Goal: Task Accomplishment & Management: Manage account settings

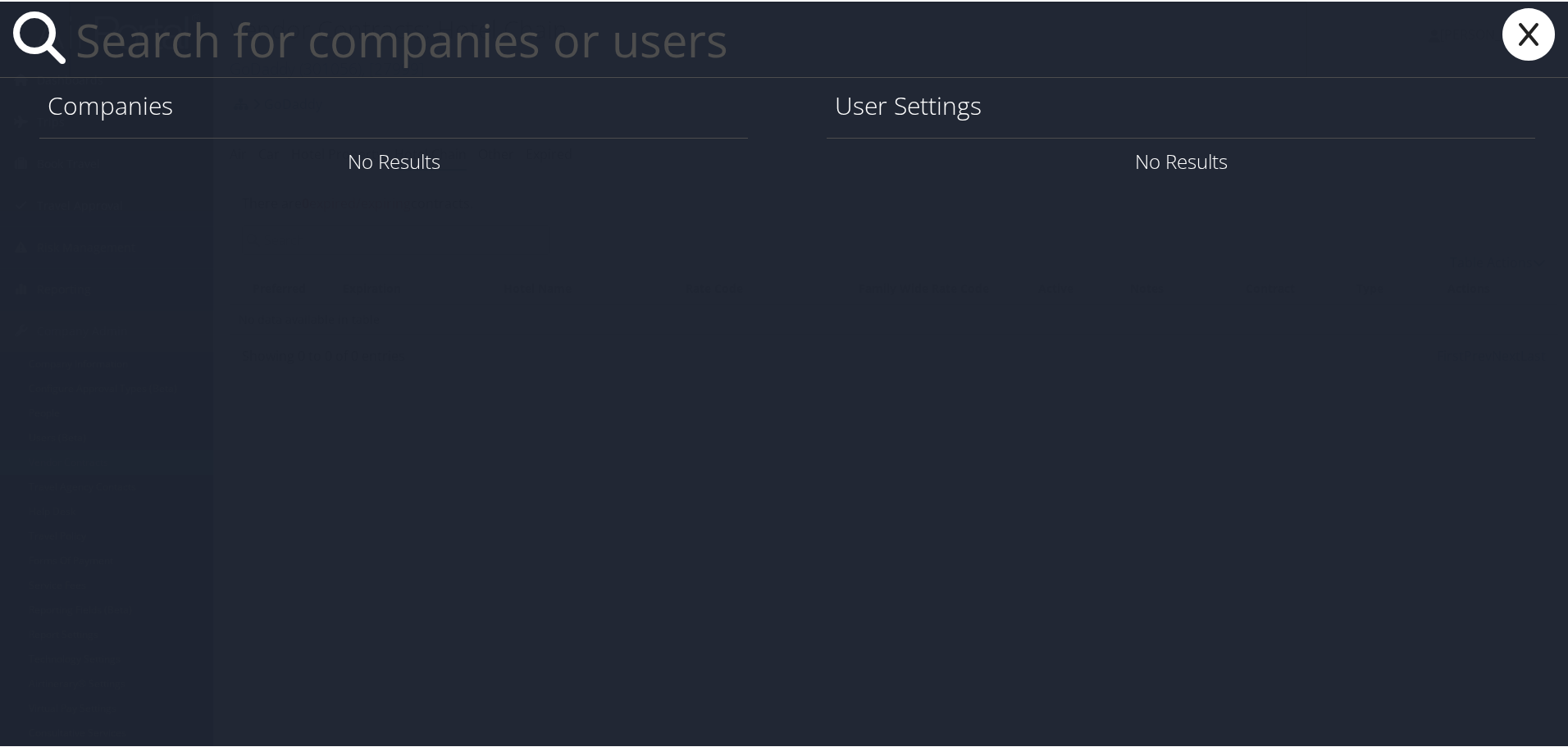
paste input "[EMAIL_ADDRESS][DOMAIN_NAME]"
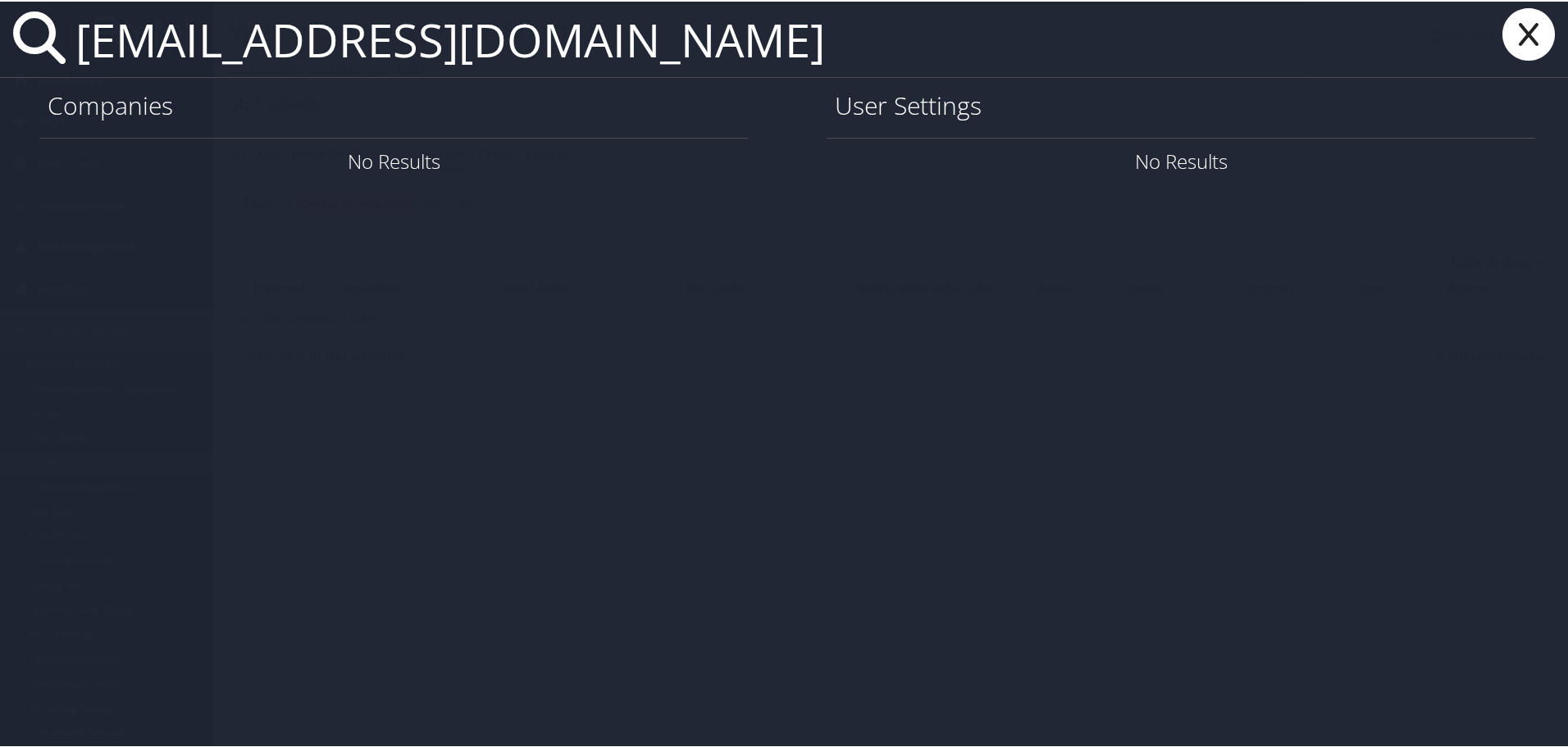
scroll to position [0, 139]
type input "dcc35e4a2c784f6c9a3a965d84e661f1@cbtravel.mail.domo.com"
click at [1562, 36] on div "dcc35e4a2c784f6c9a3a965d84e661f1@cbtravel.mail.domo.com" at bounding box center [787, 38] width 1574 height 77
click at [1538, 32] on icon at bounding box center [1529, 33] width 66 height 53
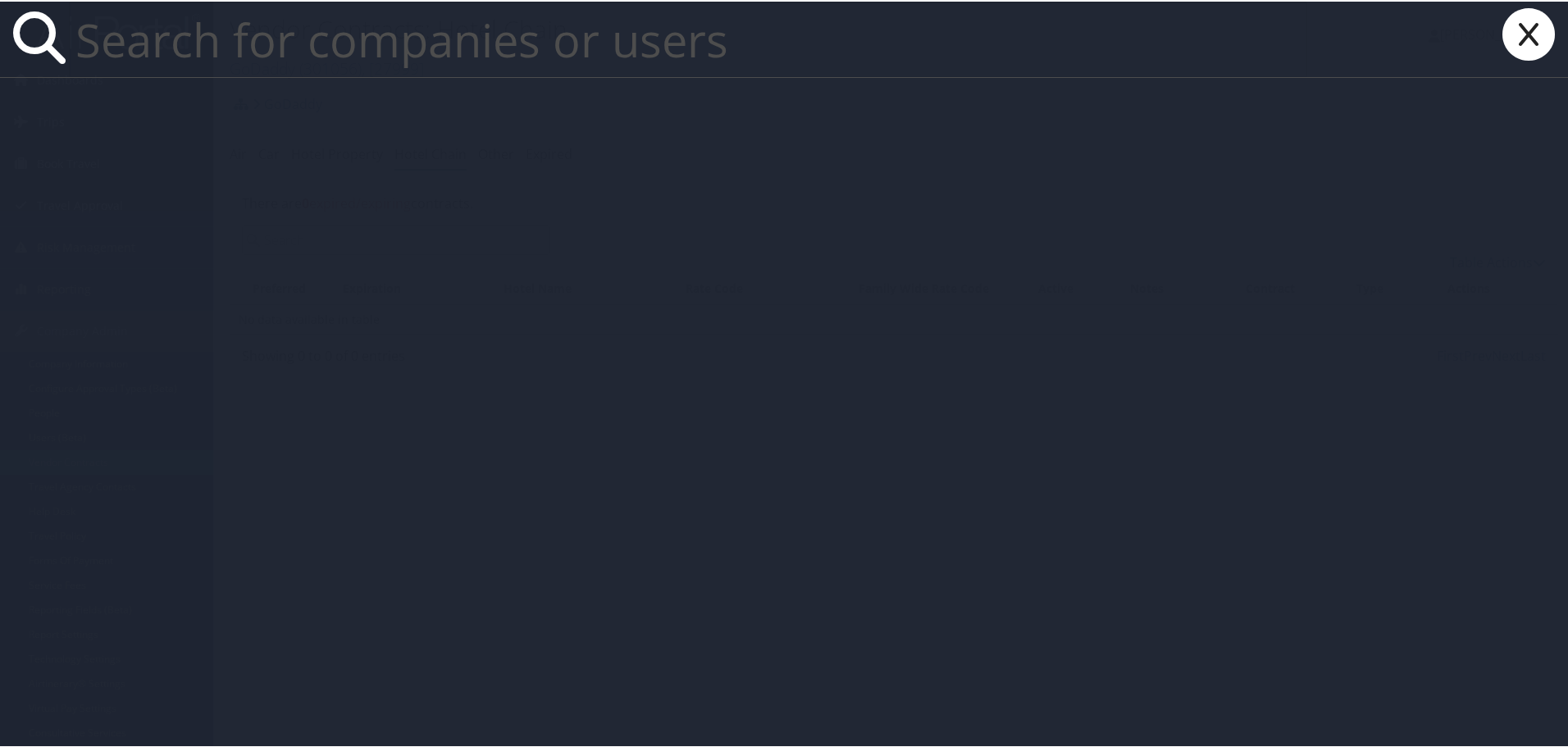
paste input "brittany.mcvey@weatherbyhealthcare.com"
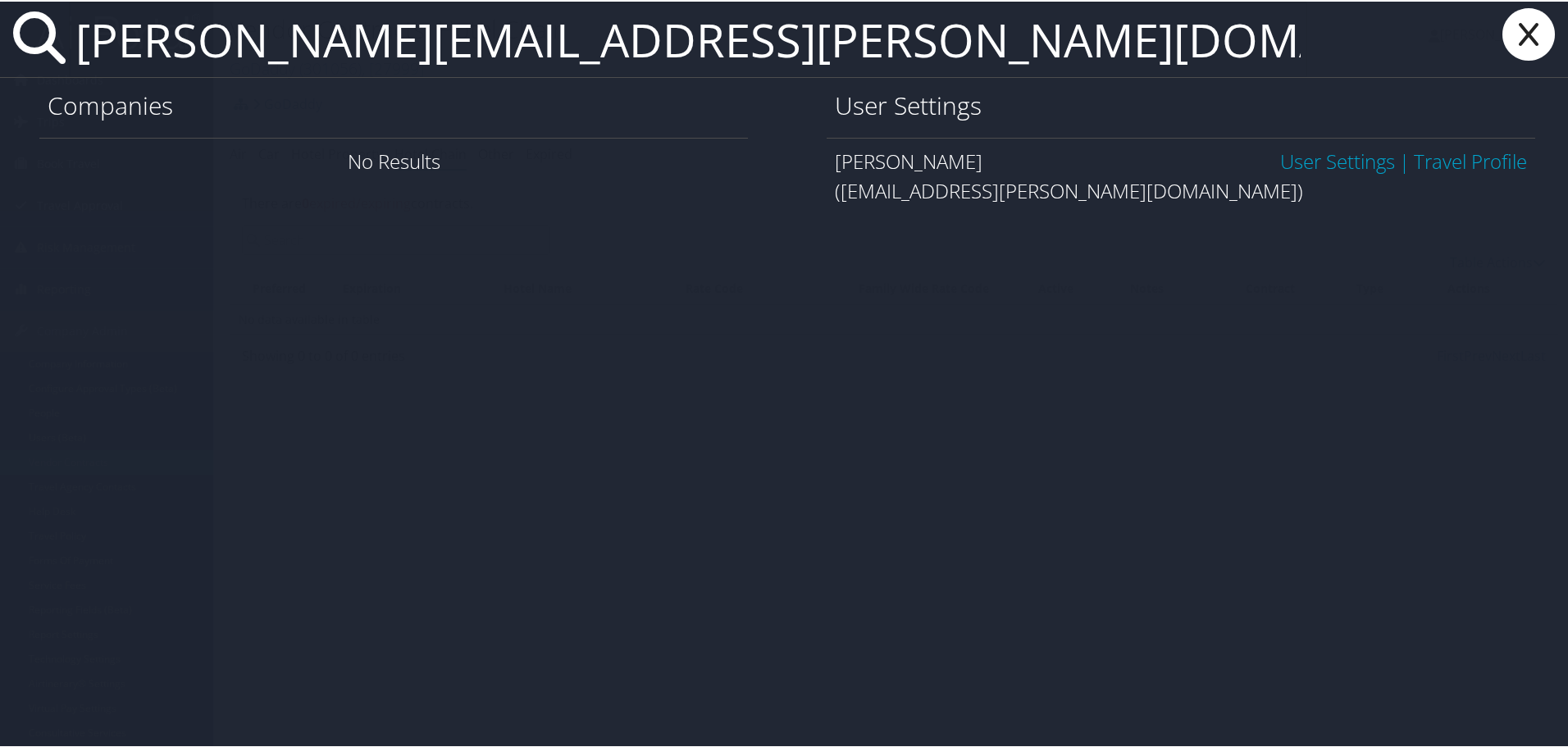
type input "brittany.mcvey@weatherbyhealthcare.com"
click at [1335, 155] on link "User Settings" at bounding box center [1337, 159] width 115 height 27
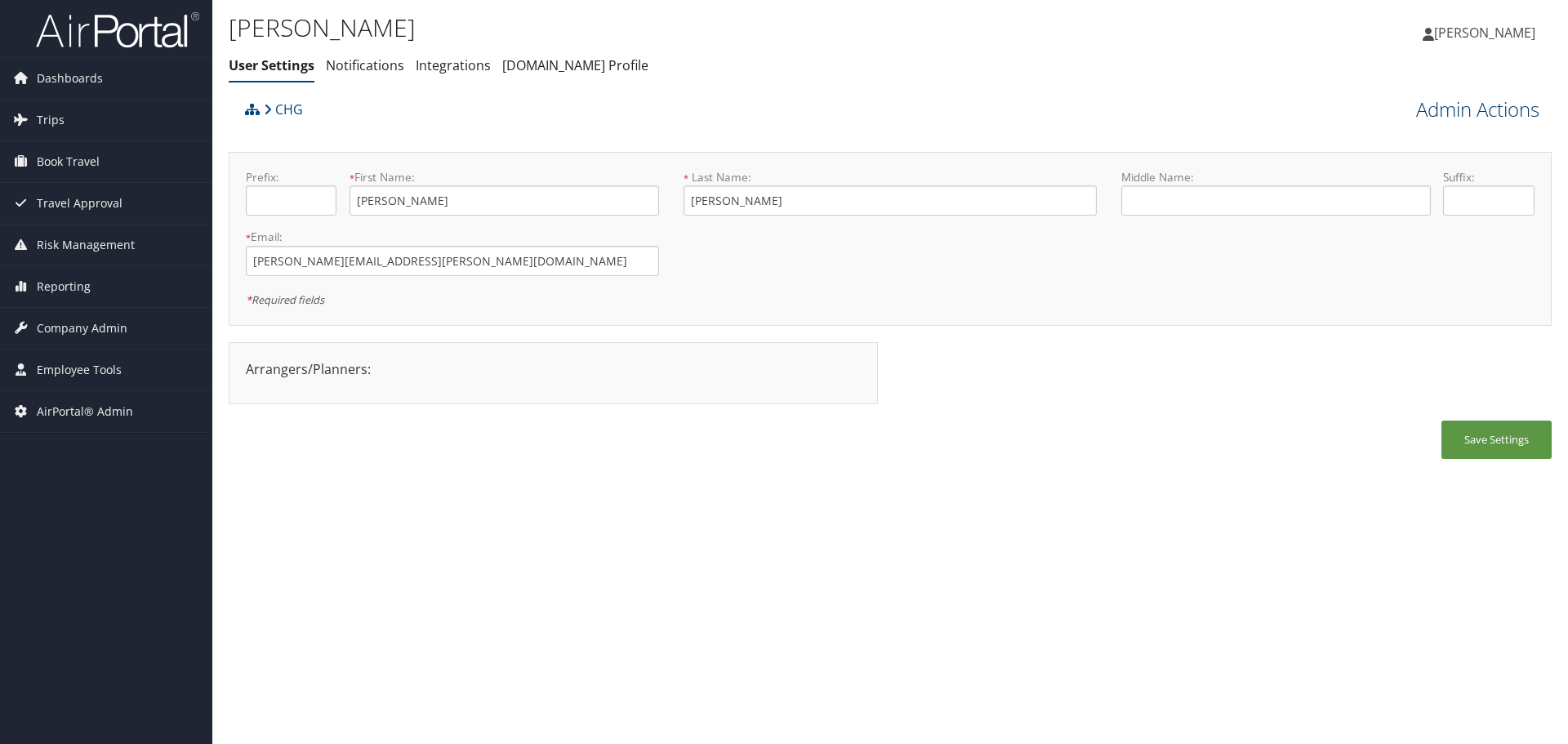
click at [1465, 105] on link "Admin Actions" at bounding box center [1478, 109] width 123 height 28
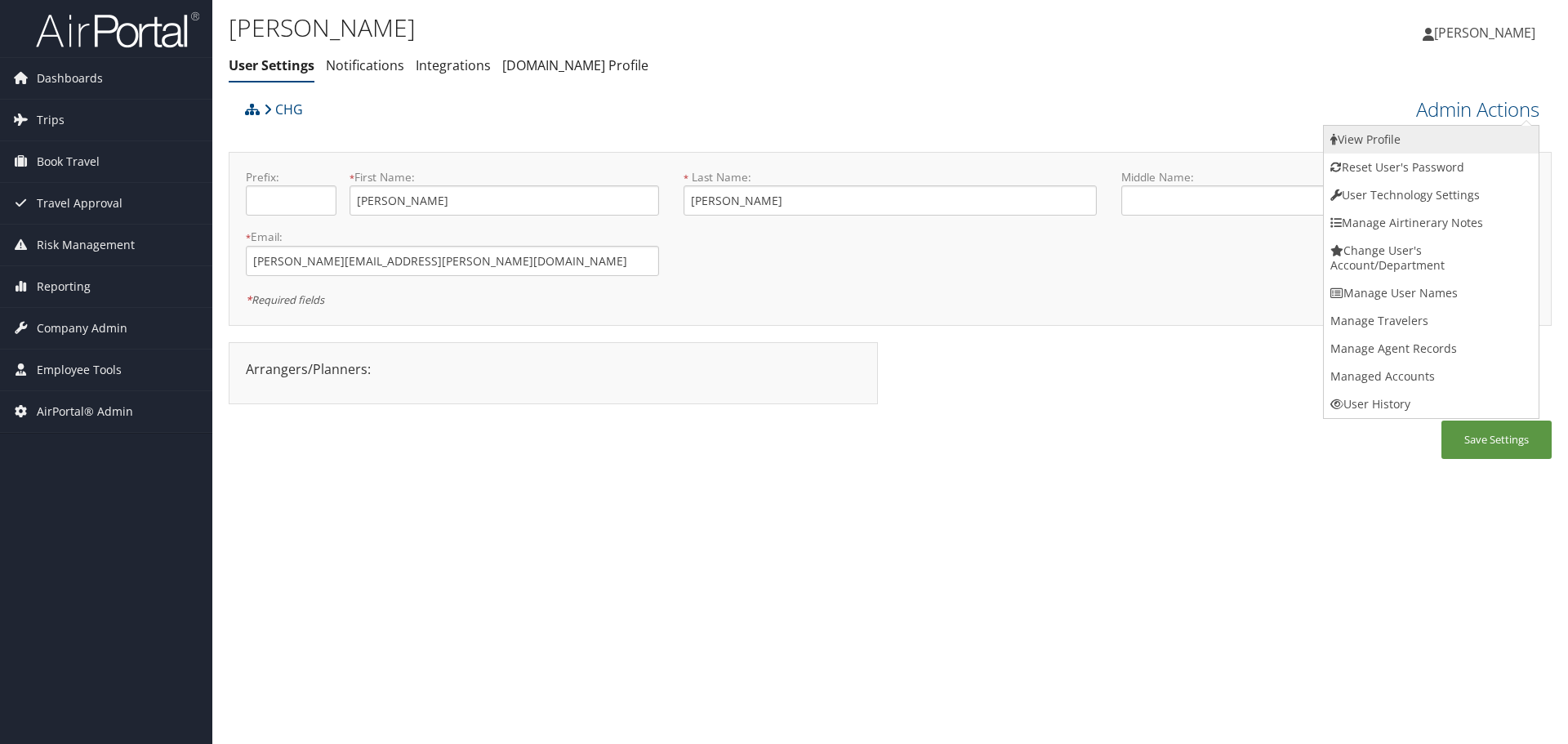
click at [1458, 139] on link "View Profile" at bounding box center [1431, 140] width 215 height 28
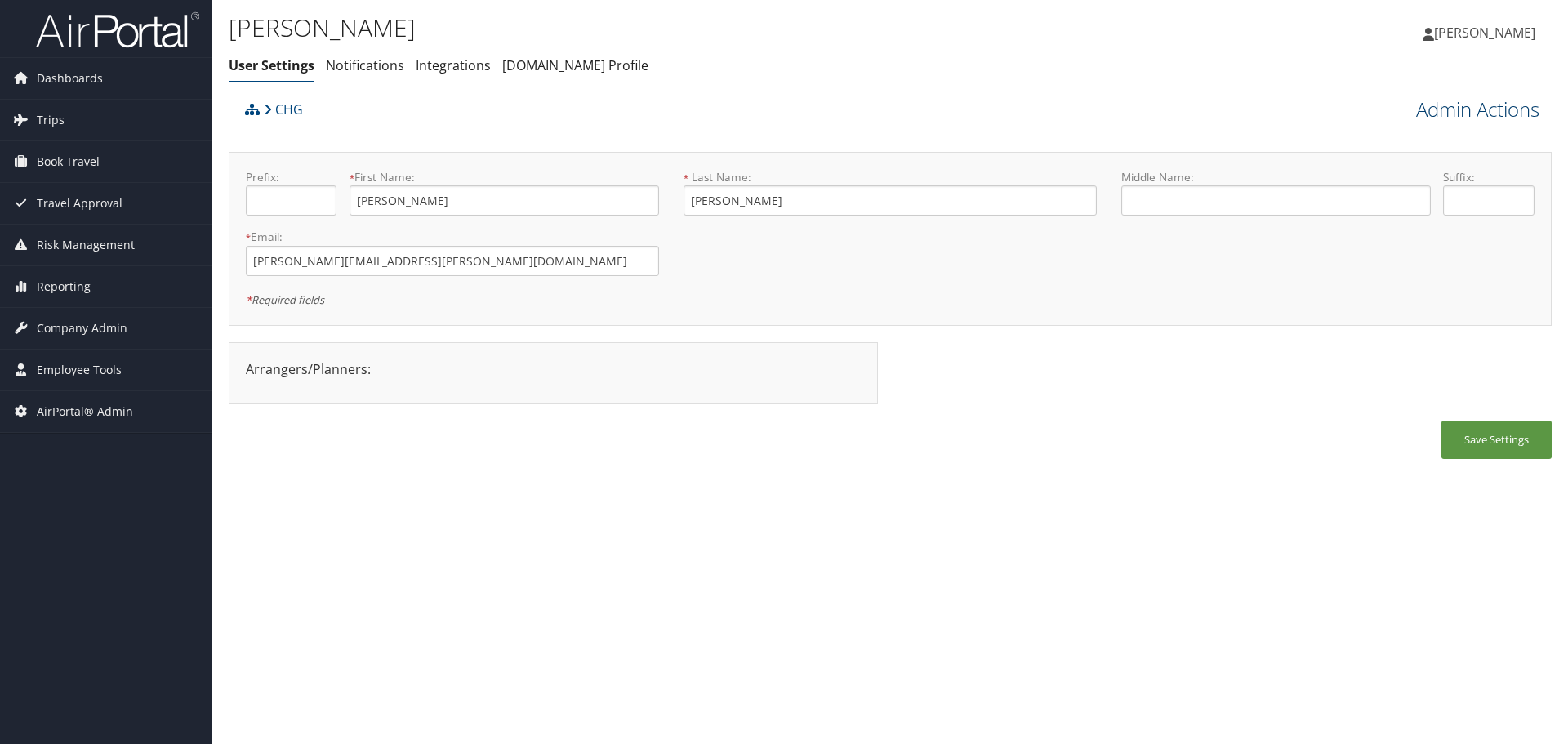
click at [1470, 95] on link "Admin Actions" at bounding box center [1478, 109] width 123 height 28
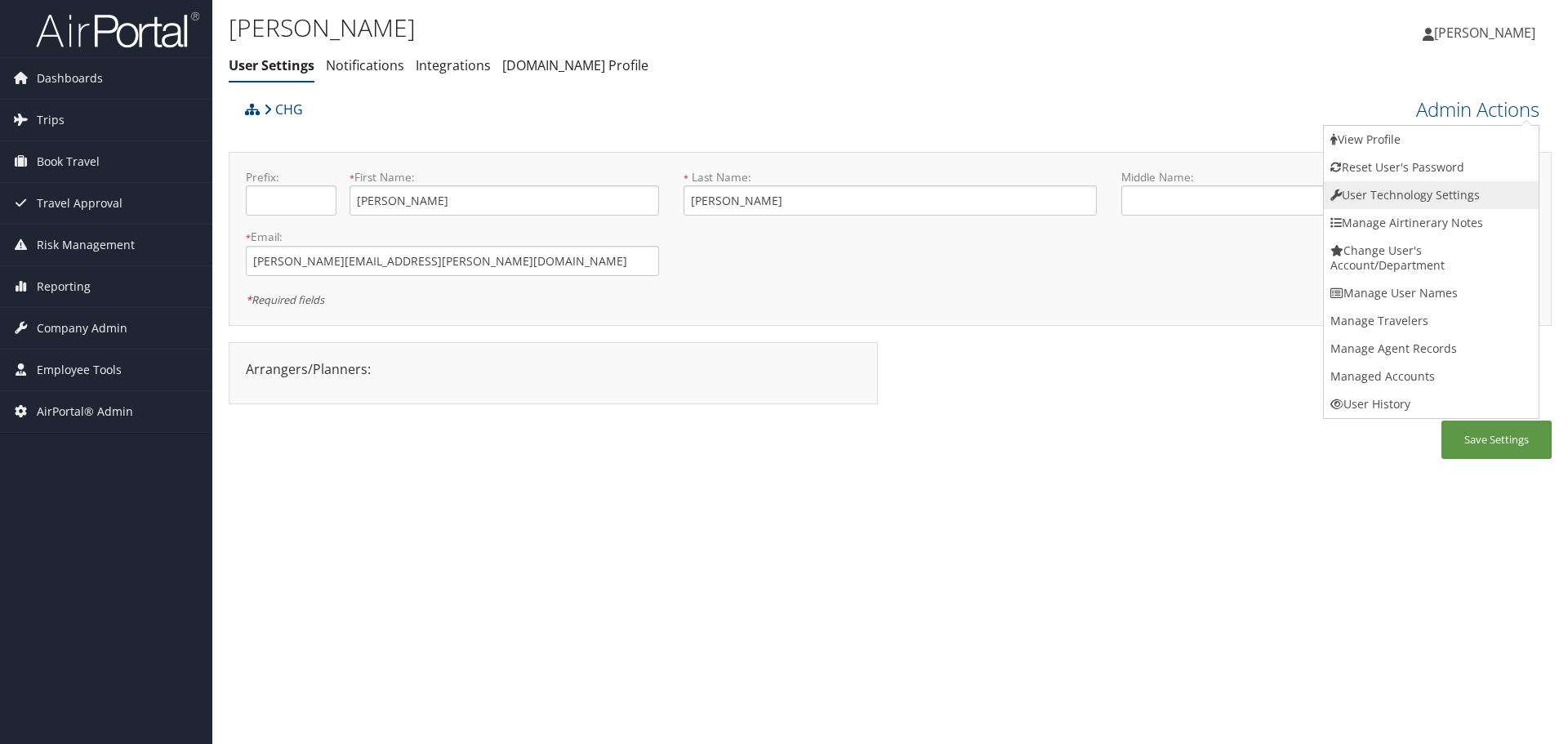
click at [1469, 189] on link "User Technology Settings" at bounding box center [1431, 195] width 215 height 28
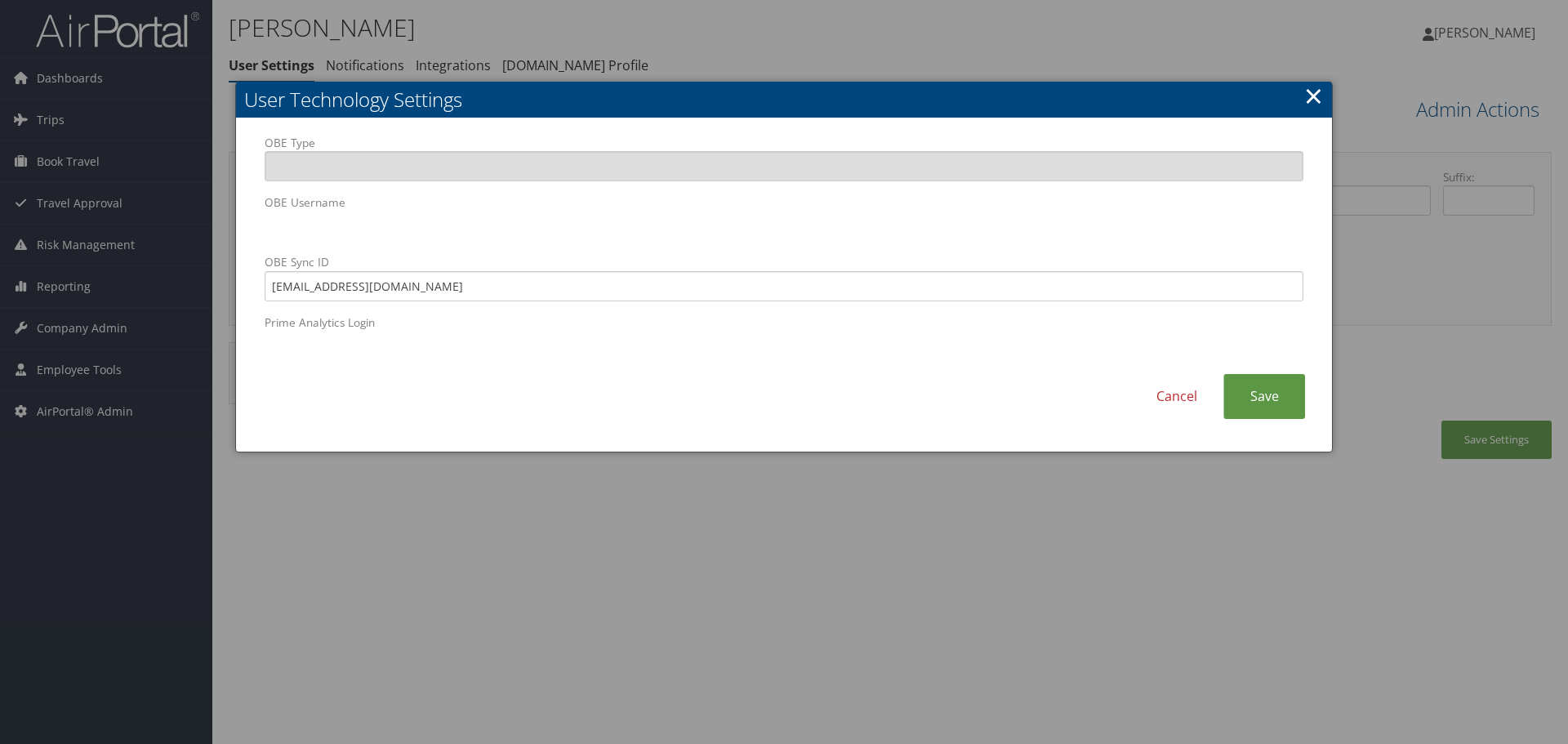
click at [259, 220] on div "OBE Type OBE Username OBE Sync ID 8680081@chghealthcare.com Prime Analytics Log…" at bounding box center [784, 255] width 1063 height 240
click at [1191, 399] on link "Cancel" at bounding box center [1177, 396] width 93 height 45
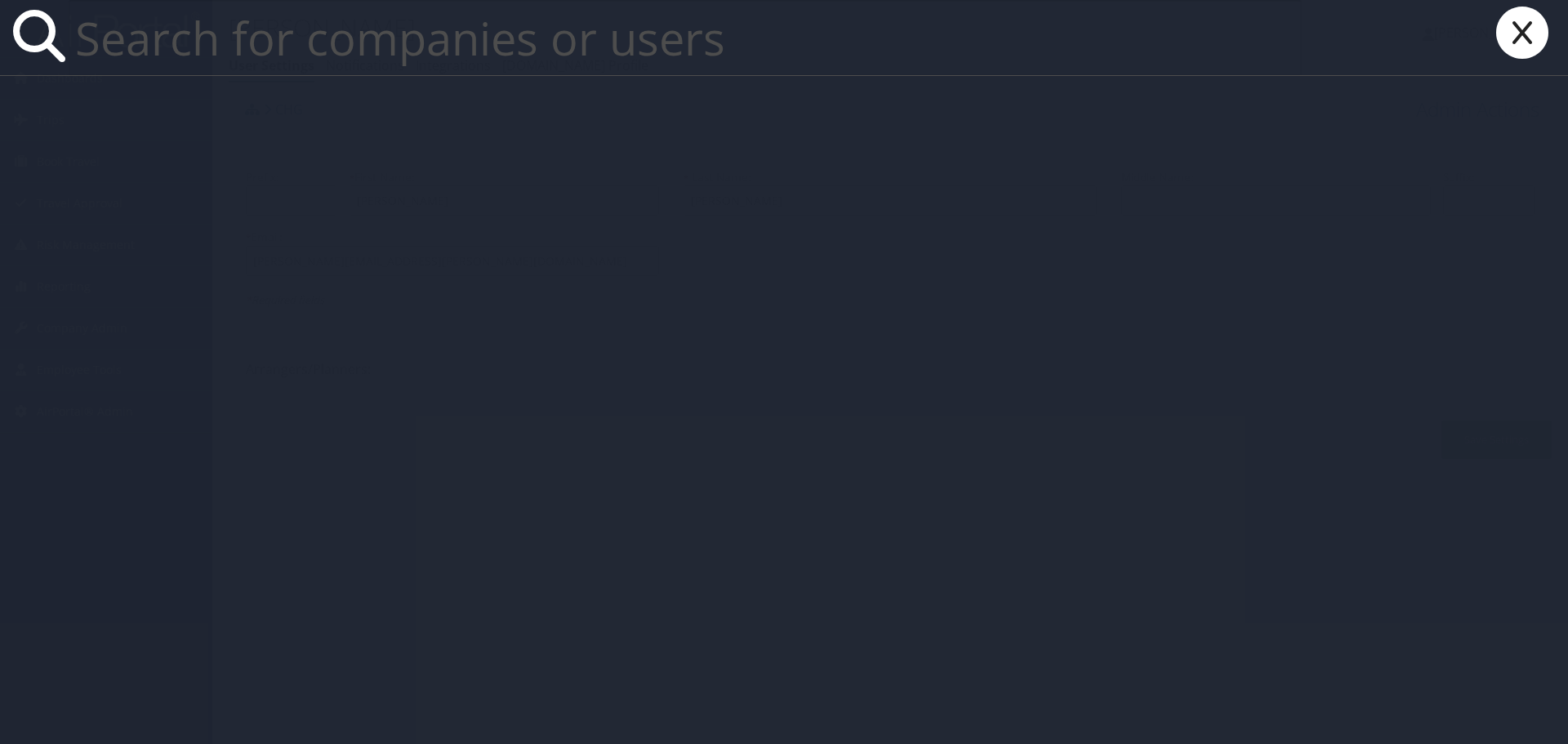
paste input "Ariel Ramsey"
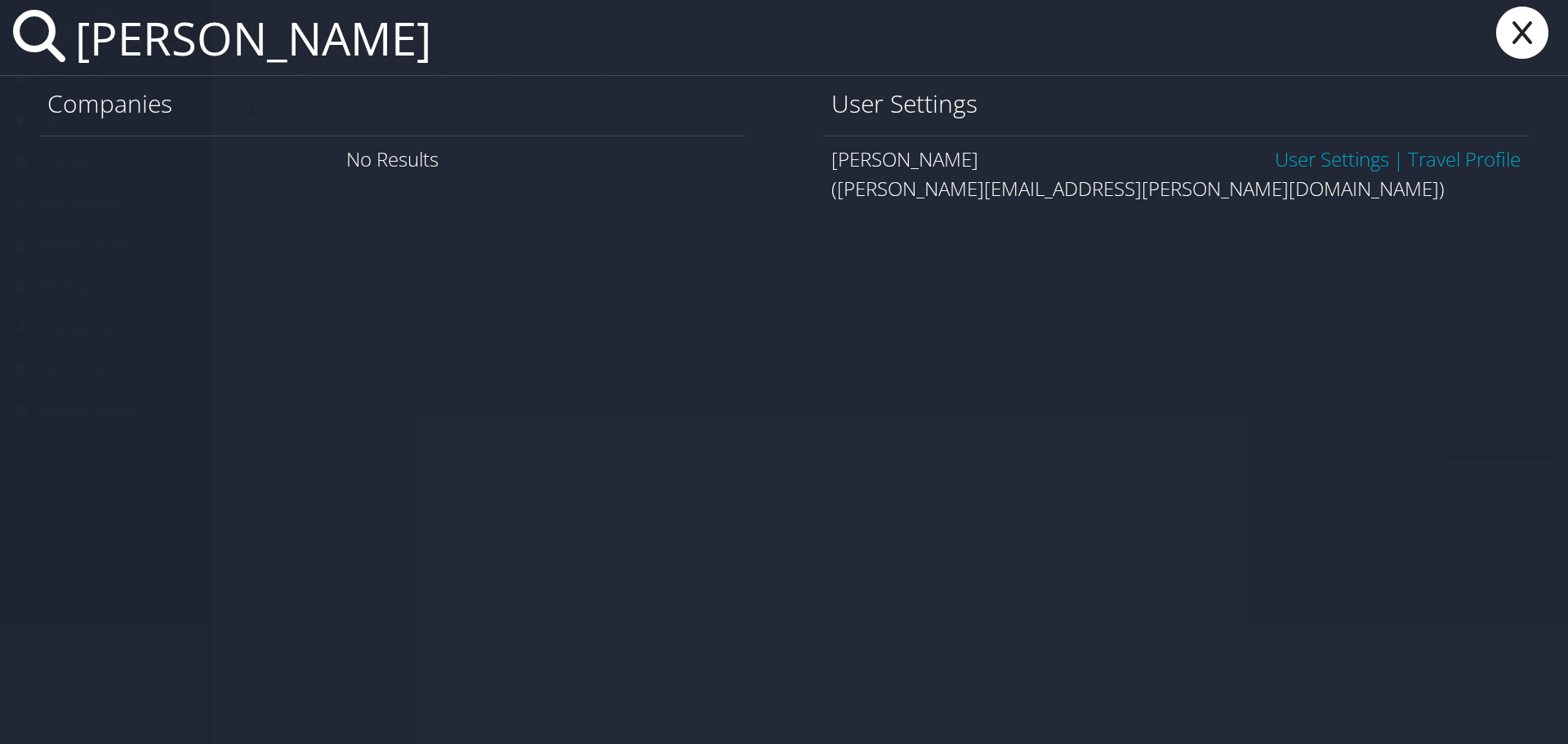
type input "Ariel Ramsey"
click at [1312, 160] on link "User Settings" at bounding box center [1332, 159] width 114 height 27
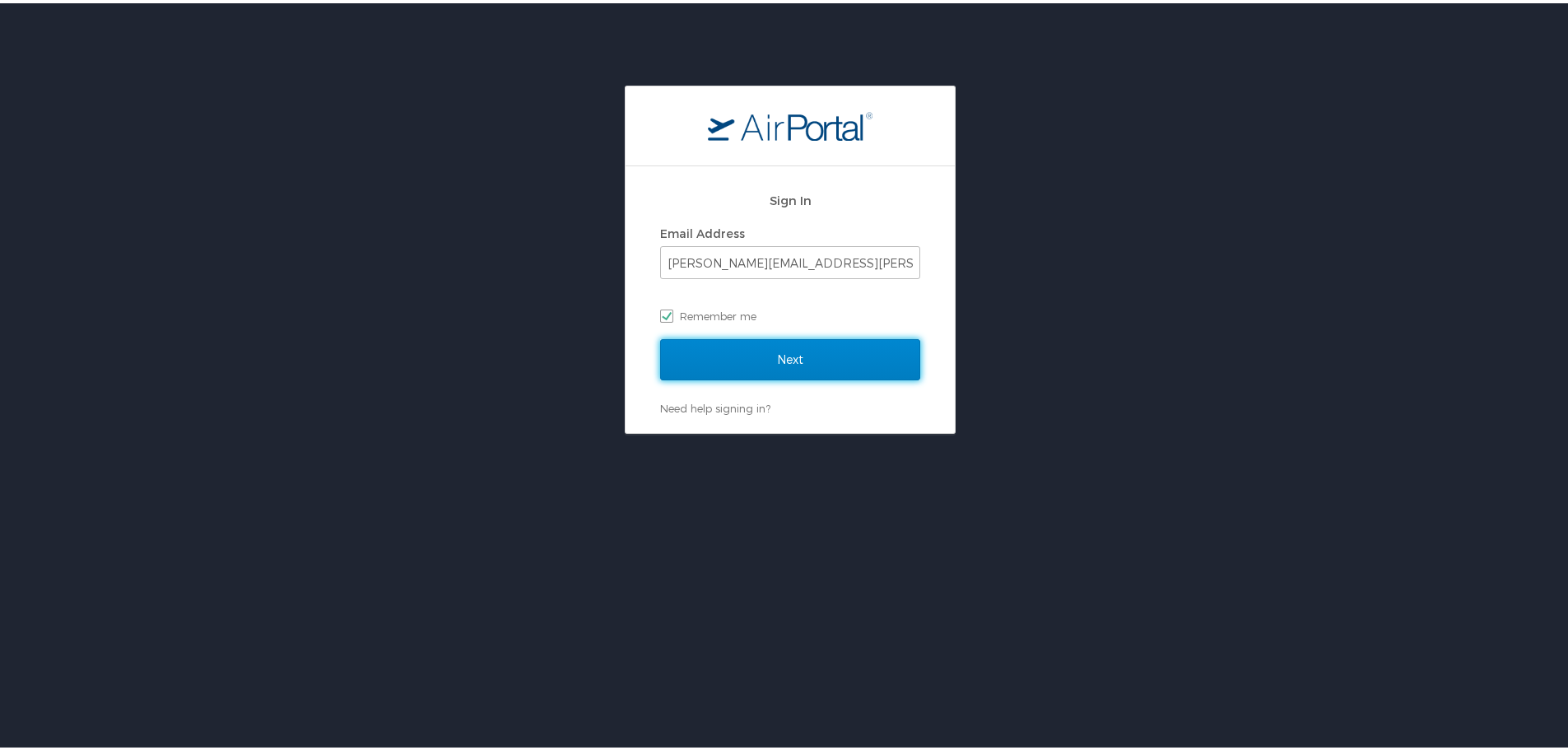
click at [777, 369] on input "Next" at bounding box center [790, 356] width 260 height 41
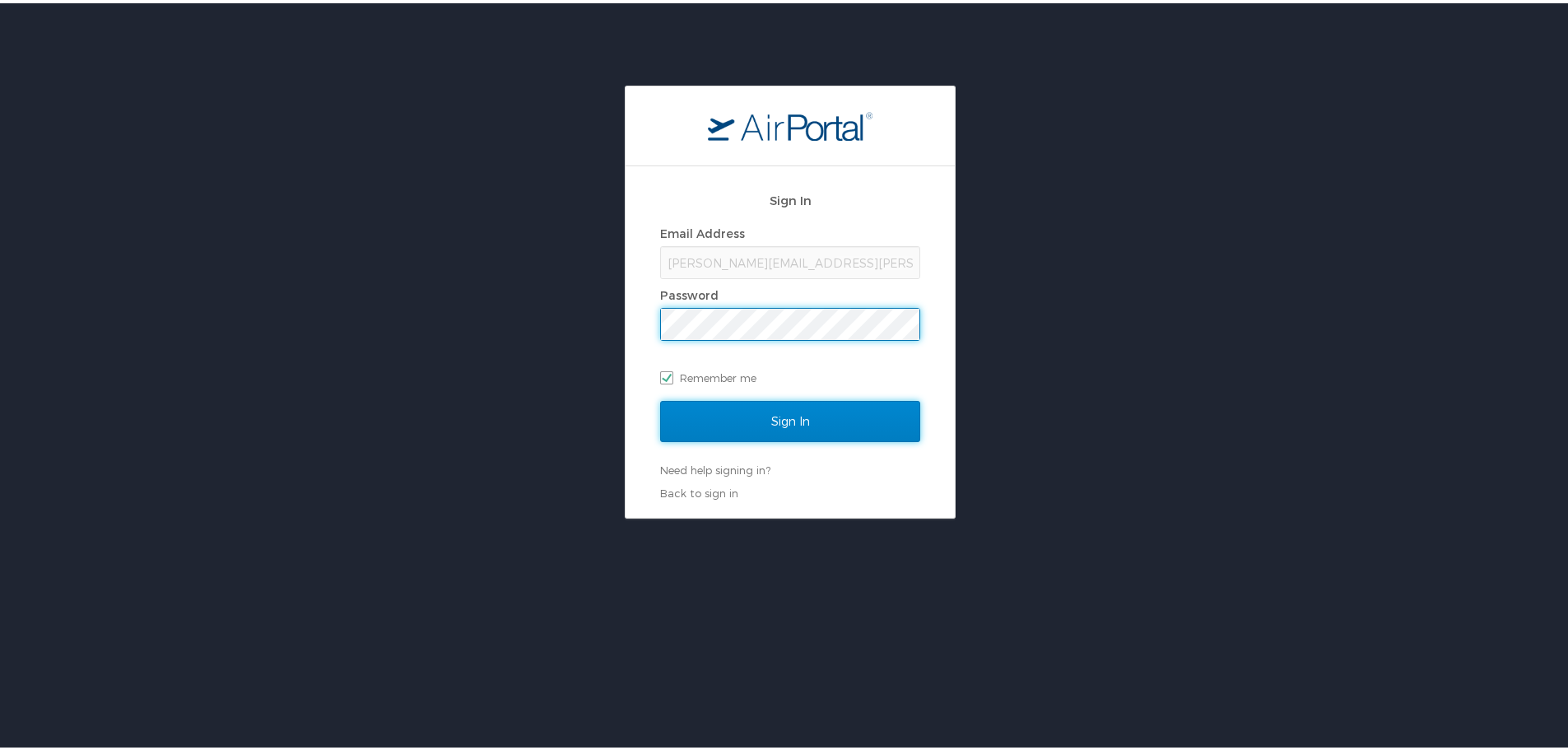
click at [801, 421] on input "Sign In" at bounding box center [790, 418] width 260 height 41
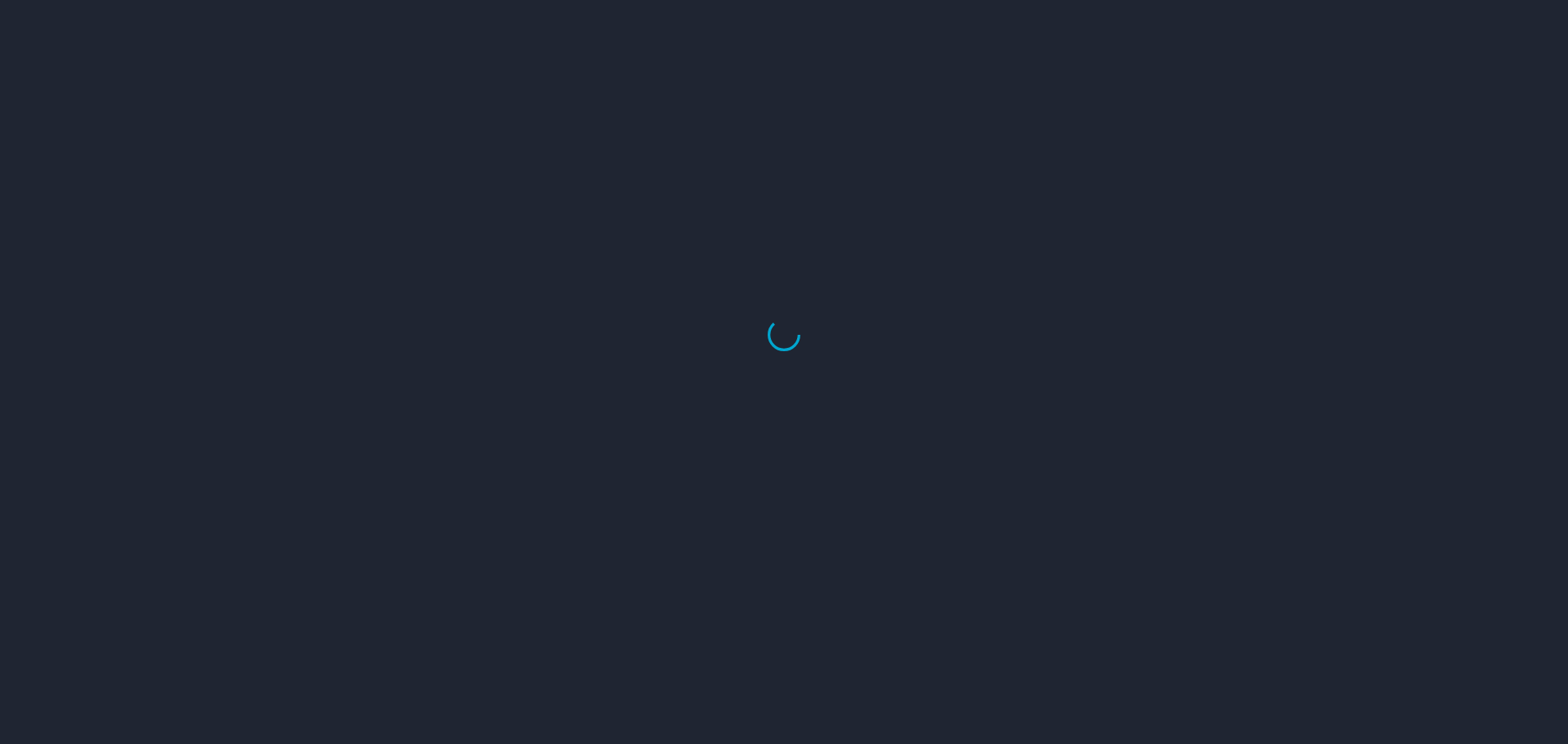
select select "US"
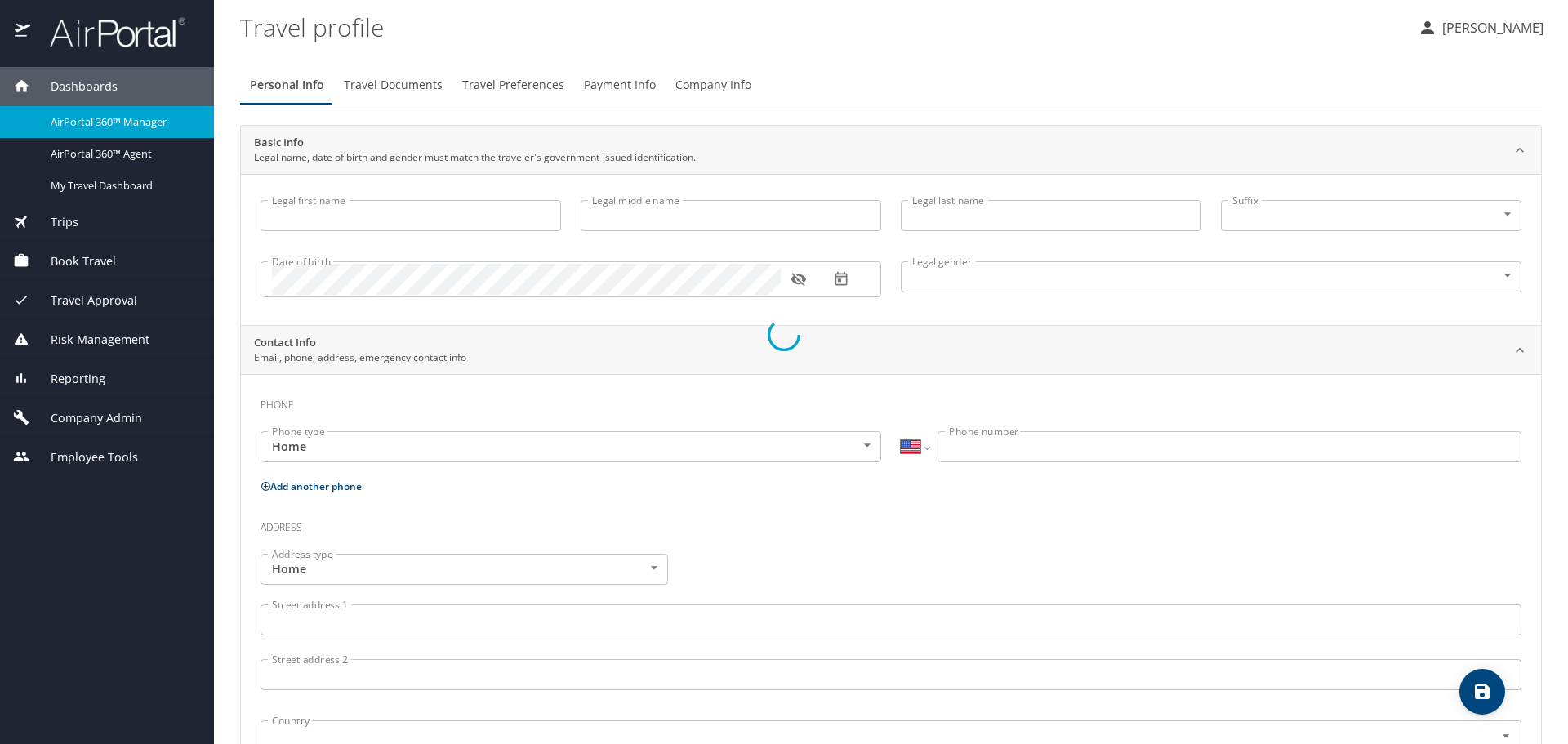
type input "Brittany"
type input "McVey"
type input "Female"
select select "US"
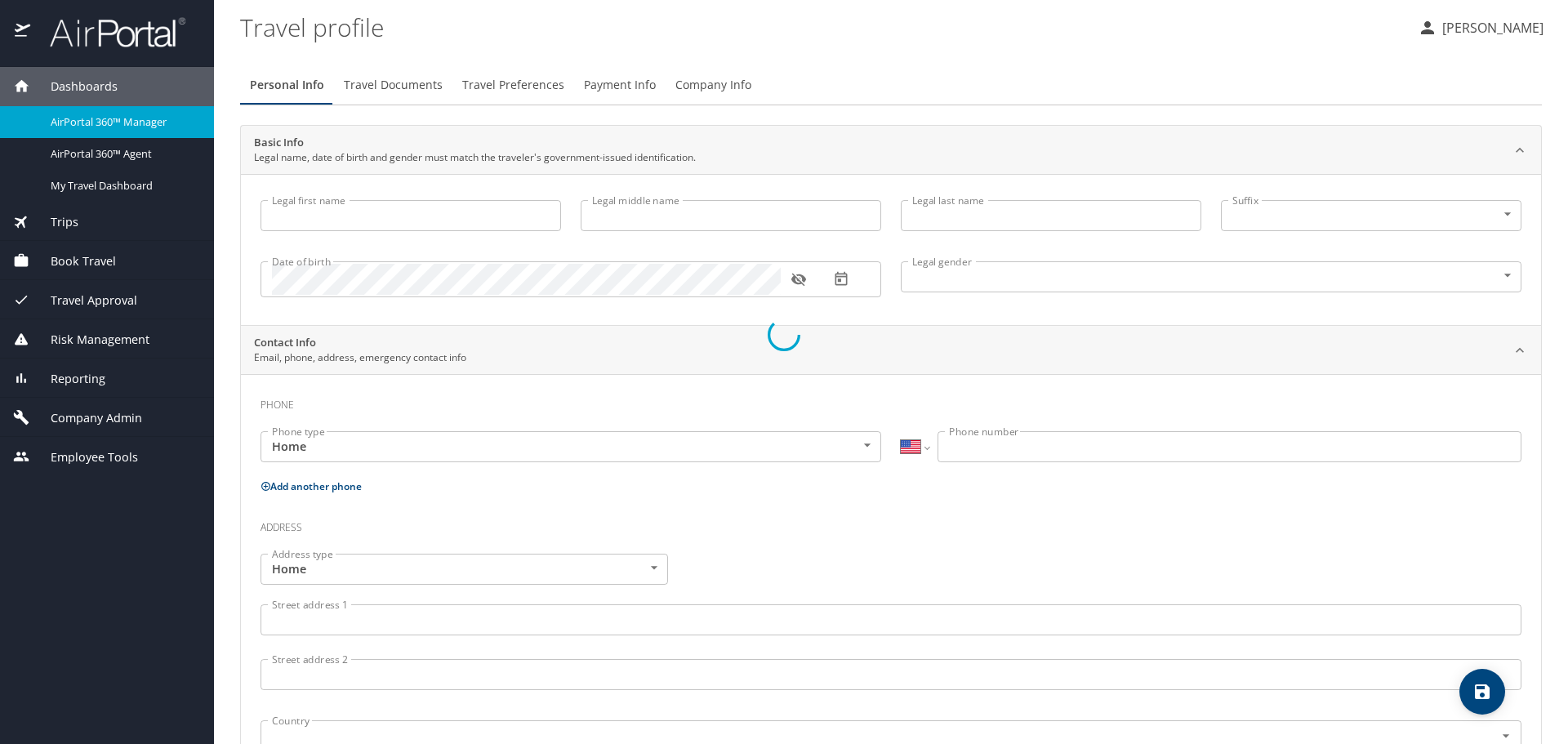
select select "US"
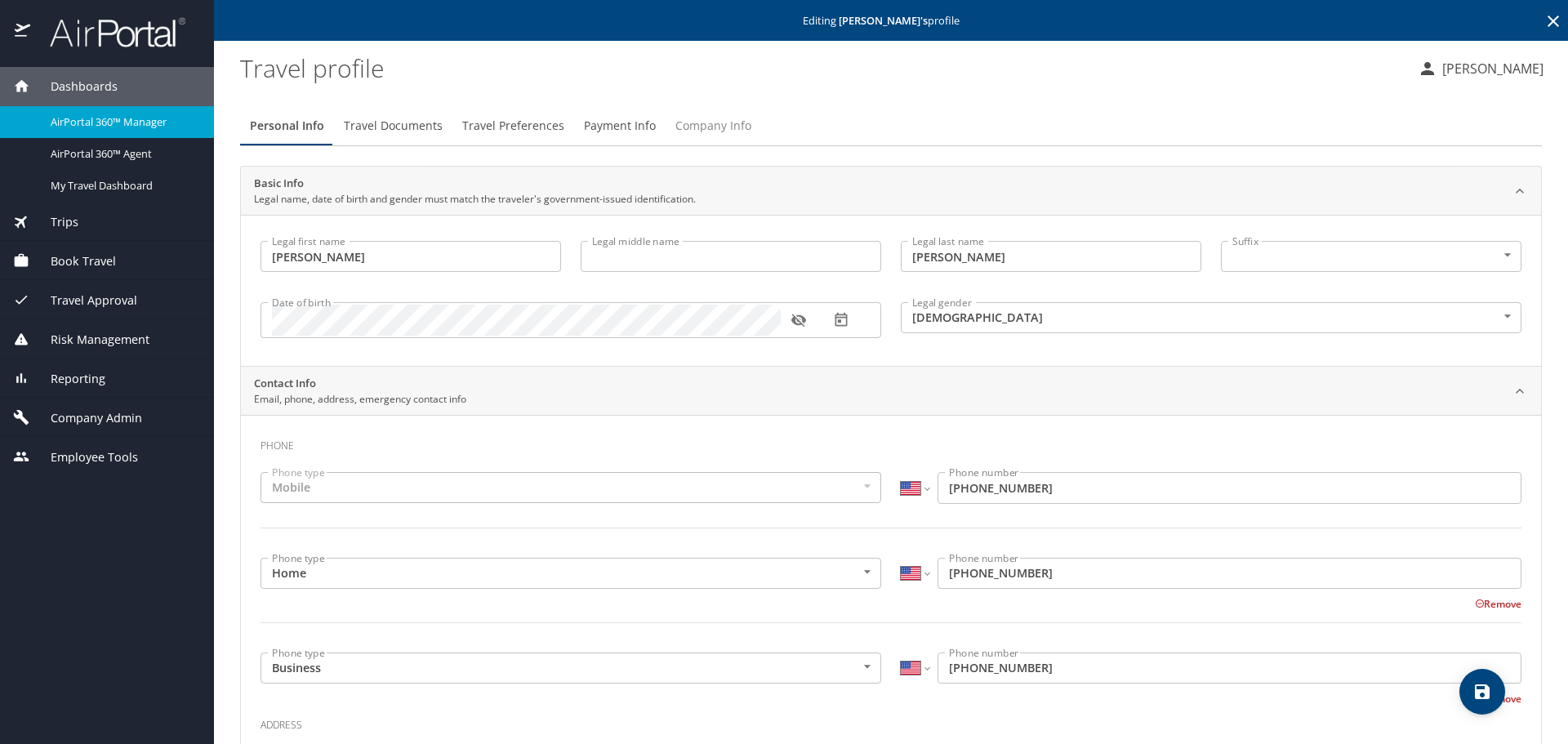
click at [722, 115] on button "Company Info" at bounding box center [713, 125] width 95 height 39
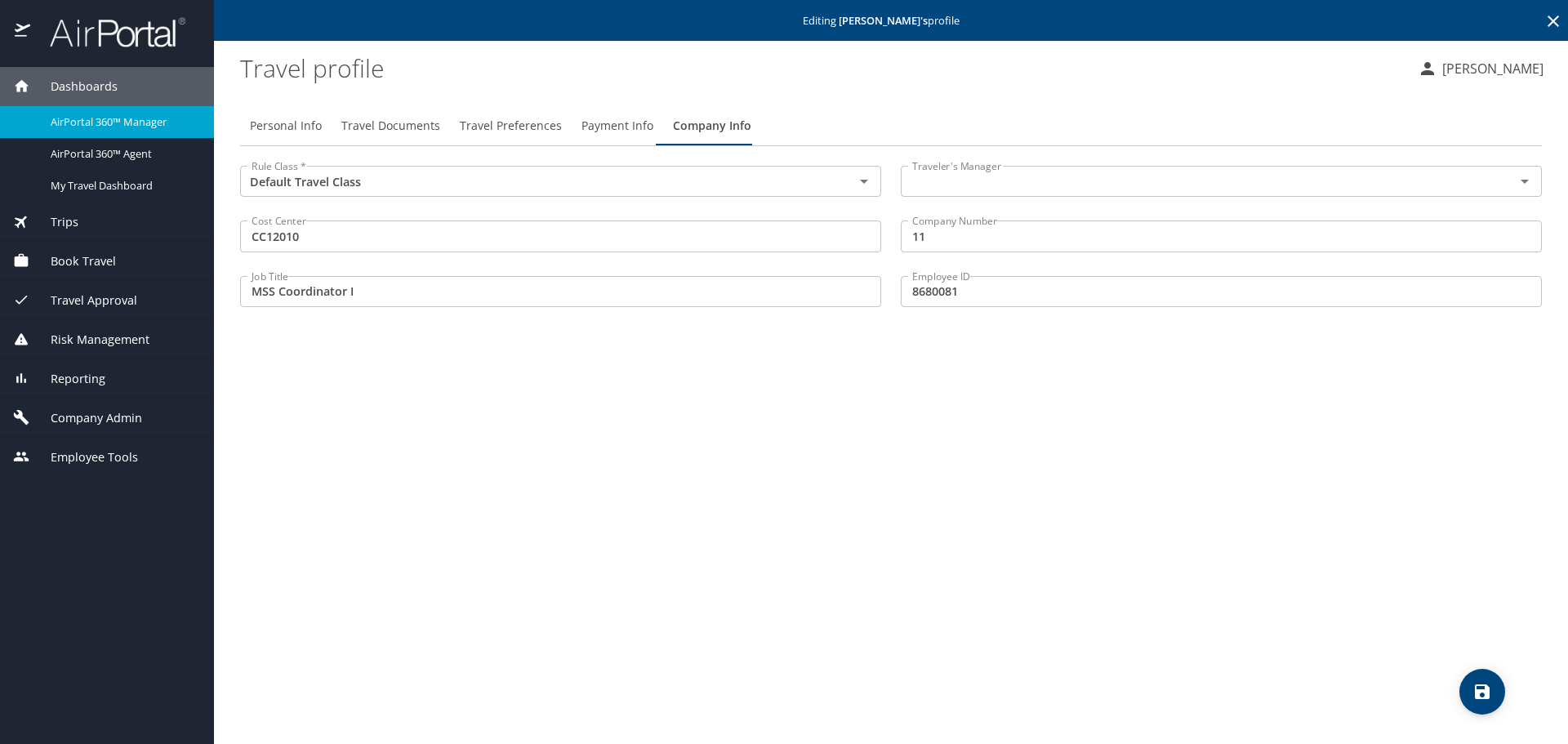
click at [83, 422] on span "Company Admin" at bounding box center [85, 418] width 112 height 18
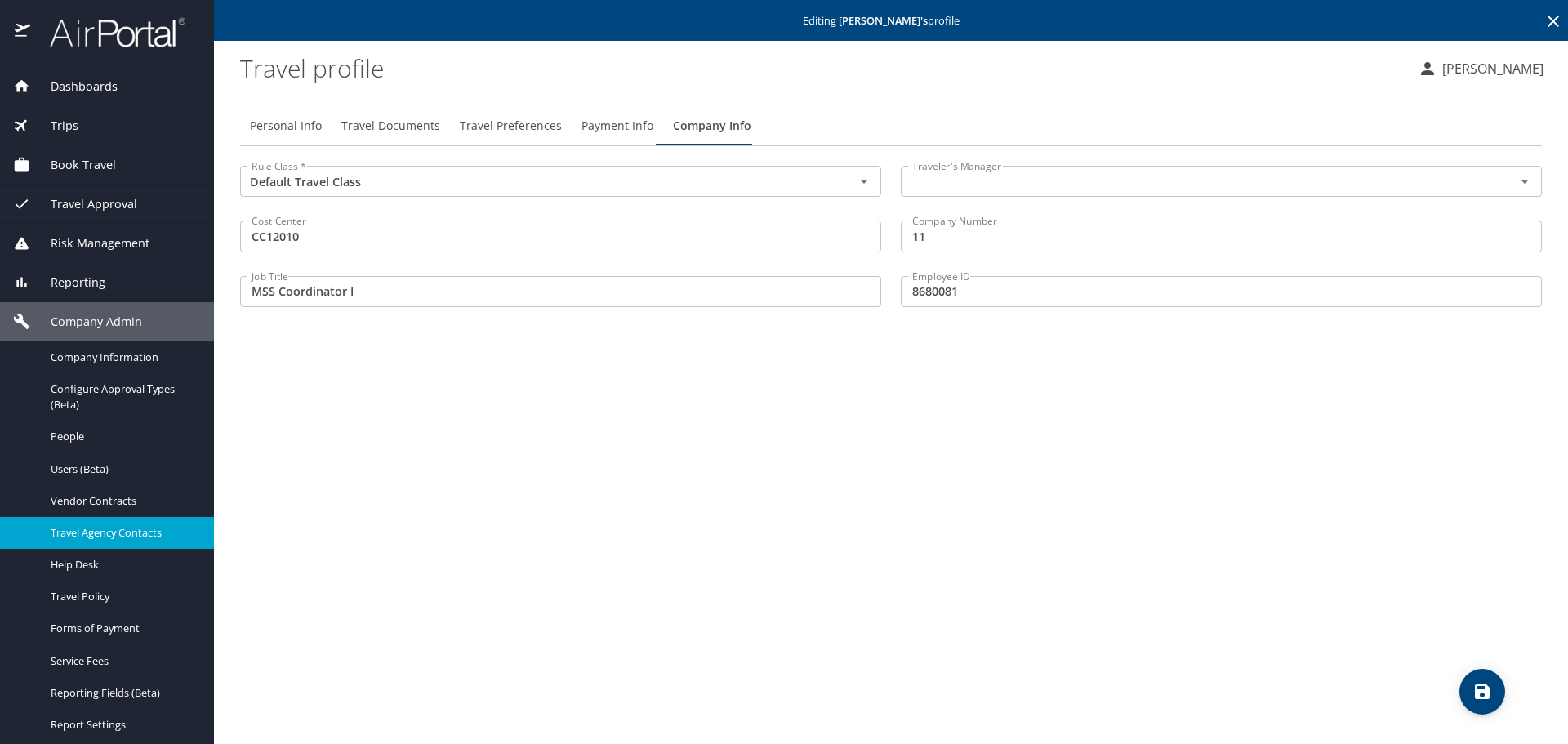
scroll to position [82, 0]
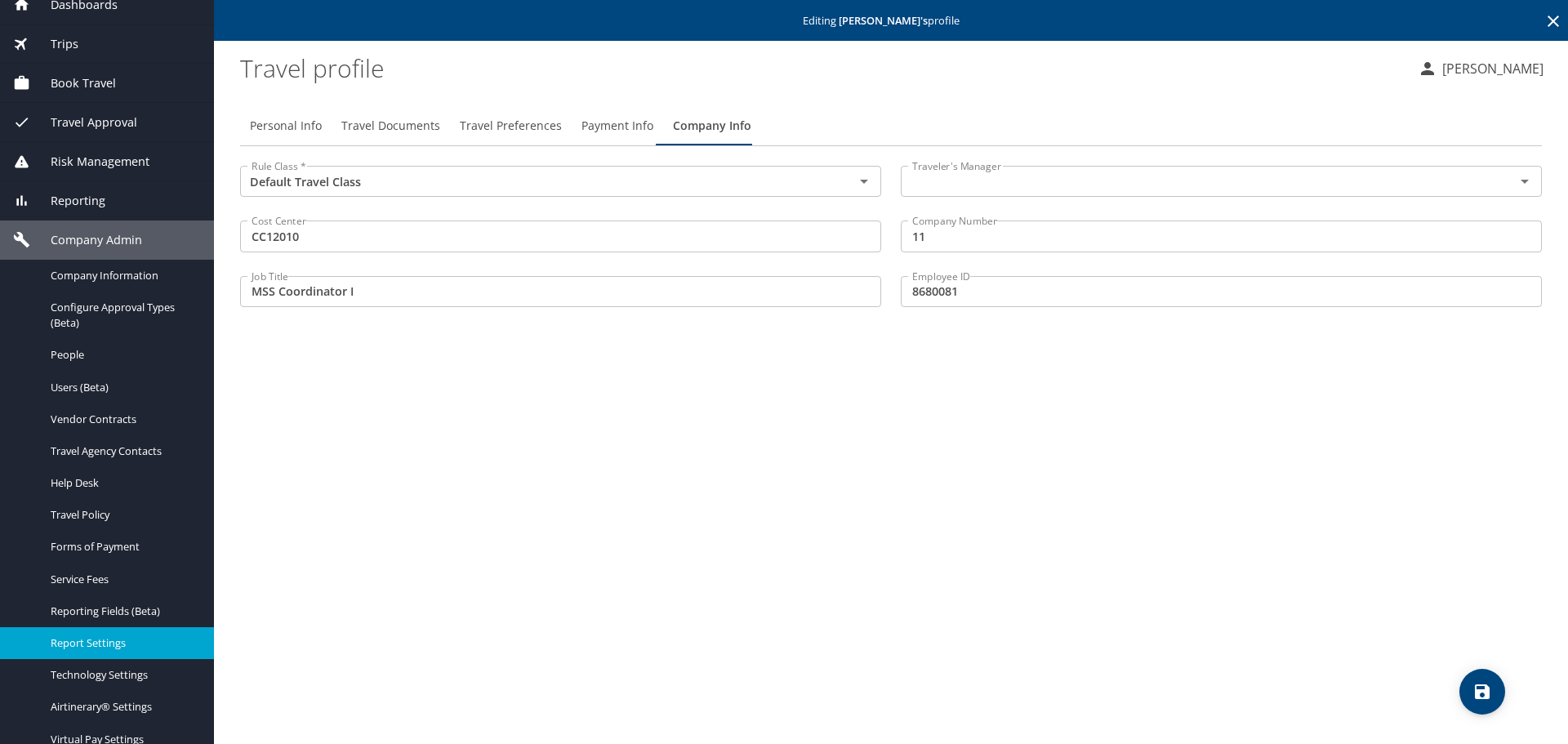
click at [103, 645] on span "Report Settings" at bounding box center [122, 642] width 143 height 15
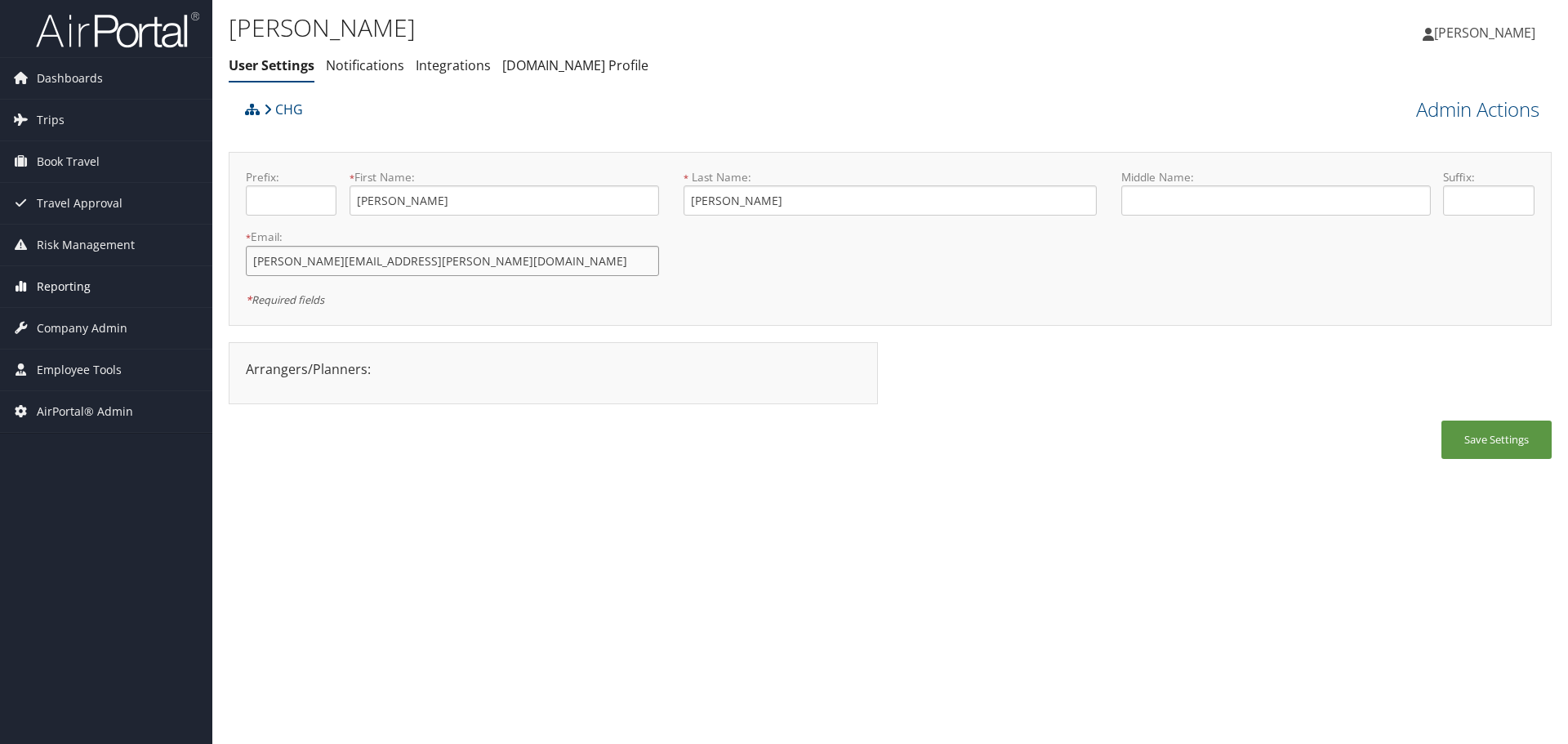
drag, startPoint x: 511, startPoint y: 264, endPoint x: 183, endPoint y: 279, distance: 328.3
click at [183, 279] on div "Dashboards AirPortal 360™ (Manager) AirPortal 360™ (Agent) My Travel Dashboard …" at bounding box center [784, 372] width 1568 height 744
click at [1447, 102] on link "Admin Actions" at bounding box center [1478, 109] width 123 height 28
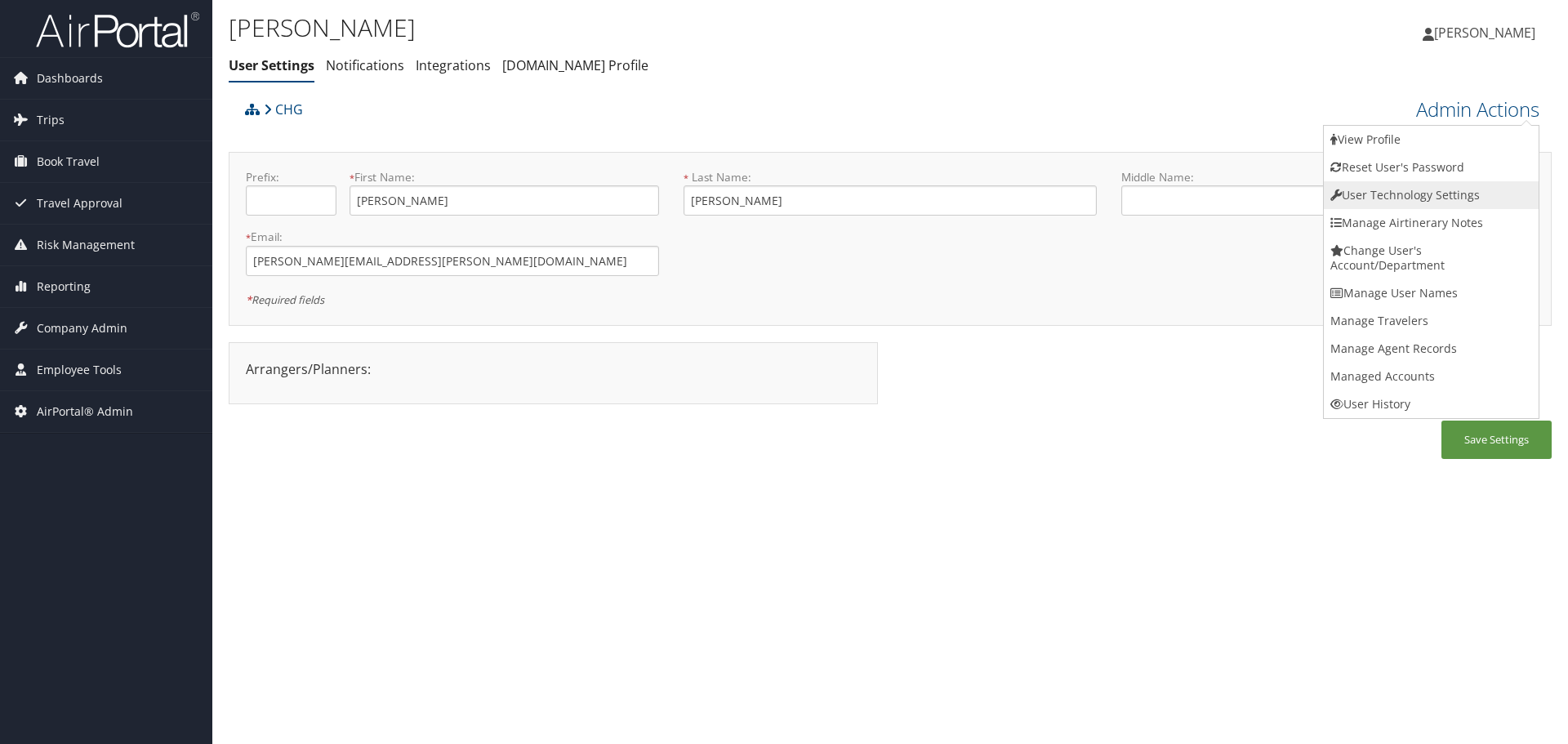
click at [1455, 202] on link "User Technology Settings" at bounding box center [1431, 195] width 215 height 28
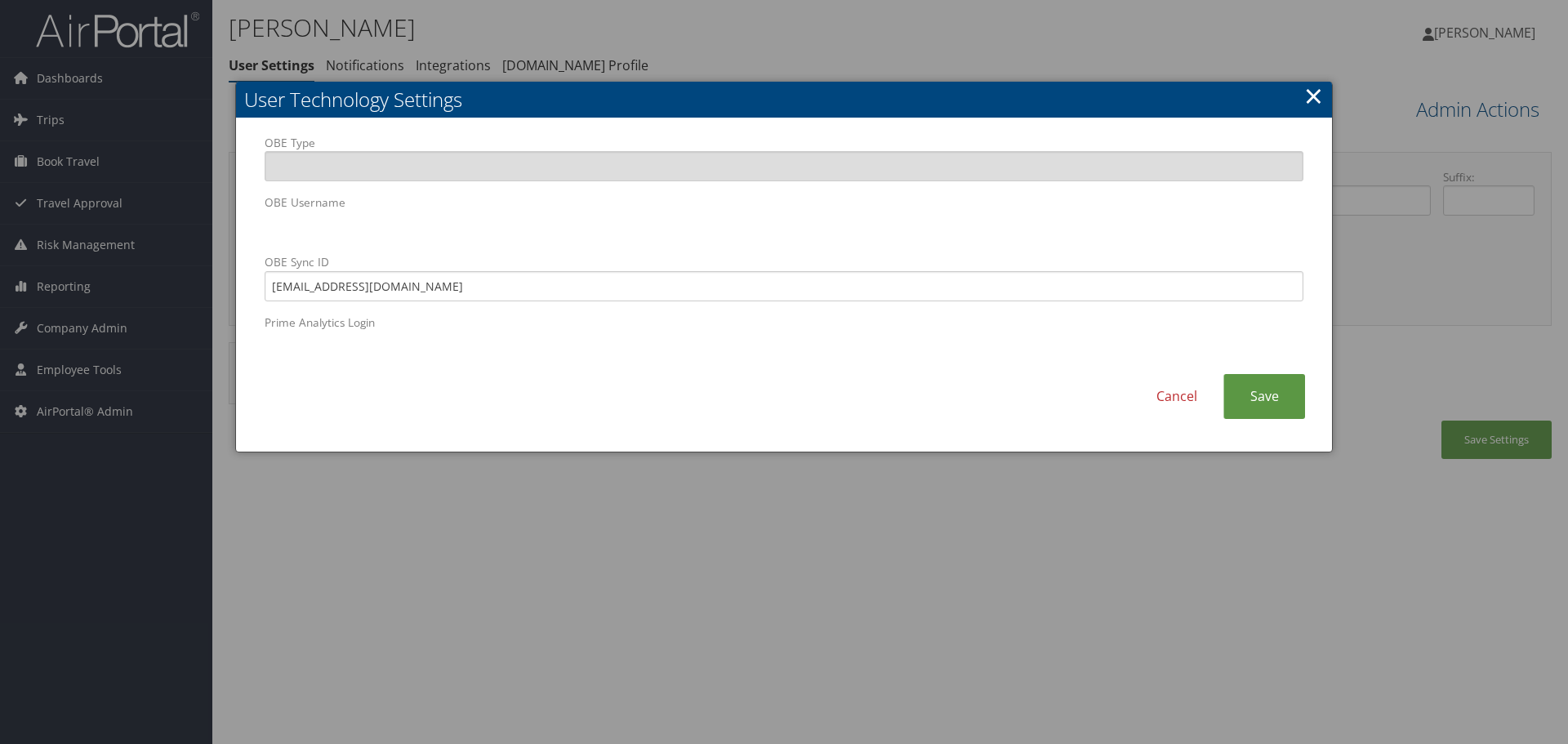
click at [181, 240] on body "Menu Dashboards ► AirPortal 360™ (Manager) AirPortal 360™ (Agent) My Travel Das…" at bounding box center [784, 372] width 1568 height 744
click at [1182, 387] on link "Cancel" at bounding box center [1177, 396] width 93 height 45
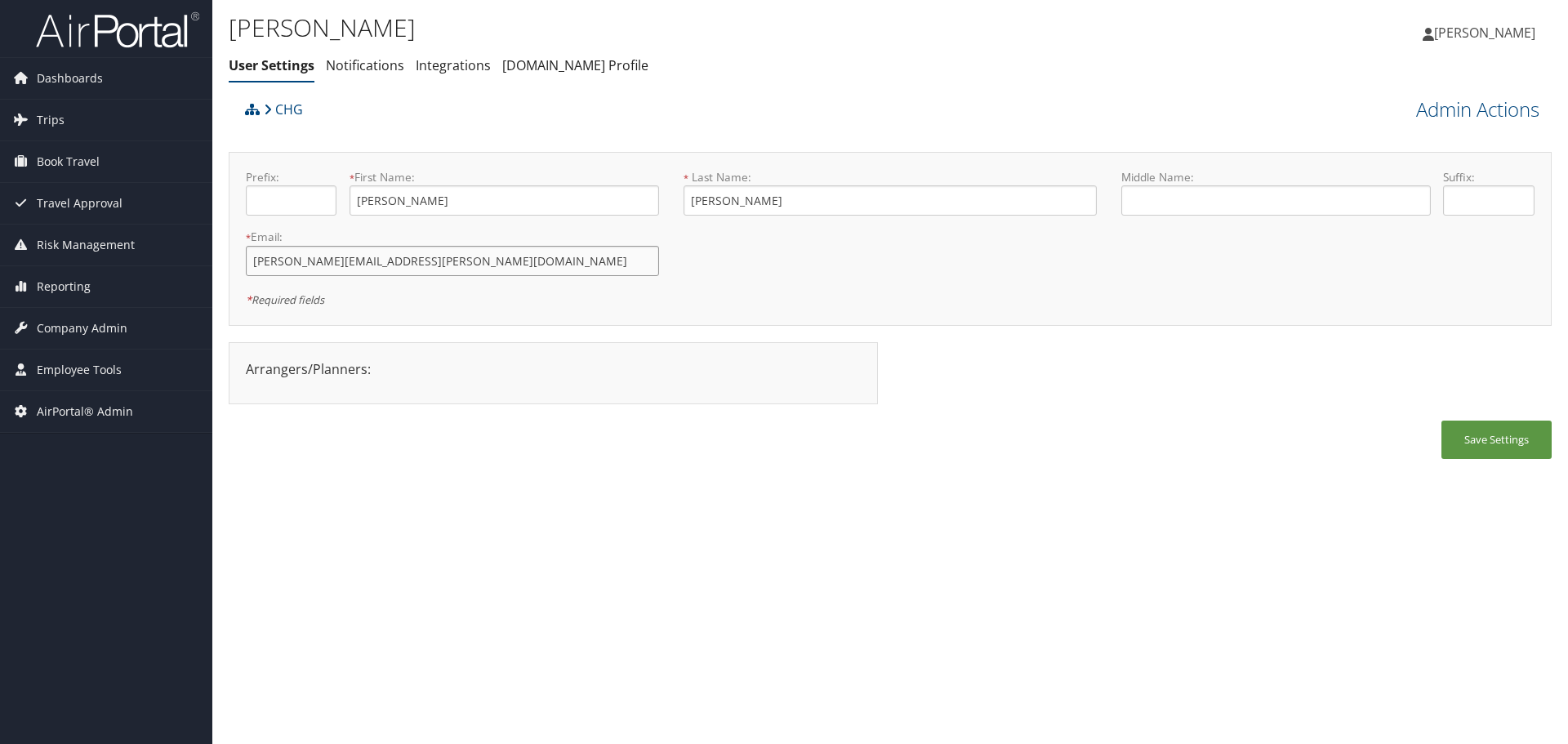
drag, startPoint x: 511, startPoint y: 267, endPoint x: 218, endPoint y: 269, distance: 293.0
click at [218, 269] on div "Ariel Ramsey User Settings Notifications Integrations AndavoVacations.com Profi…" at bounding box center [890, 372] width 1356 height 744
drag, startPoint x: 486, startPoint y: 204, endPoint x: 327, endPoint y: 196, distance: 159.2
click at [327, 196] on div "Prefix: * First Name: Ariel This field is required" at bounding box center [452, 199] width 437 height 60
drag, startPoint x: 719, startPoint y: 209, endPoint x: 612, endPoint y: 209, distance: 107.0
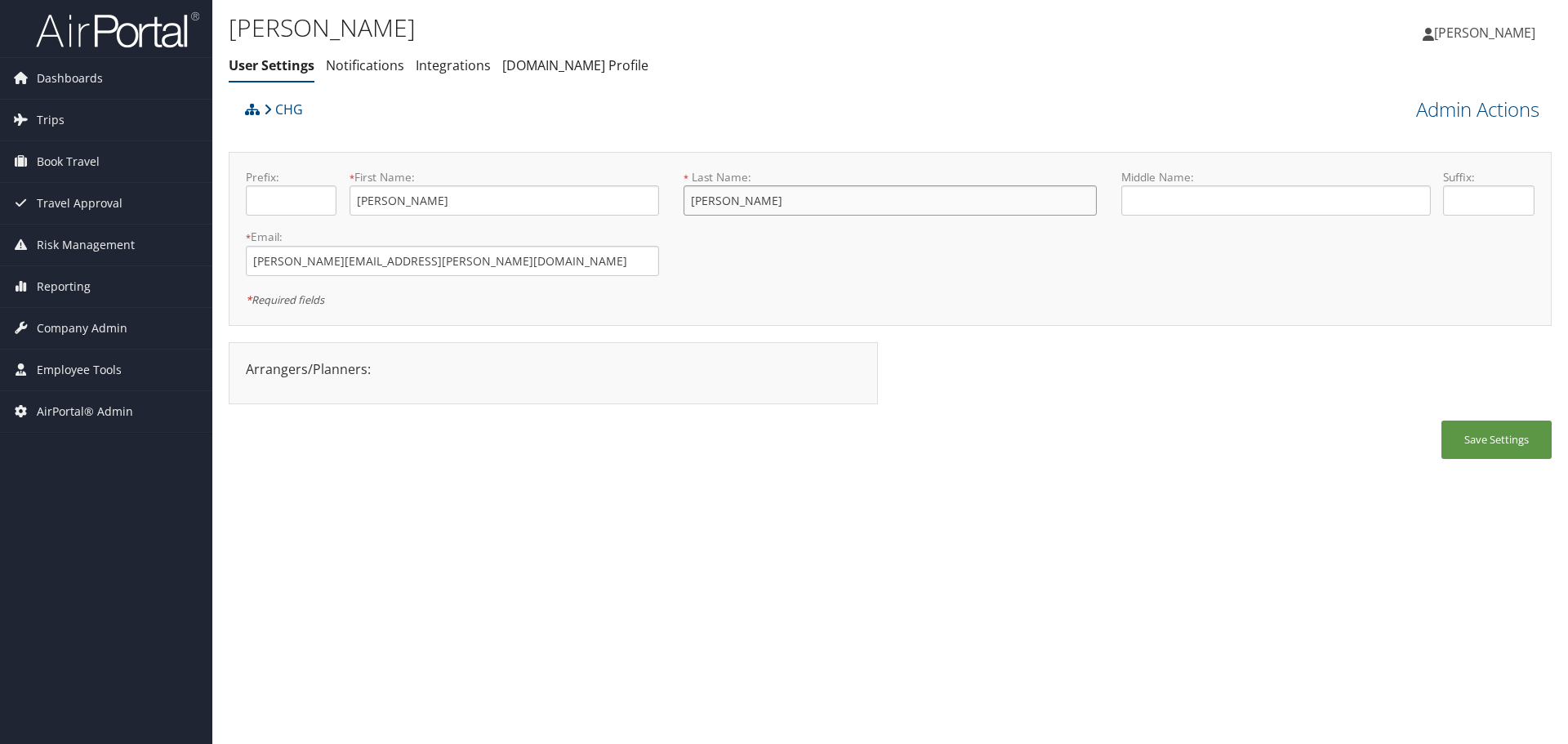
click at [612, 169] on form "Prefix: * First Name: Ariel This field is required * Last Name: Ramsey This fie…" at bounding box center [889, 169] width 1313 height 0
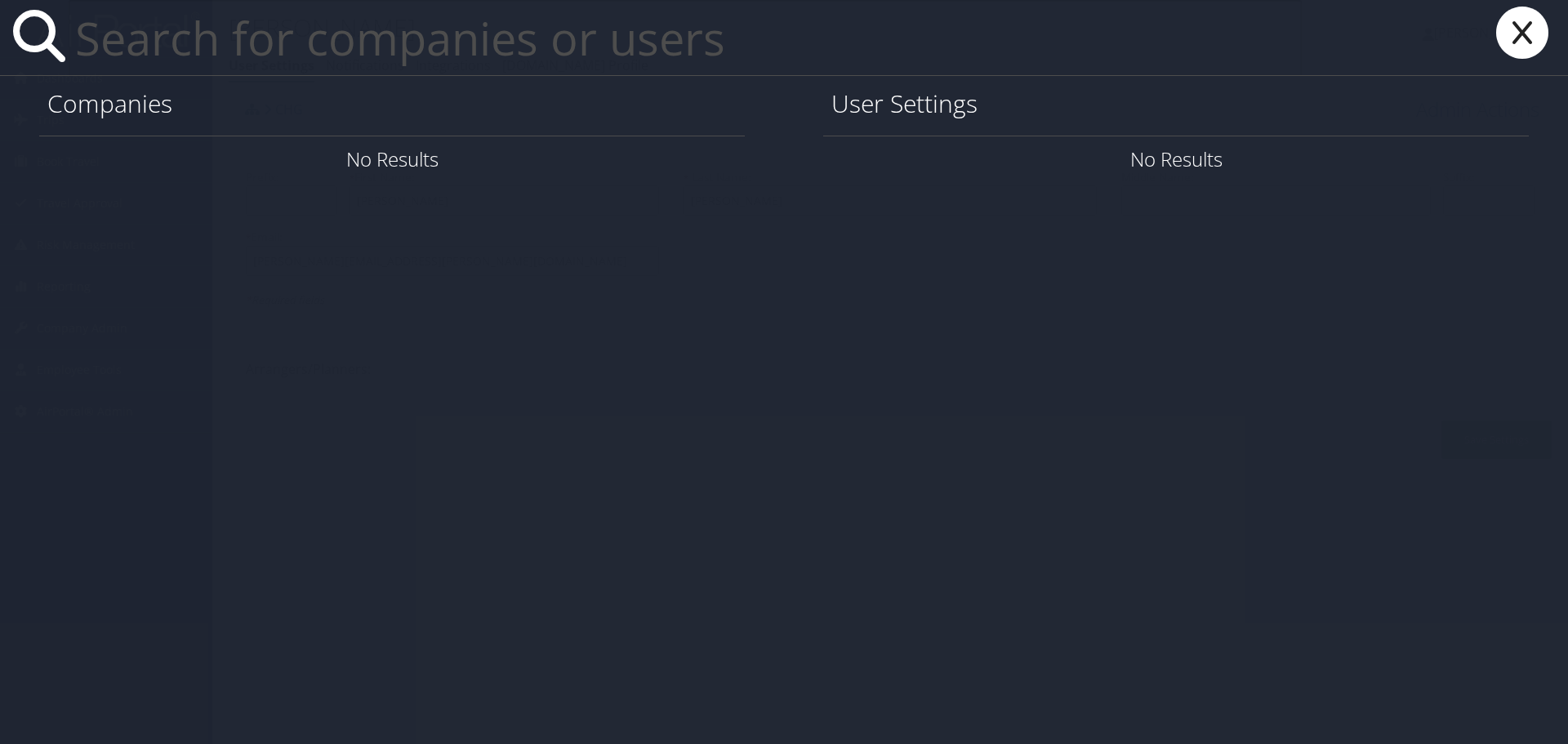
paste input "brittany.mcvey@weatherbyhealthcare.com"
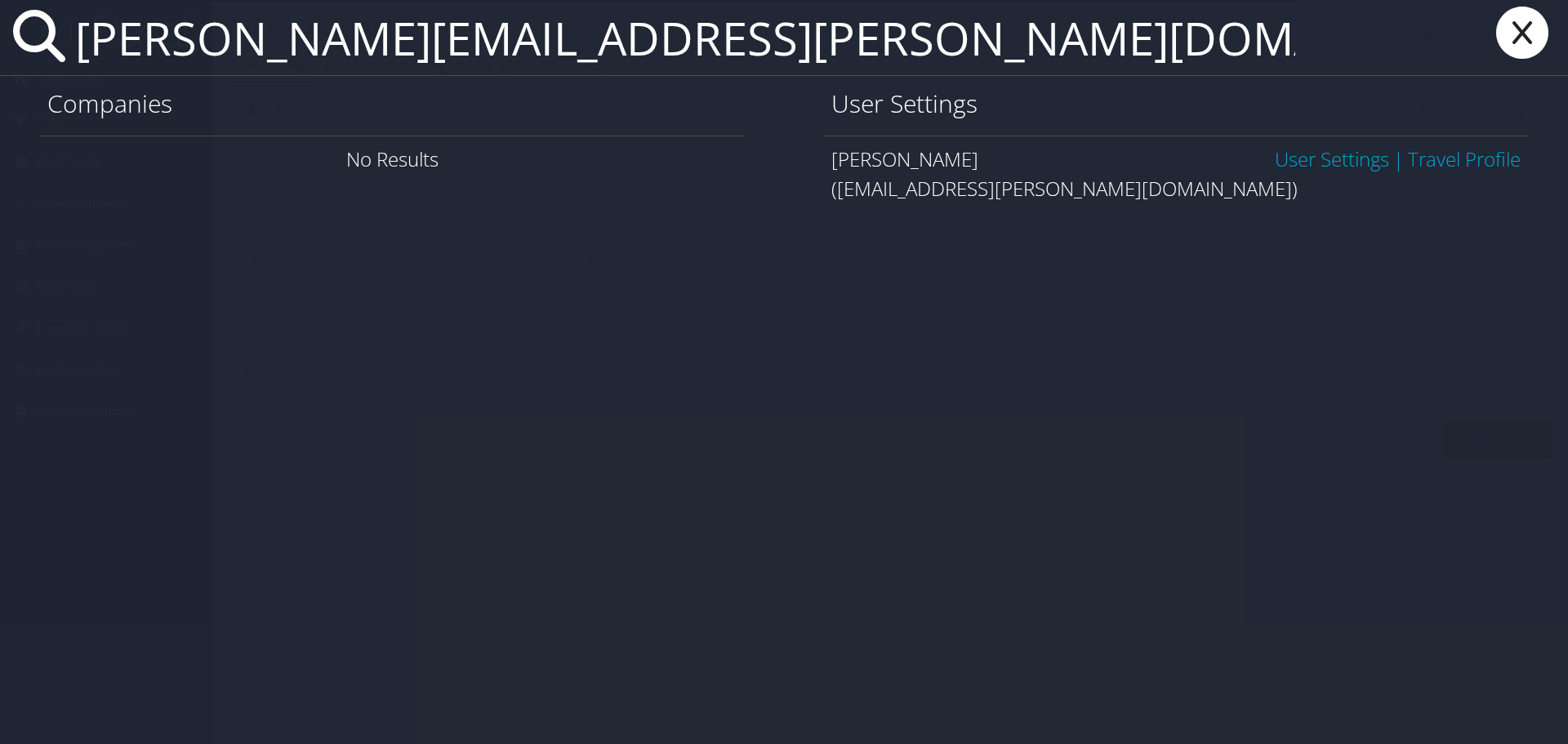
type input "brittany.mcvey@weatherbyhealthcare.com"
click at [1336, 152] on link "User Settings" at bounding box center [1332, 159] width 114 height 27
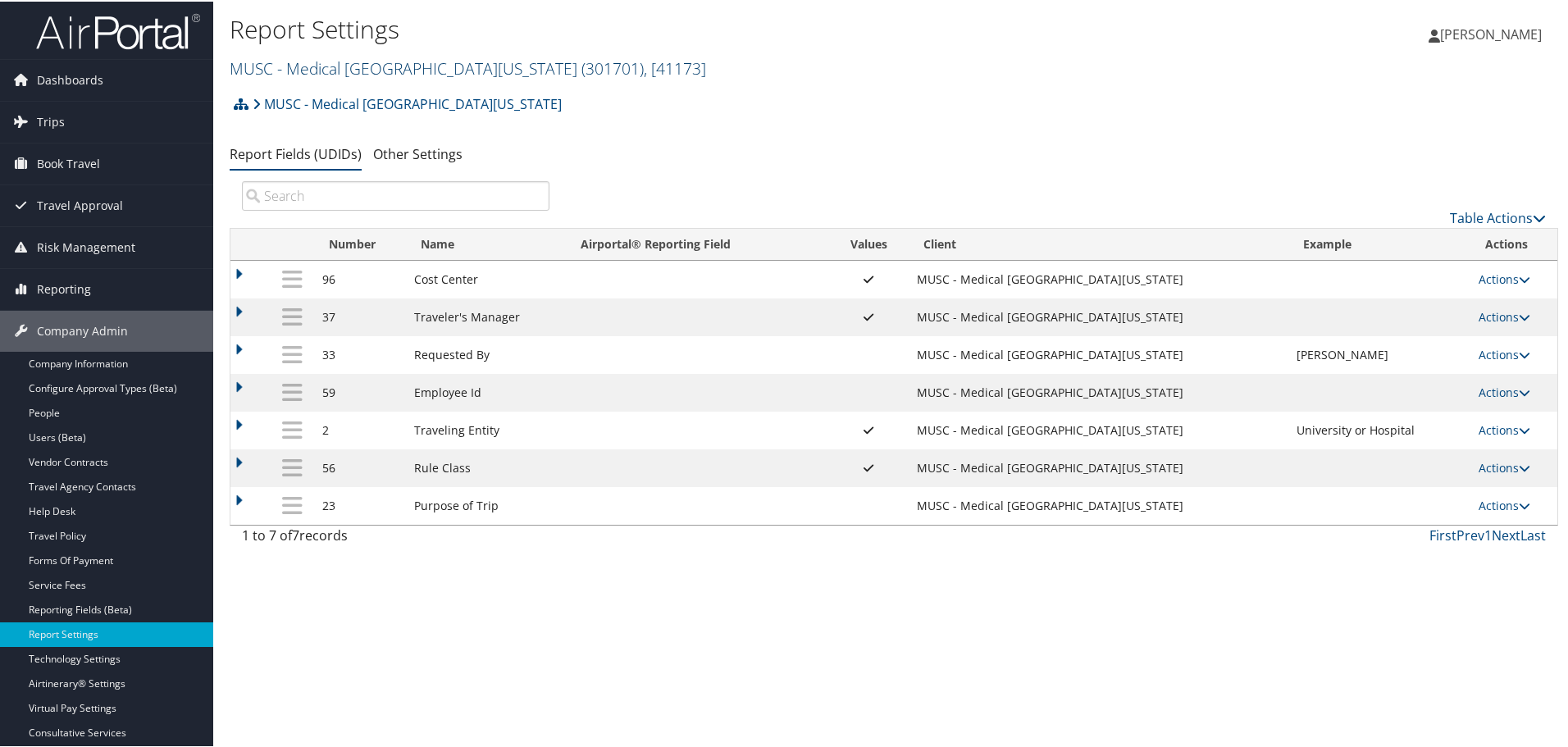
click at [416, 70] on link "MUSC - [GEOGRAPHIC_DATA][US_STATE] ( 301701 ) , [ 41173 ]" at bounding box center [467, 67] width 477 height 22
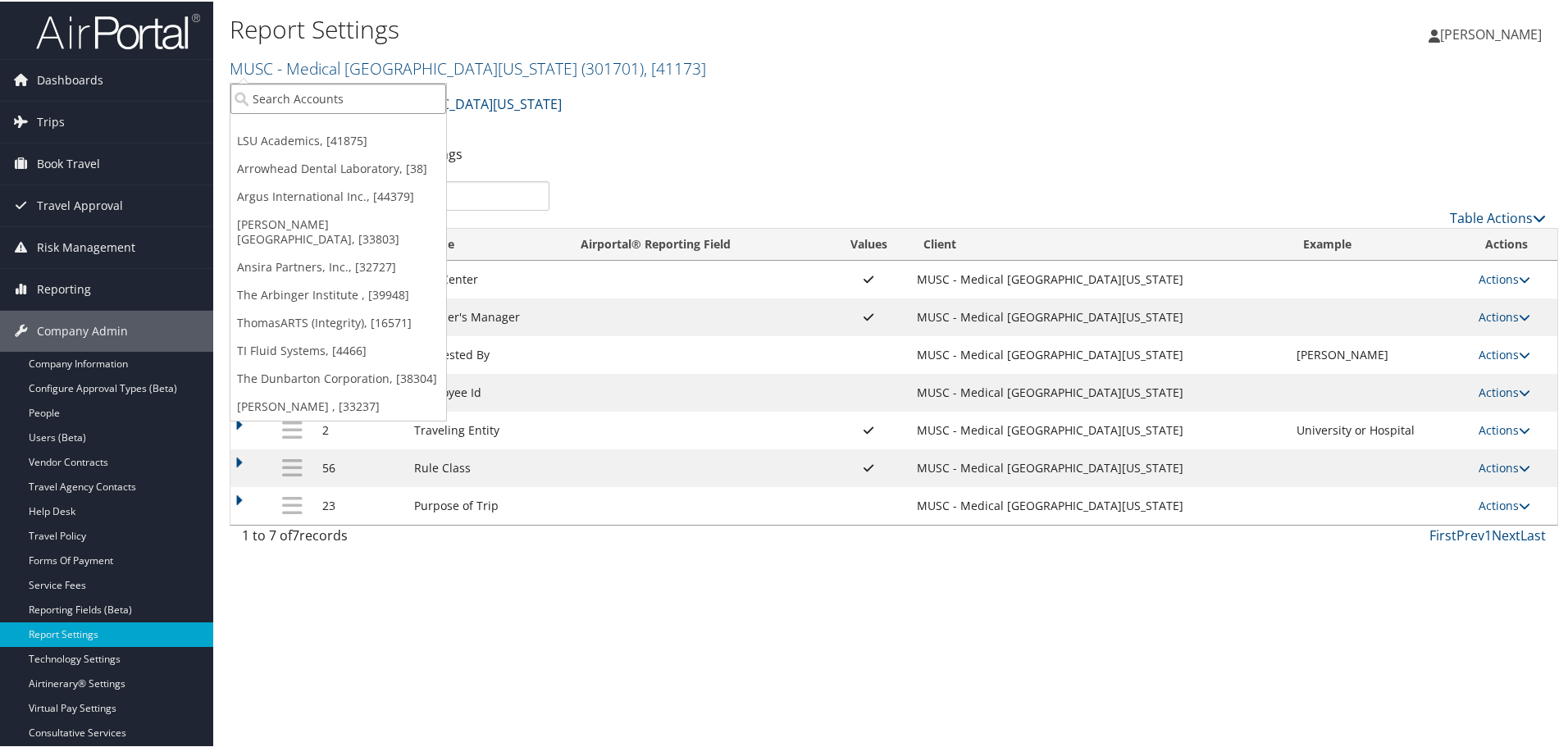
click at [364, 98] on input "search" at bounding box center [338, 97] width 216 height 30
type input "chg"
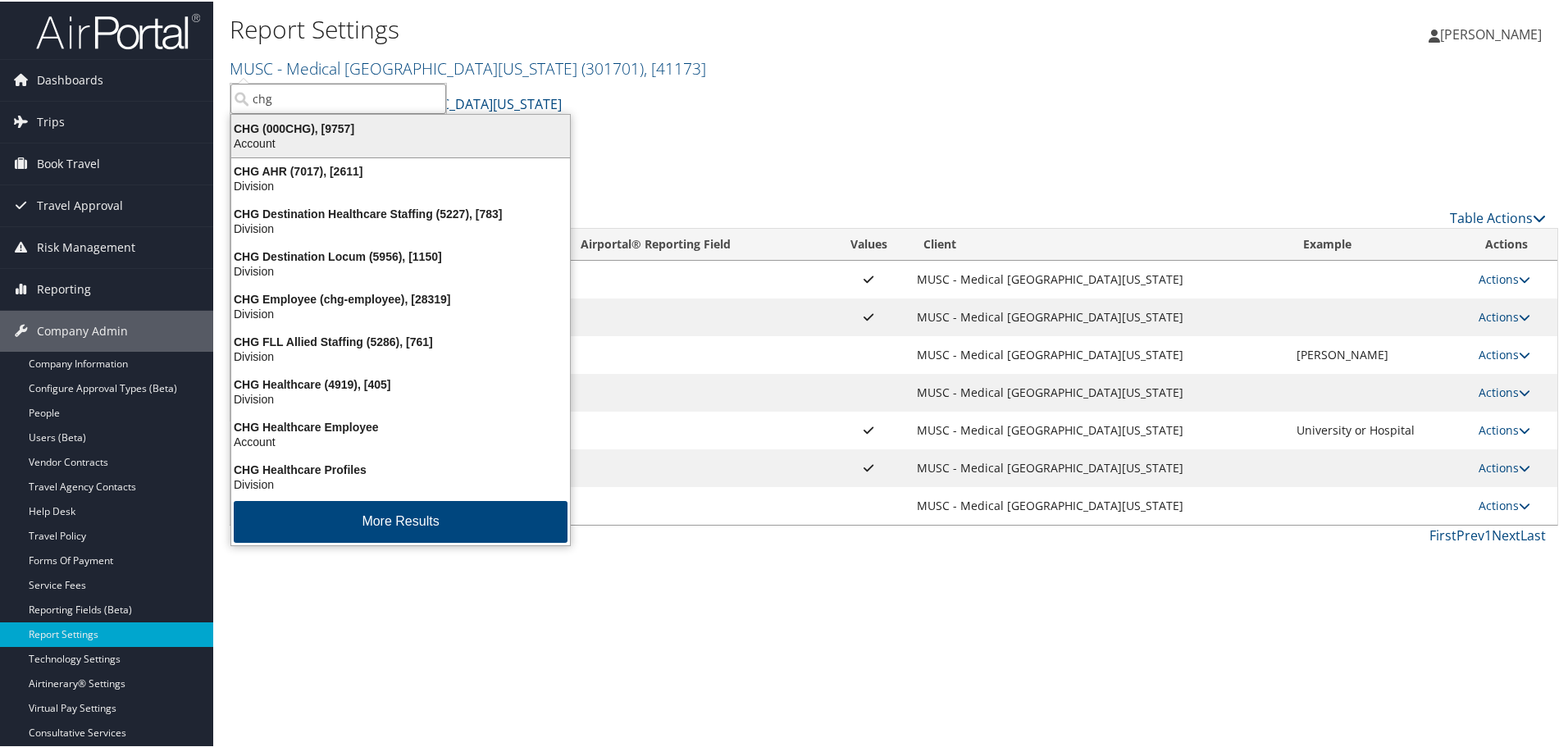
click at [342, 122] on div "CHG (000CHG), [9757]" at bounding box center [400, 127] width 358 height 15
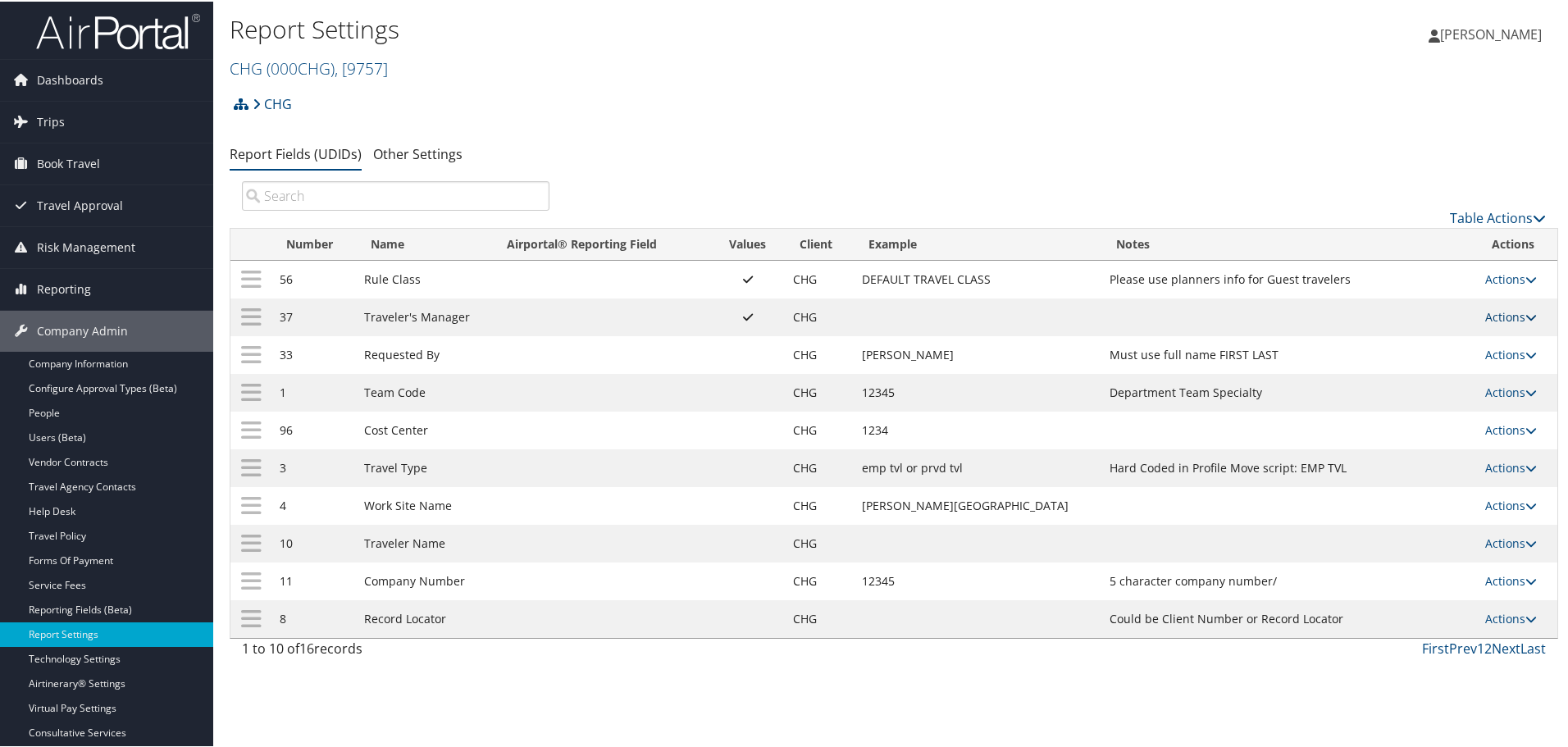
click at [1505, 315] on link "Actions" at bounding box center [1511, 315] width 52 height 15
click at [1448, 341] on link "Update Report Field Values" at bounding box center [1437, 340] width 177 height 28
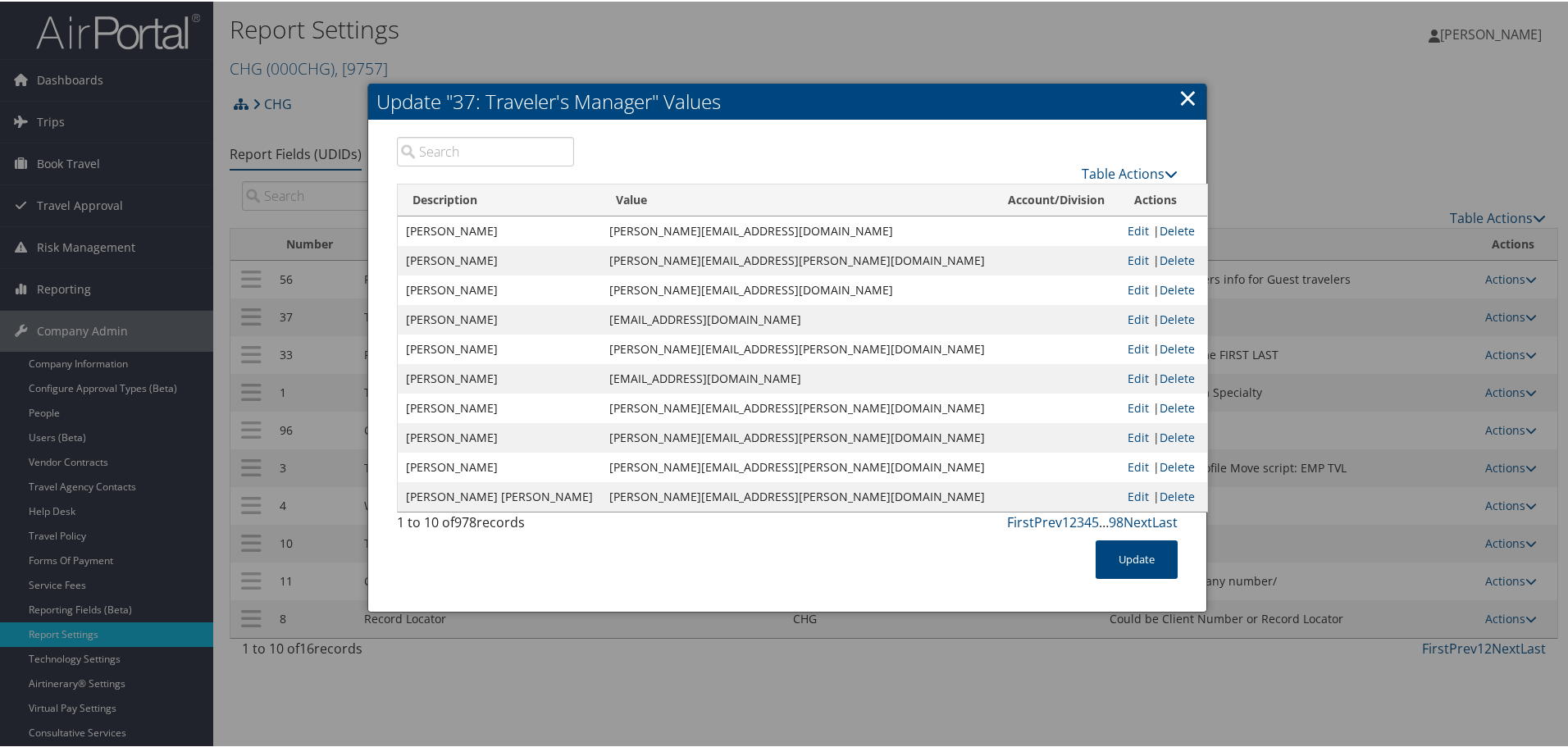
click at [481, 156] on input "search" at bounding box center [486, 150] width 177 height 29
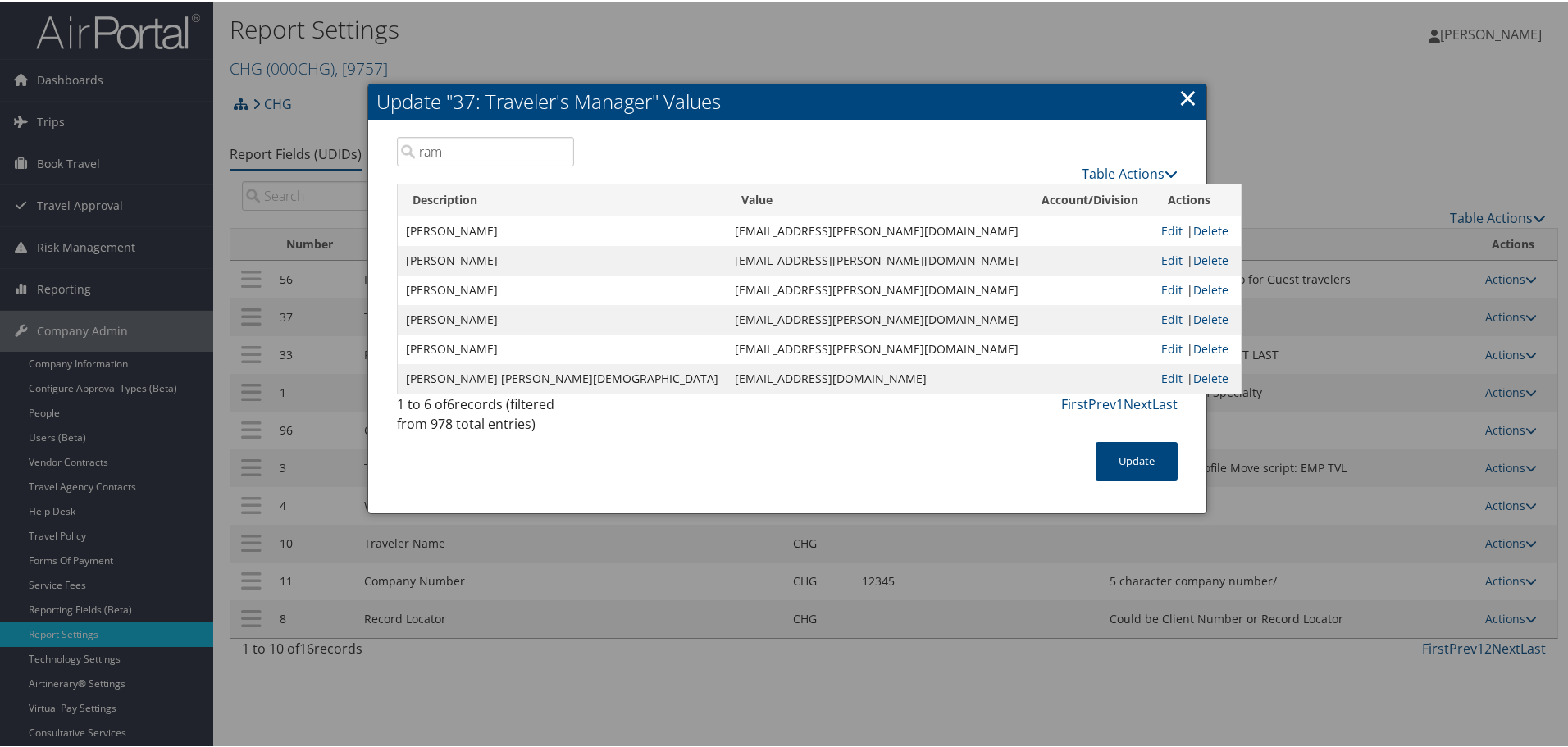
type input "rams"
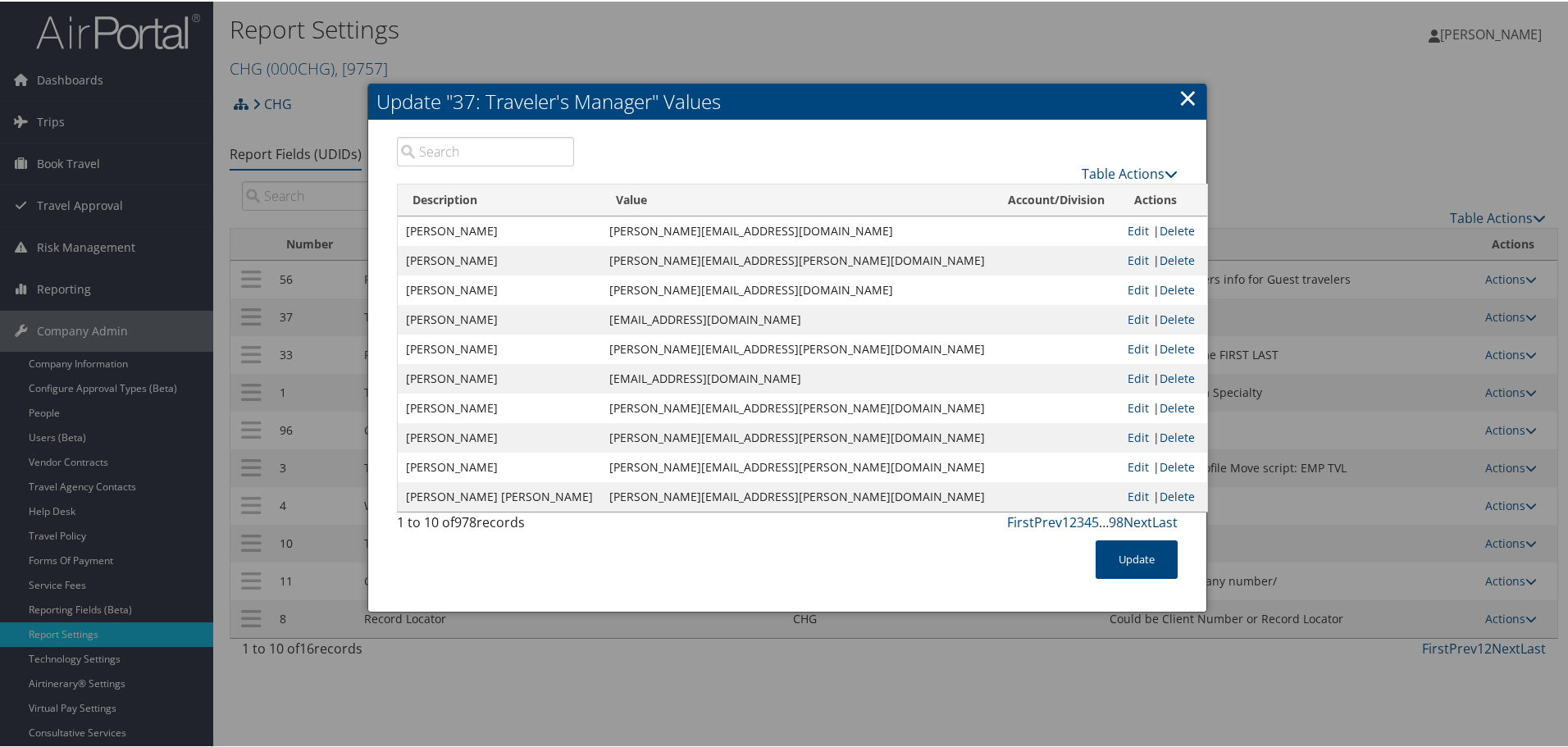
paste input "ariel.ramsey@weatherbyhealthcare.com"
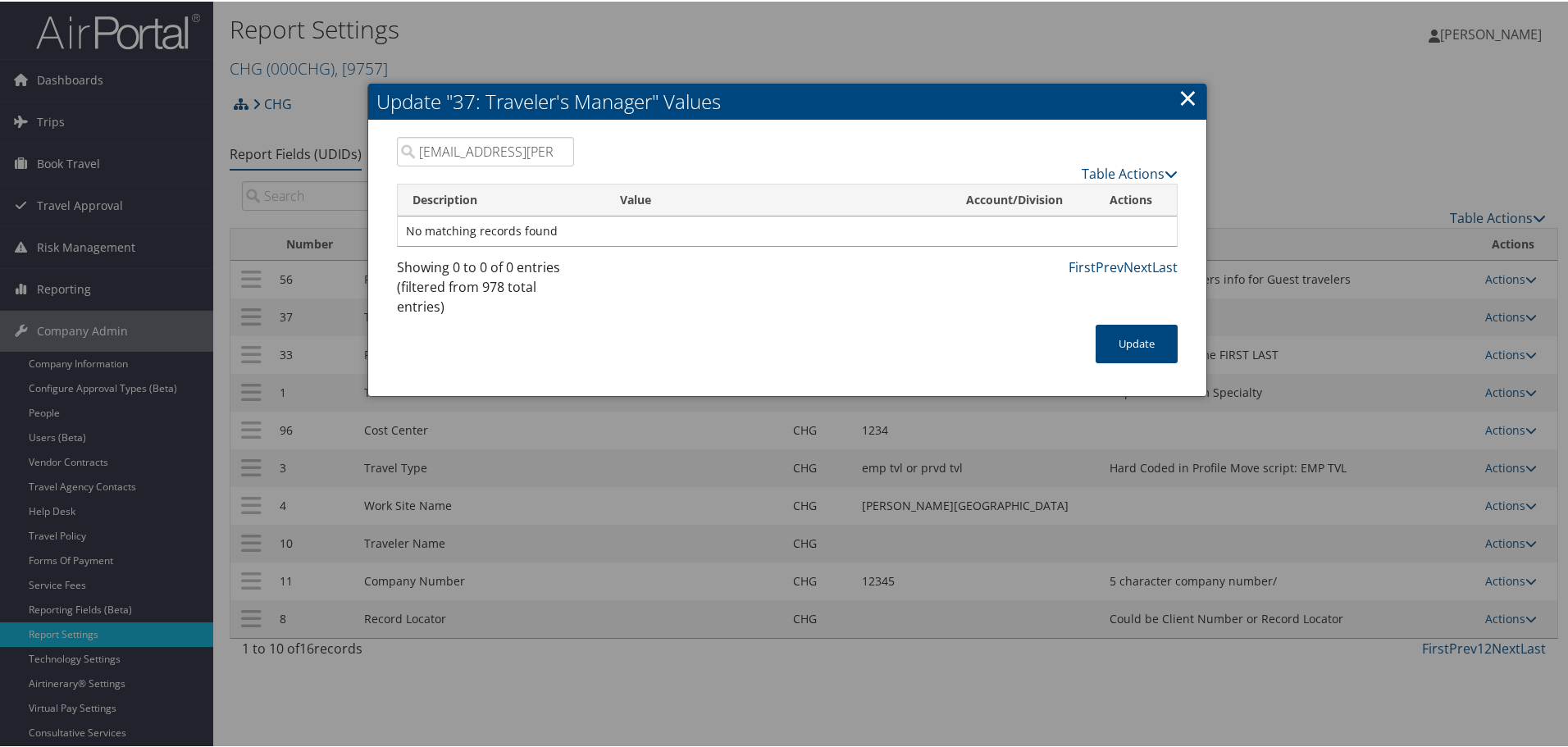
type input "ariel.ramsey@weatherbyhealthcare.co"
click at [555, 153] on input "ariel.ramsey@weatherbyhealthcare.co" at bounding box center [486, 150] width 177 height 29
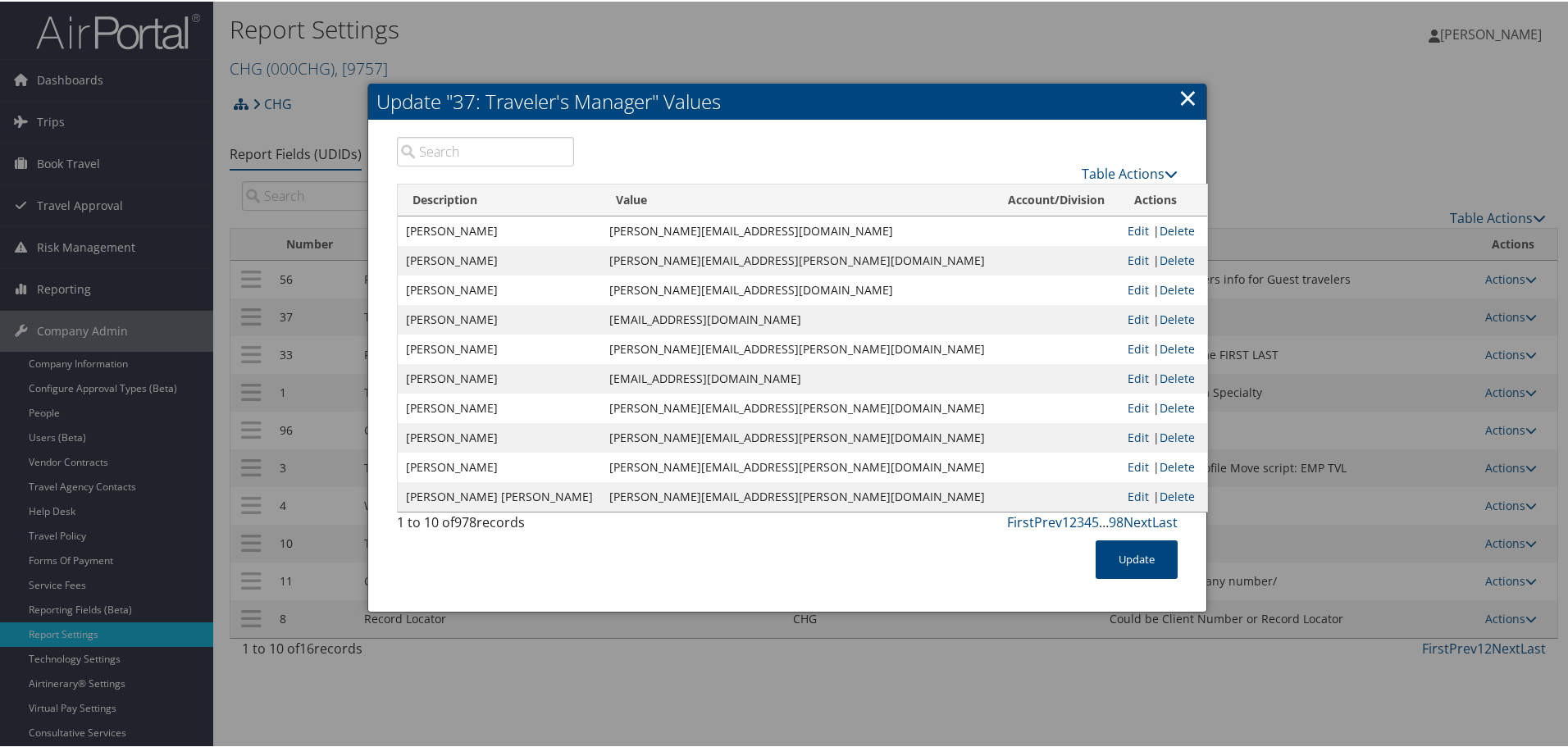
scroll to position [0, 0]
click at [1142, 176] on link "Table Actions" at bounding box center [1129, 172] width 96 height 18
click at [1051, 190] on link "New Record" at bounding box center [1065, 198] width 216 height 28
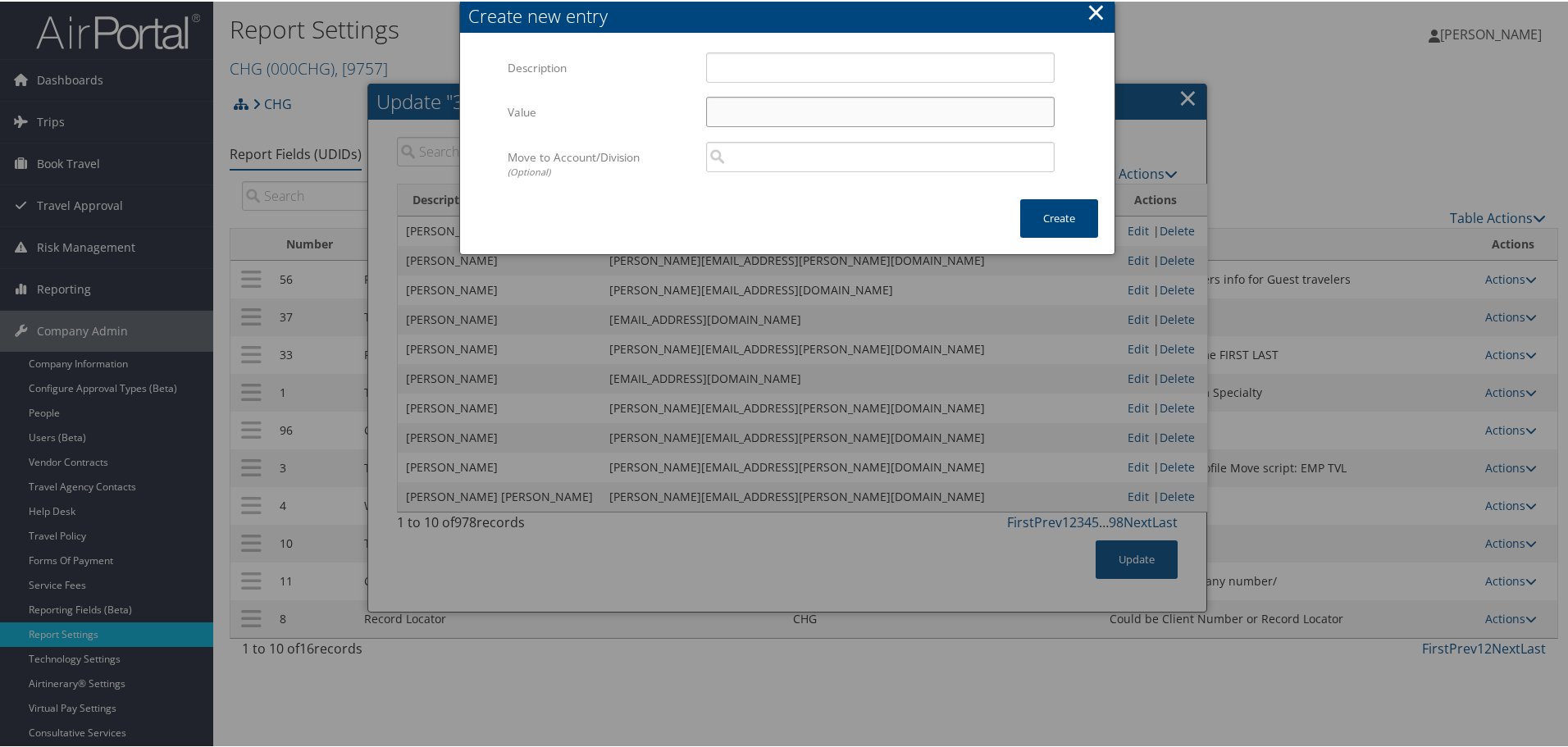
click at [743, 111] on input "Value" at bounding box center [880, 109] width 349 height 30
paste input "ariel.ramsey@weatherbyhealthcare.com"
type input "ariel.ramsey@weatherbyhealthcare.com"
click at [756, 59] on input "Description" at bounding box center [880, 66] width 349 height 30
paste input "Ariel"
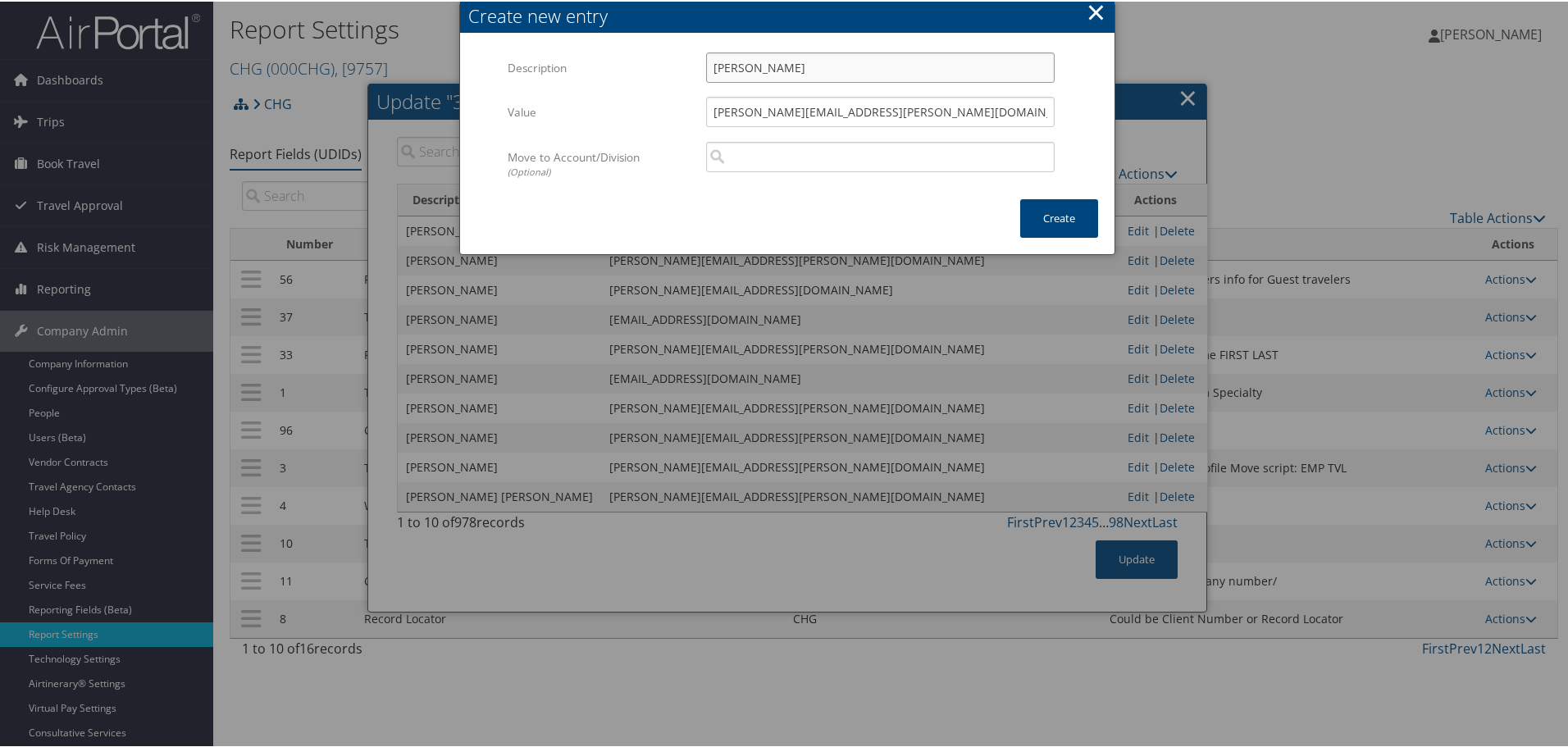
paste input "Ramsey"
type input "[PERSON_NAME]"
click at [1051, 228] on button "Create" at bounding box center [1060, 217] width 78 height 38
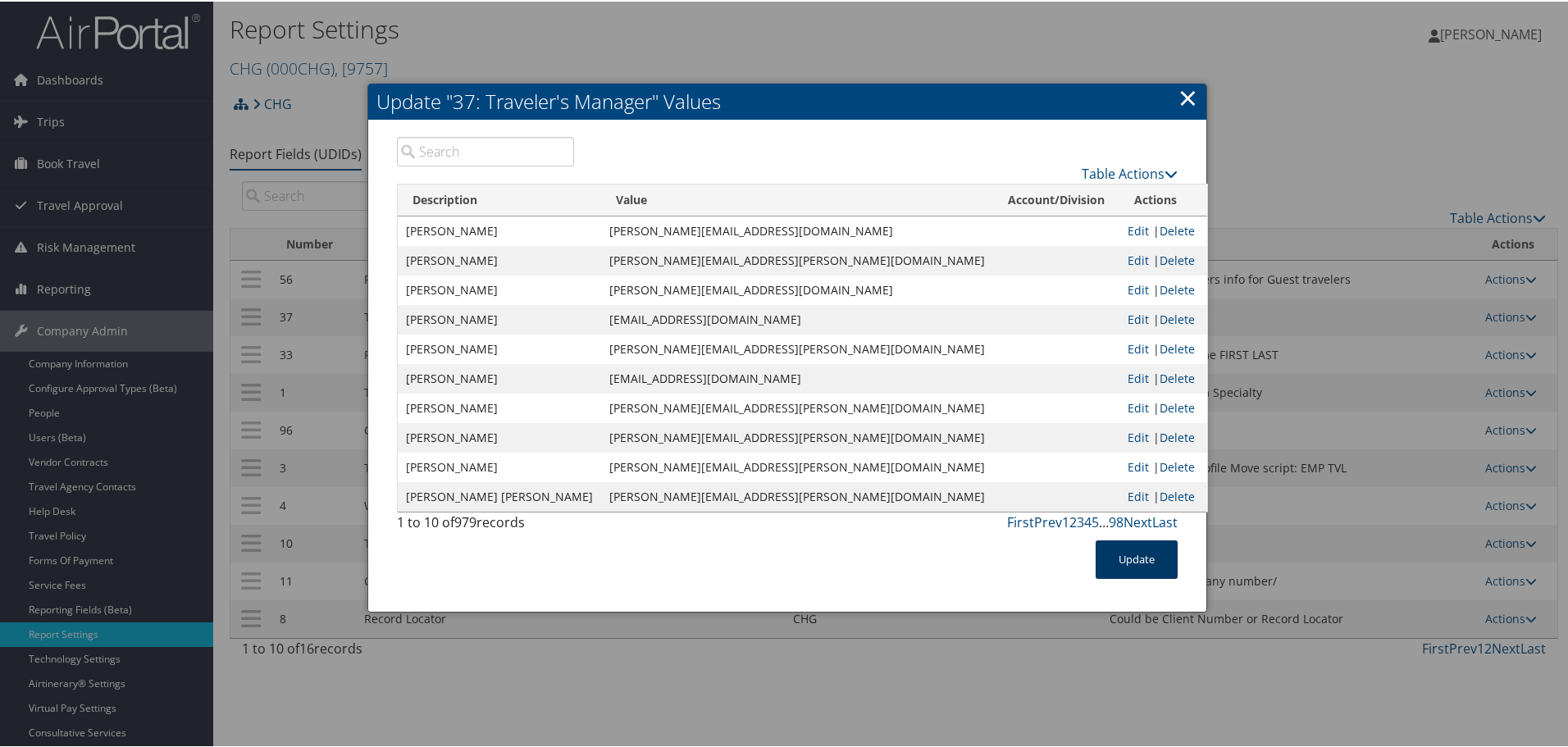
click at [1116, 556] on button "Update" at bounding box center [1137, 558] width 82 height 38
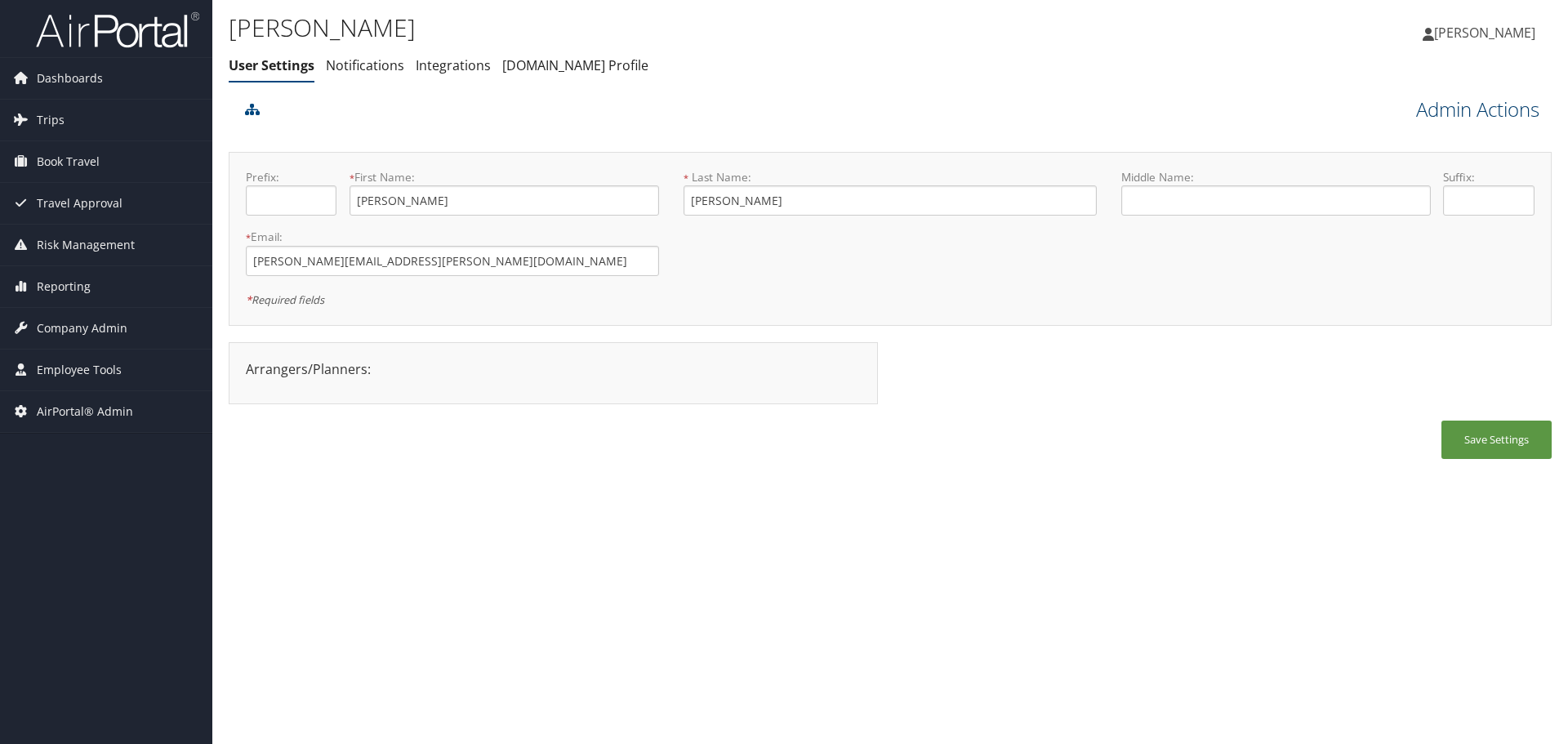
click at [1469, 105] on link "Admin Actions" at bounding box center [1478, 109] width 123 height 28
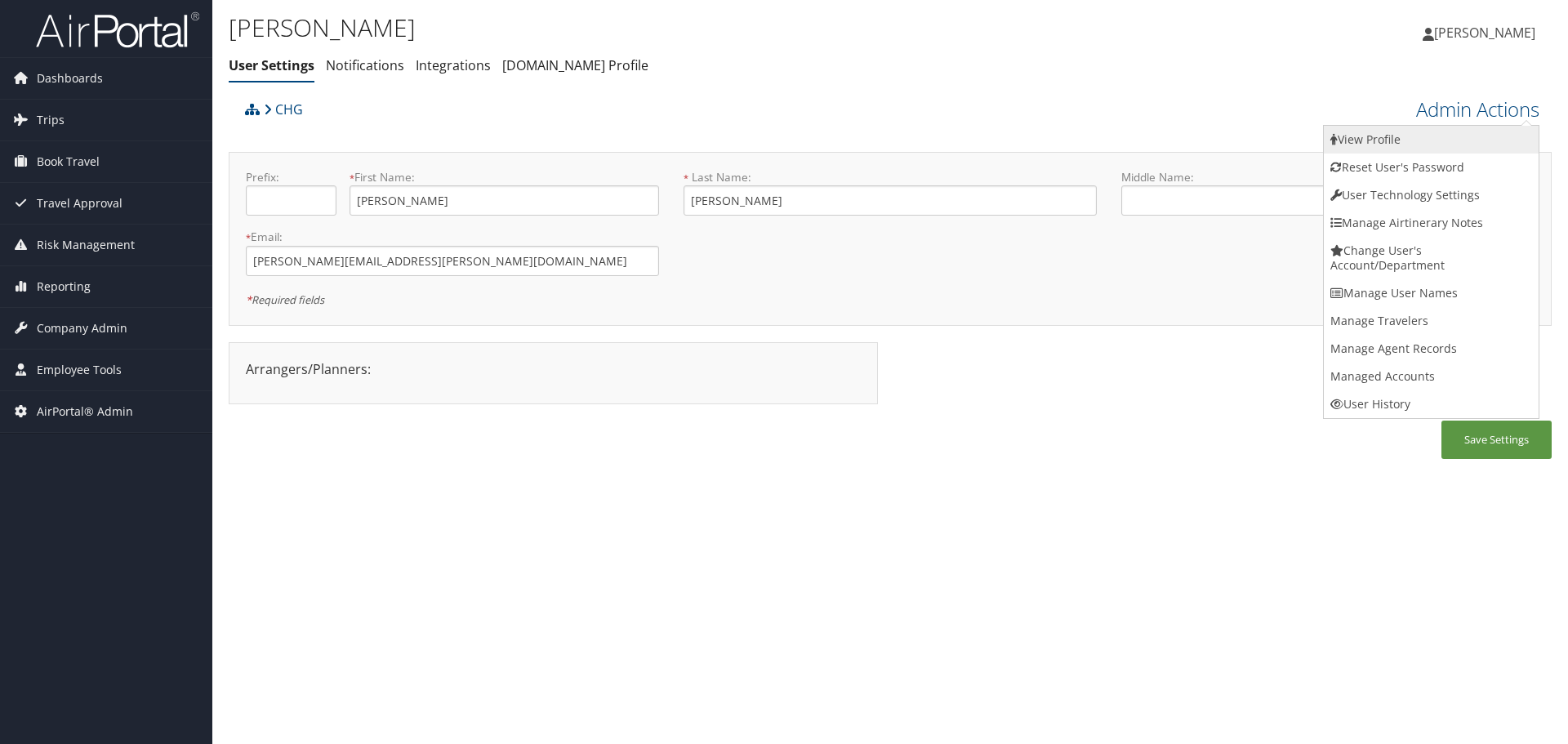
click at [1452, 139] on link "View Profile" at bounding box center [1431, 140] width 215 height 28
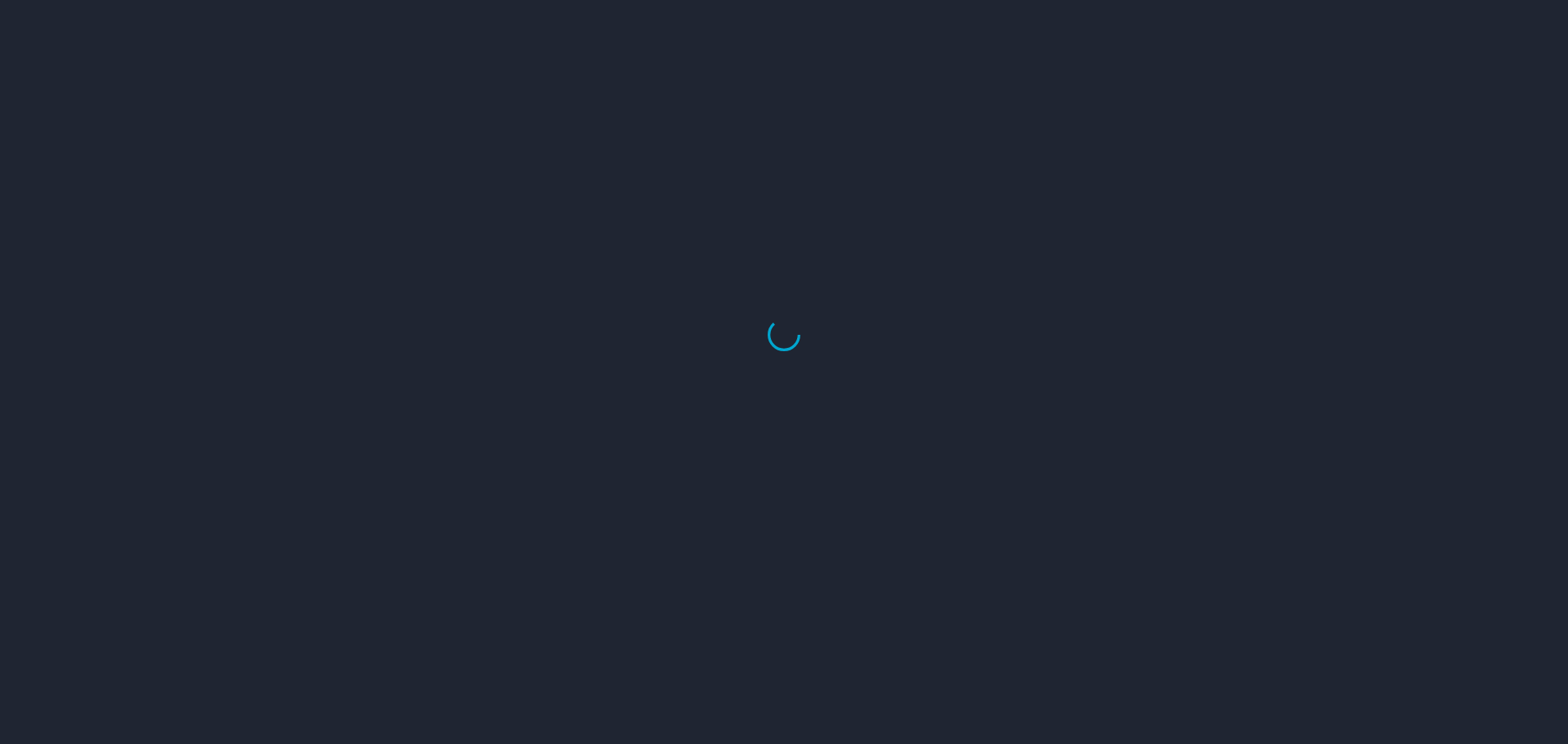
select select "US"
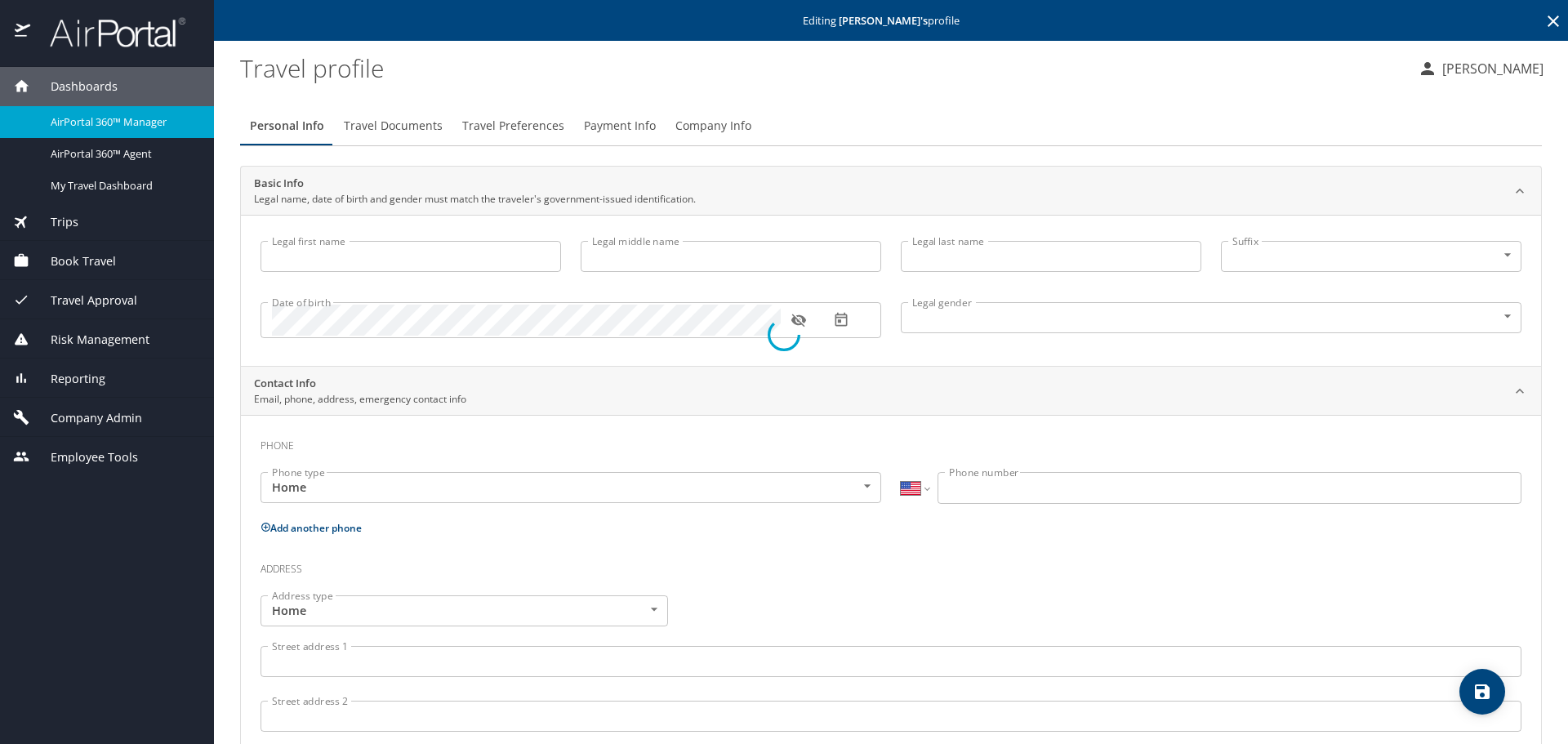
type input "[PERSON_NAME]"
type input "[DEMOGRAPHIC_DATA]"
select select "US"
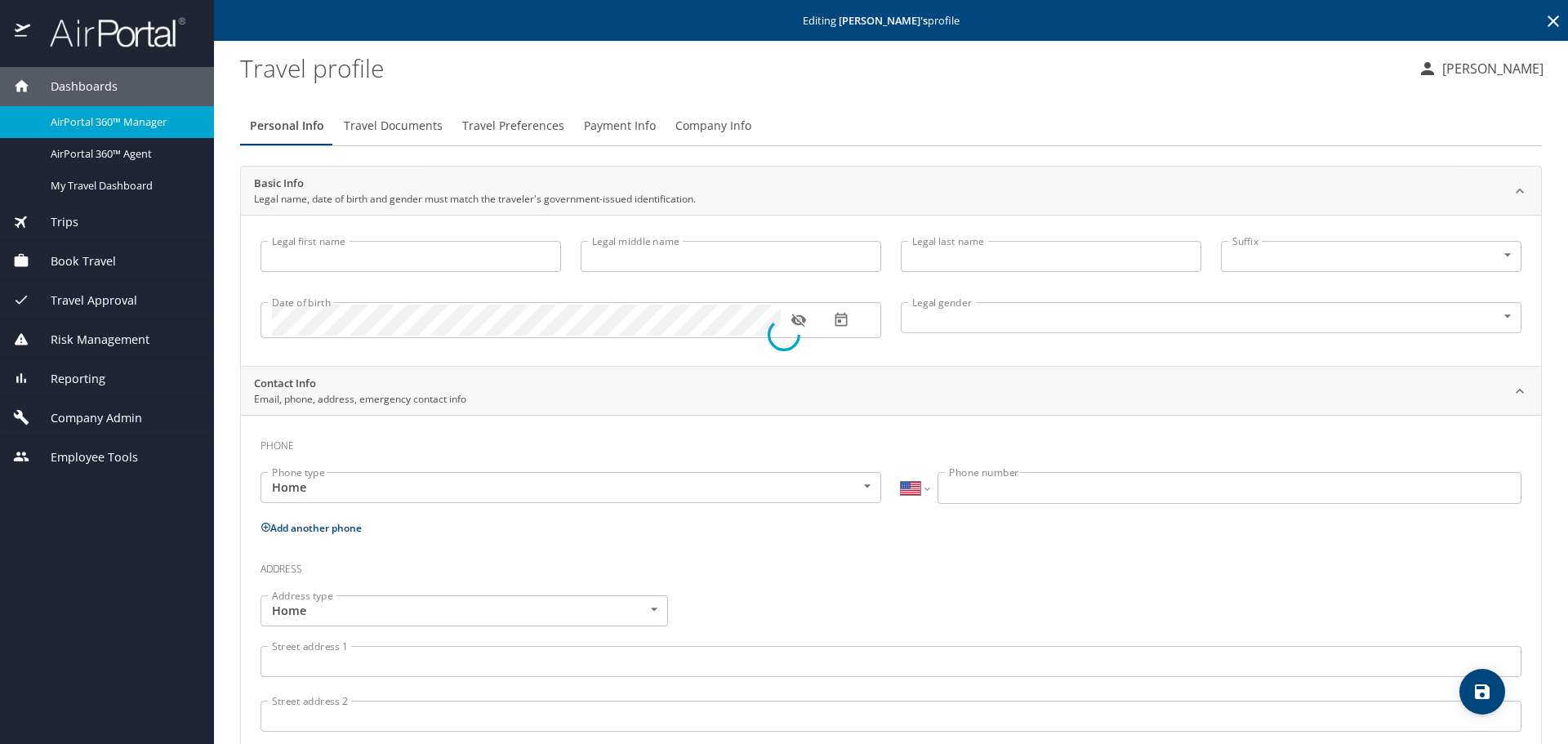
select select "US"
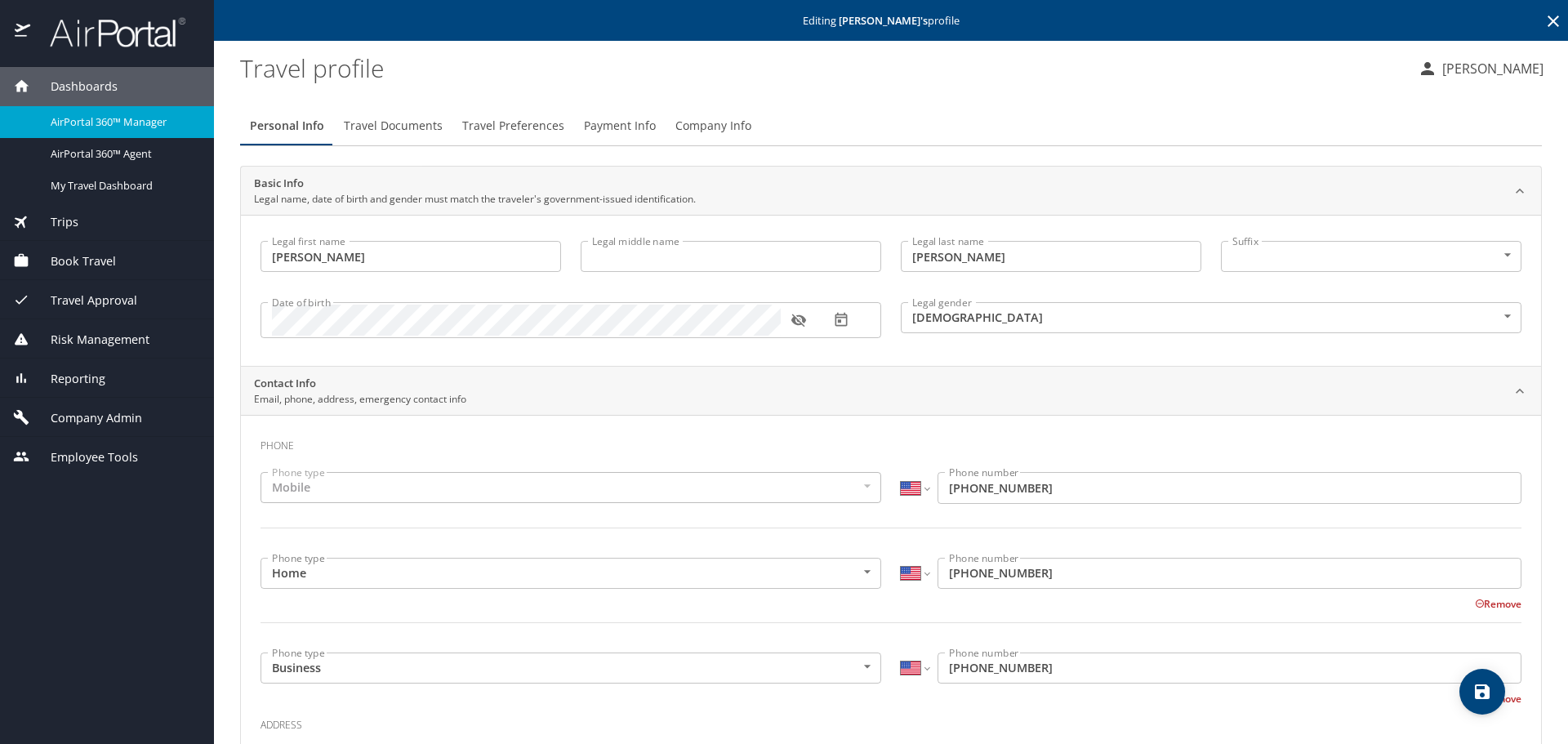
click at [702, 127] on span "Company Info" at bounding box center [713, 126] width 76 height 21
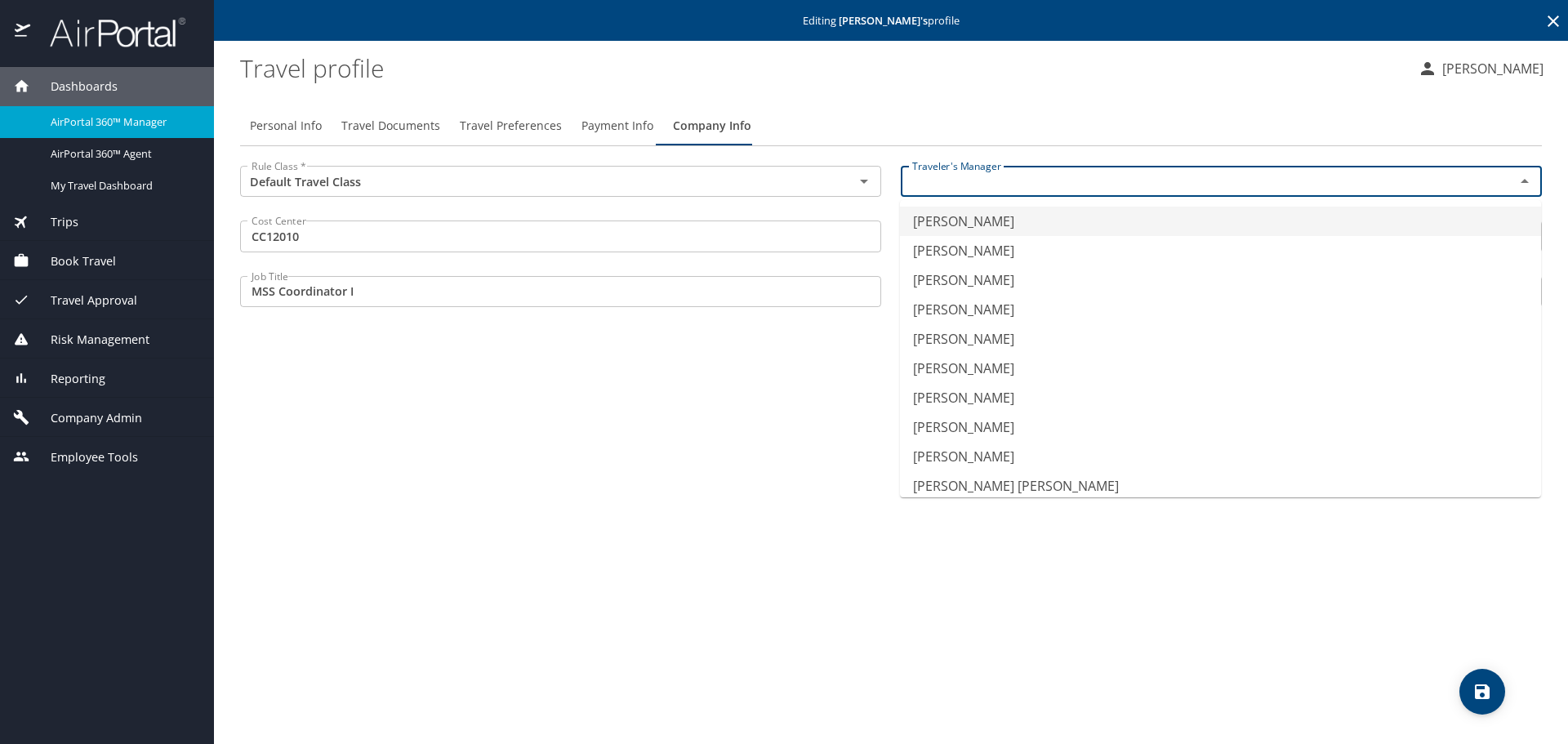
click at [946, 178] on input "text" at bounding box center [1197, 181] width 583 height 21
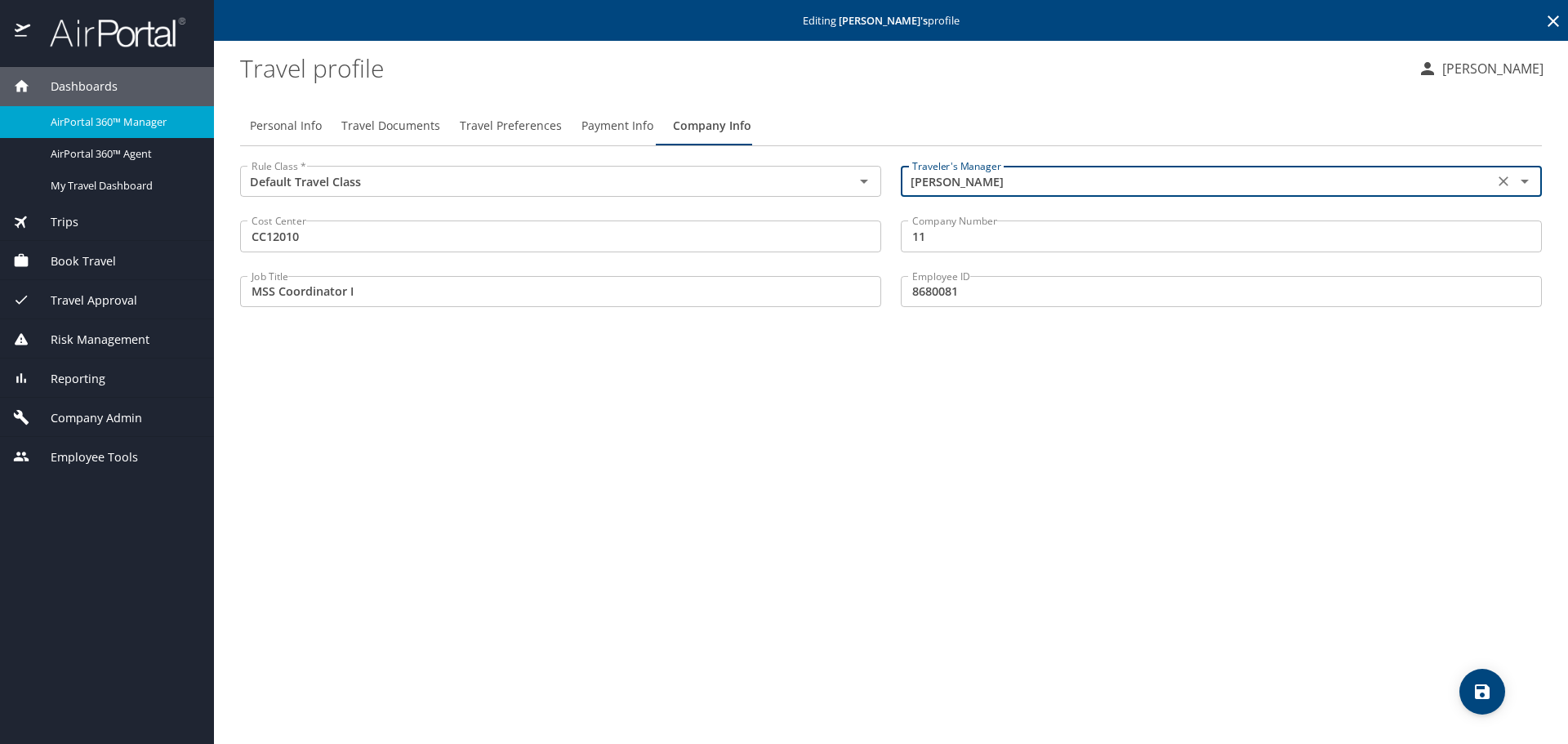
type input "[PERSON_NAME]"
click at [1338, 552] on div "Personal Info Travel Documents Travel Preferences Payment Info Company Info Rul…" at bounding box center [891, 418] width 1302 height 651
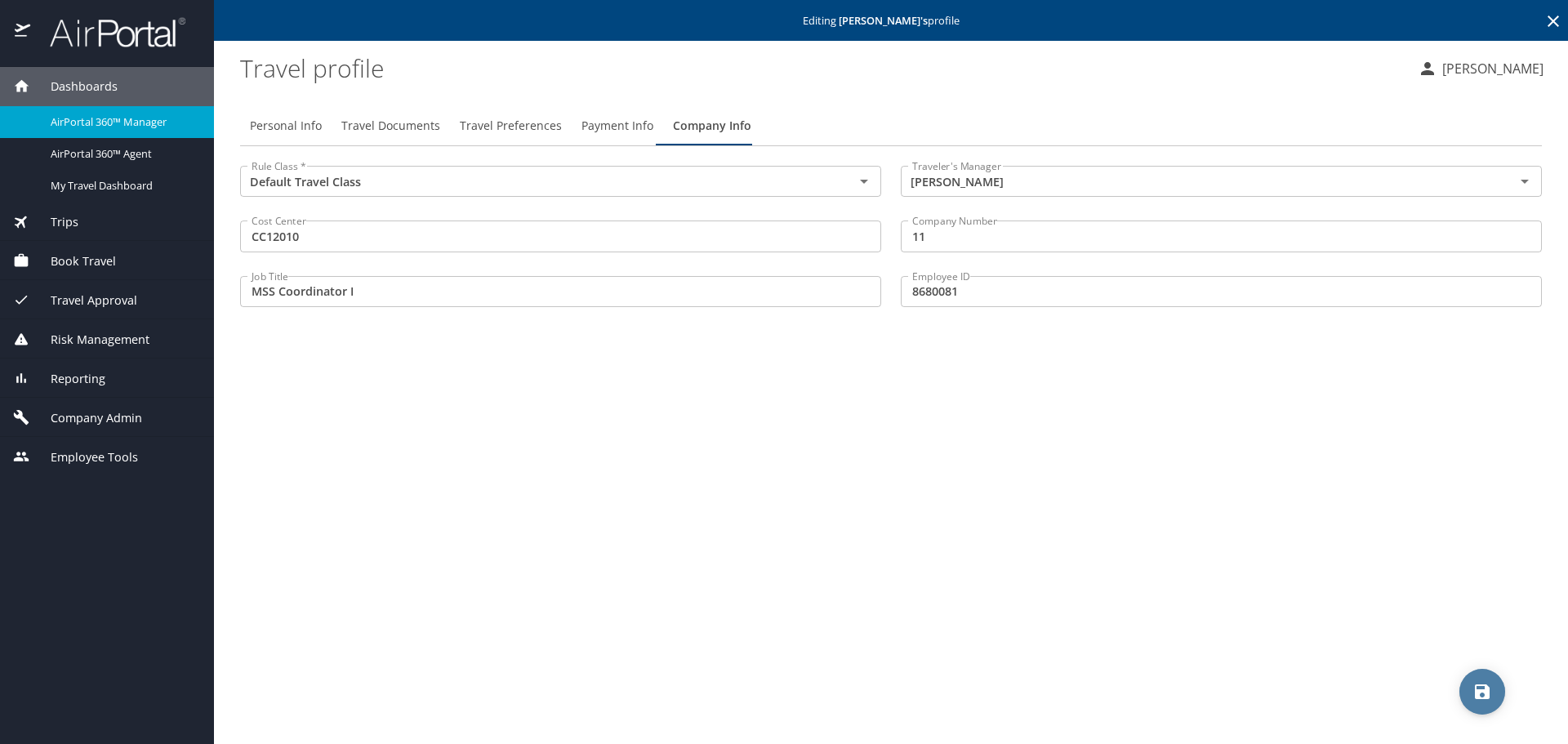
click at [1489, 697] on icon "save" at bounding box center [1483, 691] width 15 height 15
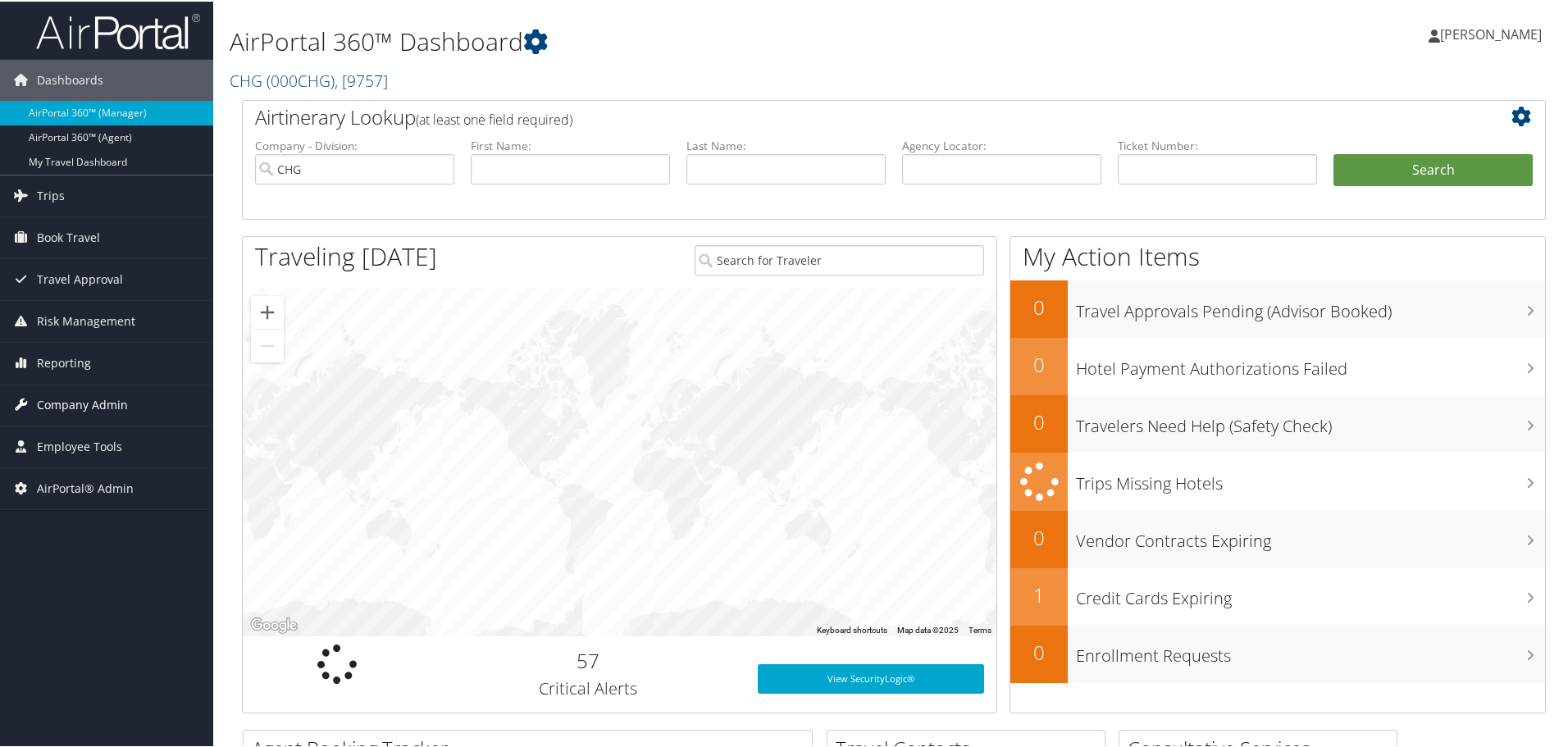
click at [83, 406] on span "Company Admin" at bounding box center [83, 403] width 91 height 41
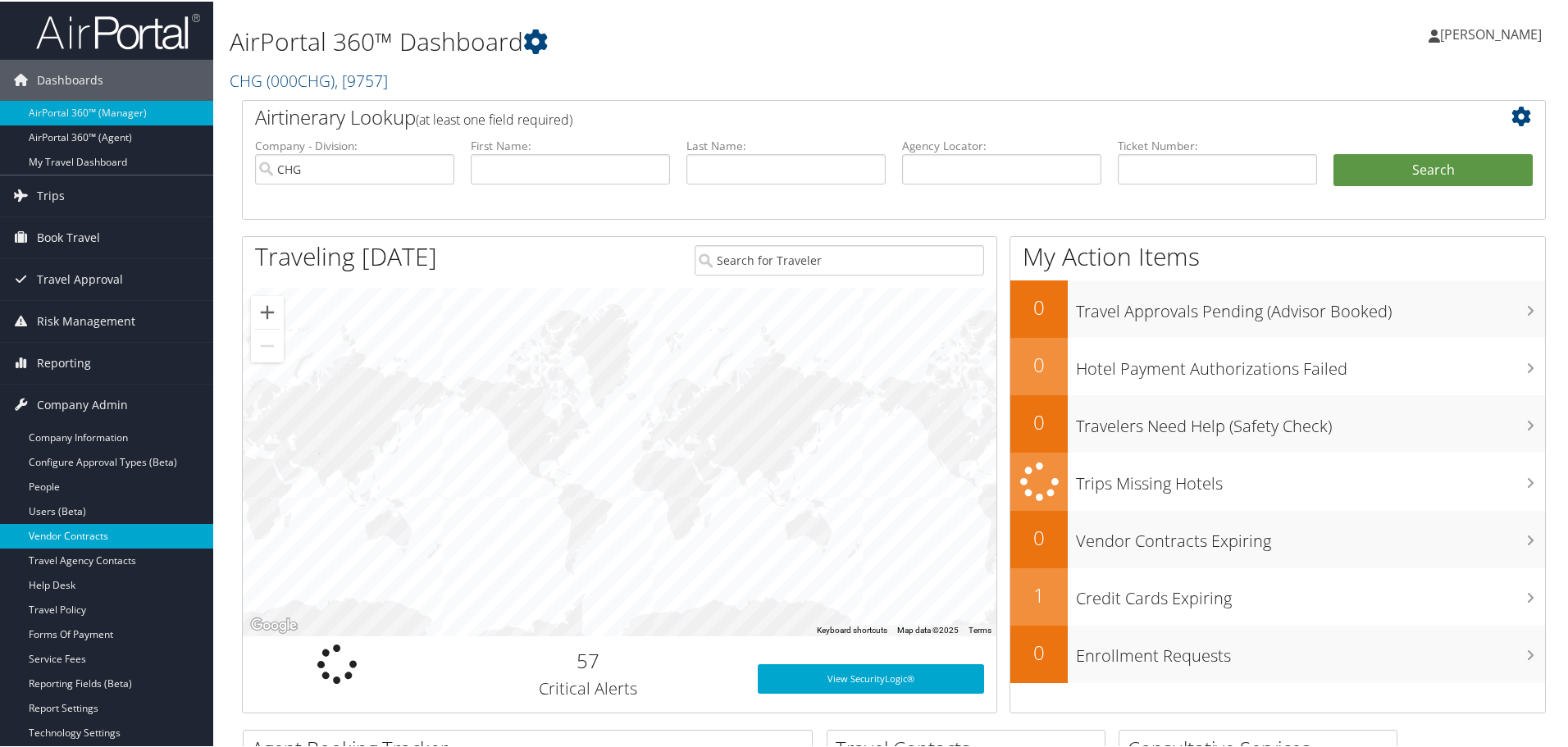
click at [68, 530] on link "Vendor Contracts" at bounding box center [107, 534] width 213 height 25
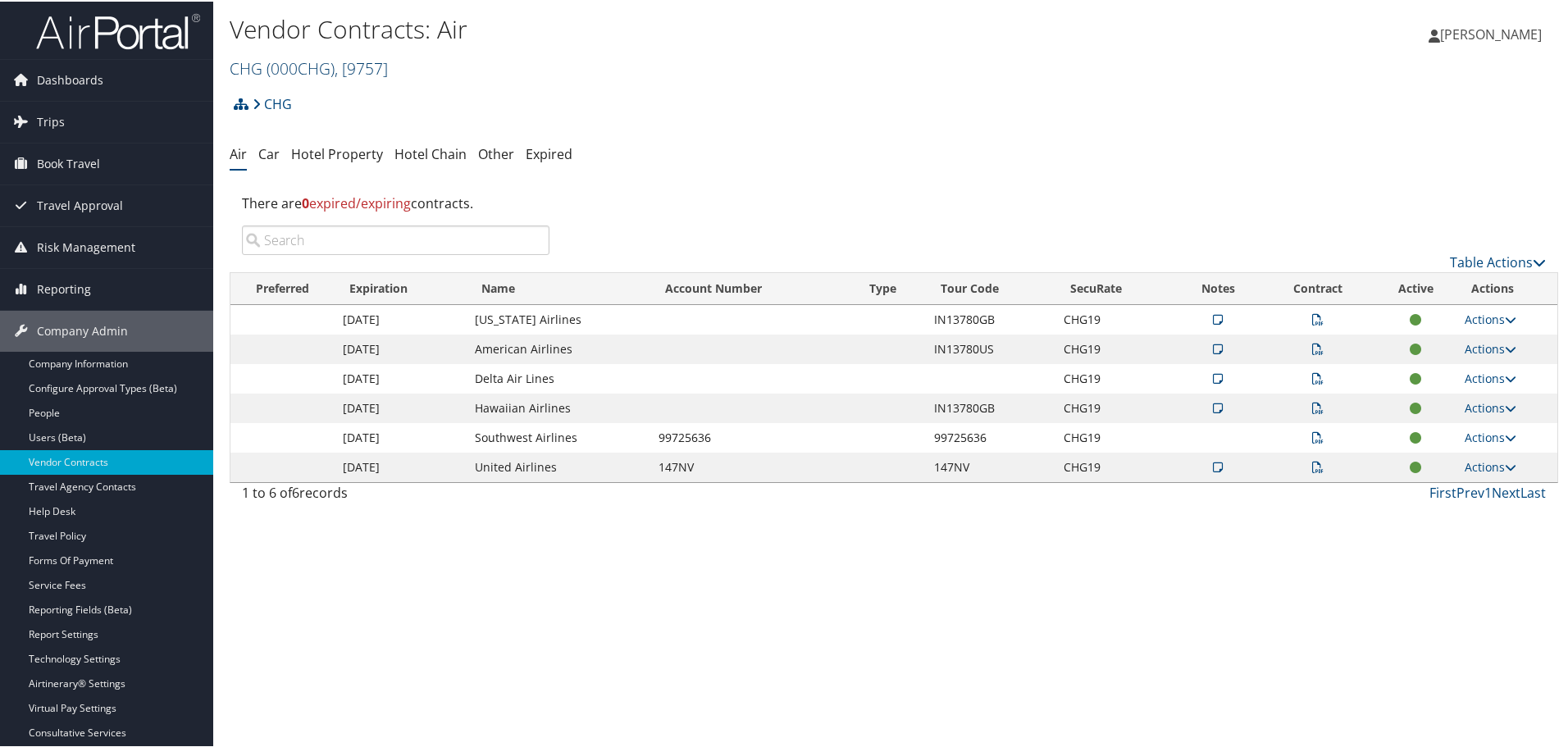
click at [334, 69] on span "( 000CHG )" at bounding box center [301, 67] width 68 height 22
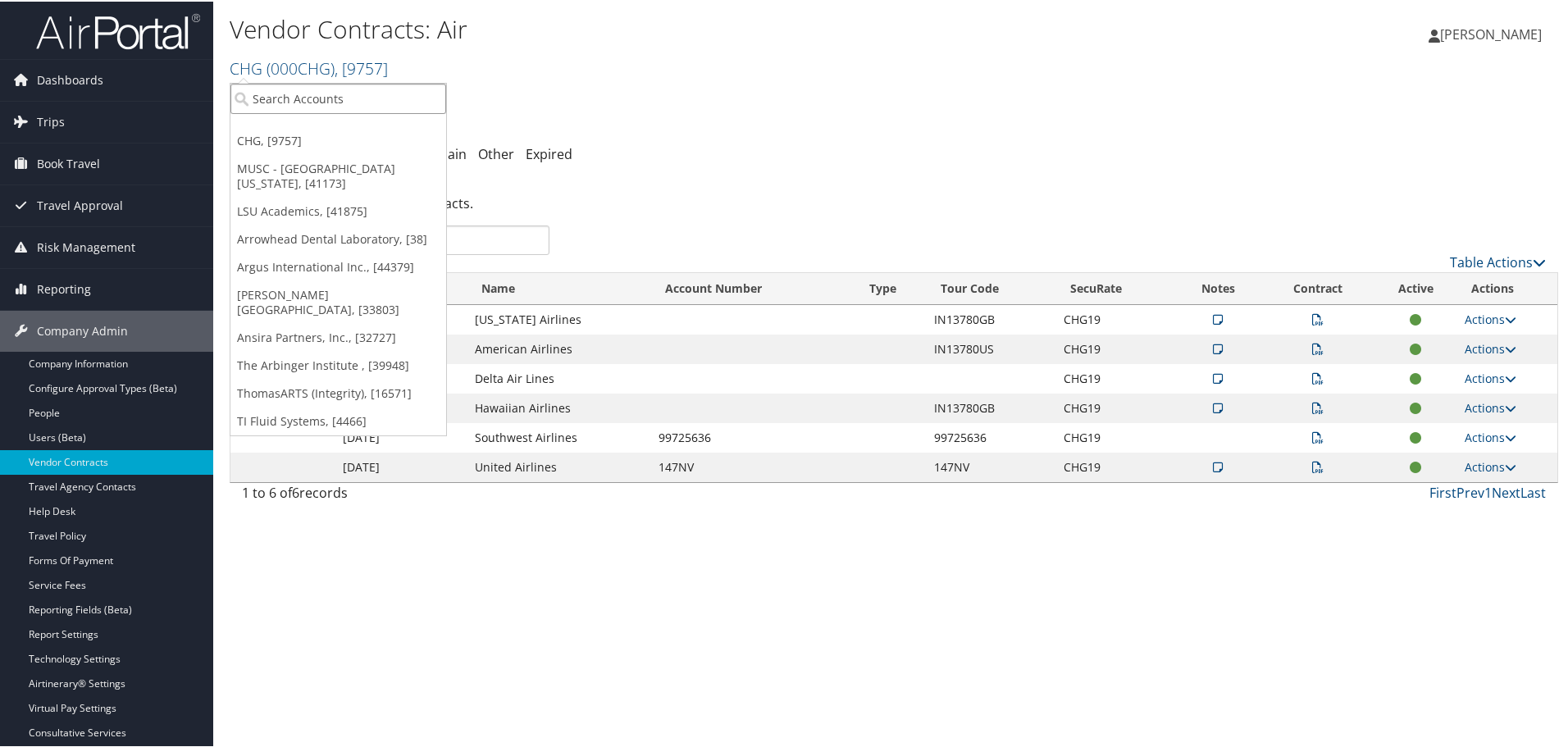
click at [332, 95] on input "search" at bounding box center [338, 97] width 216 height 30
type input "tbc-"
drag, startPoint x: 431, startPoint y: 98, endPoint x: 391, endPoint y: 112, distance: 42.4
click at [430, 100] on input "tbc-" at bounding box center [338, 97] width 216 height 30
click at [302, 97] on input "search" at bounding box center [338, 97] width 216 height 30
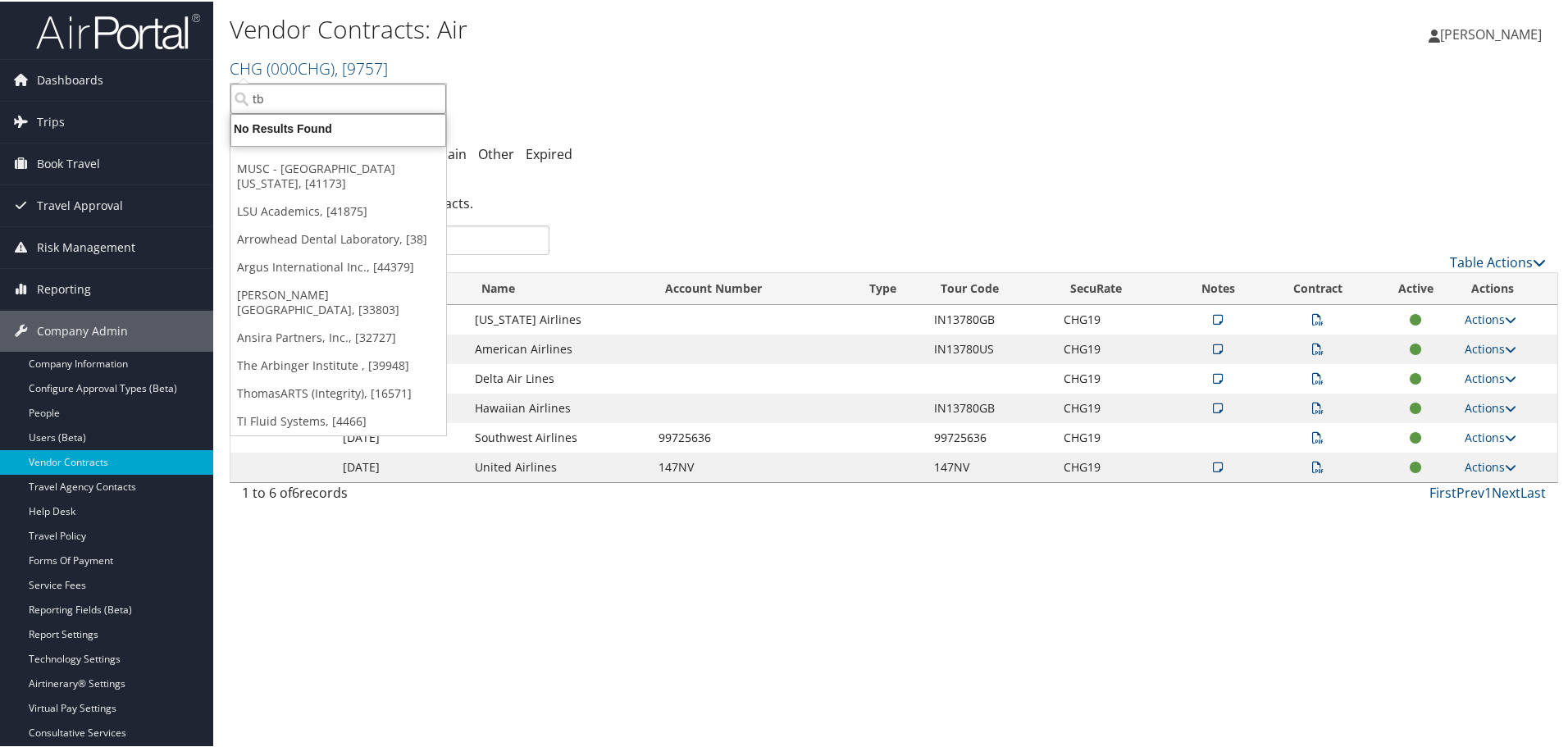
type input "tbc"
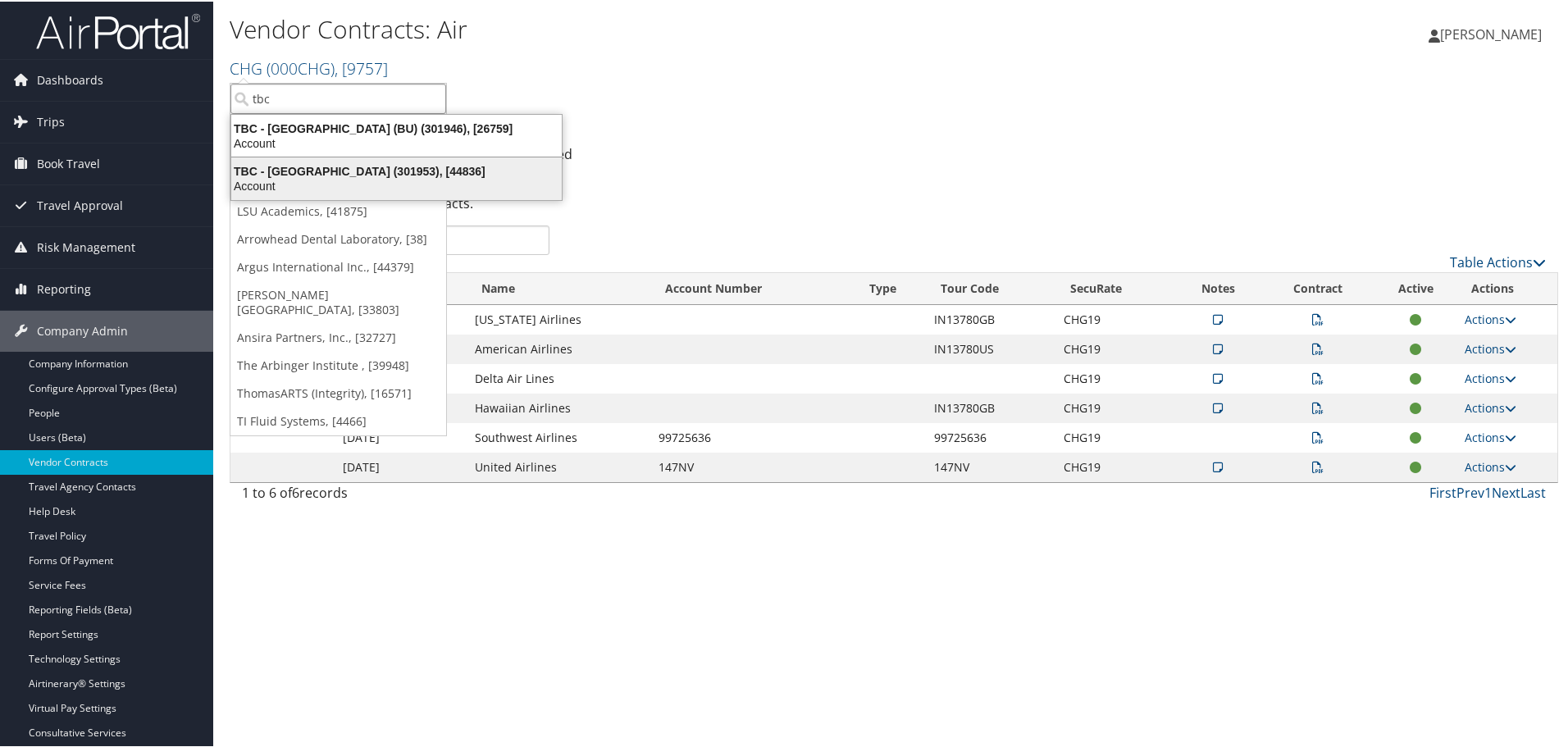
click at [277, 175] on div "TBC - Northeastern University (301953), [44836]" at bounding box center [396, 169] width 350 height 15
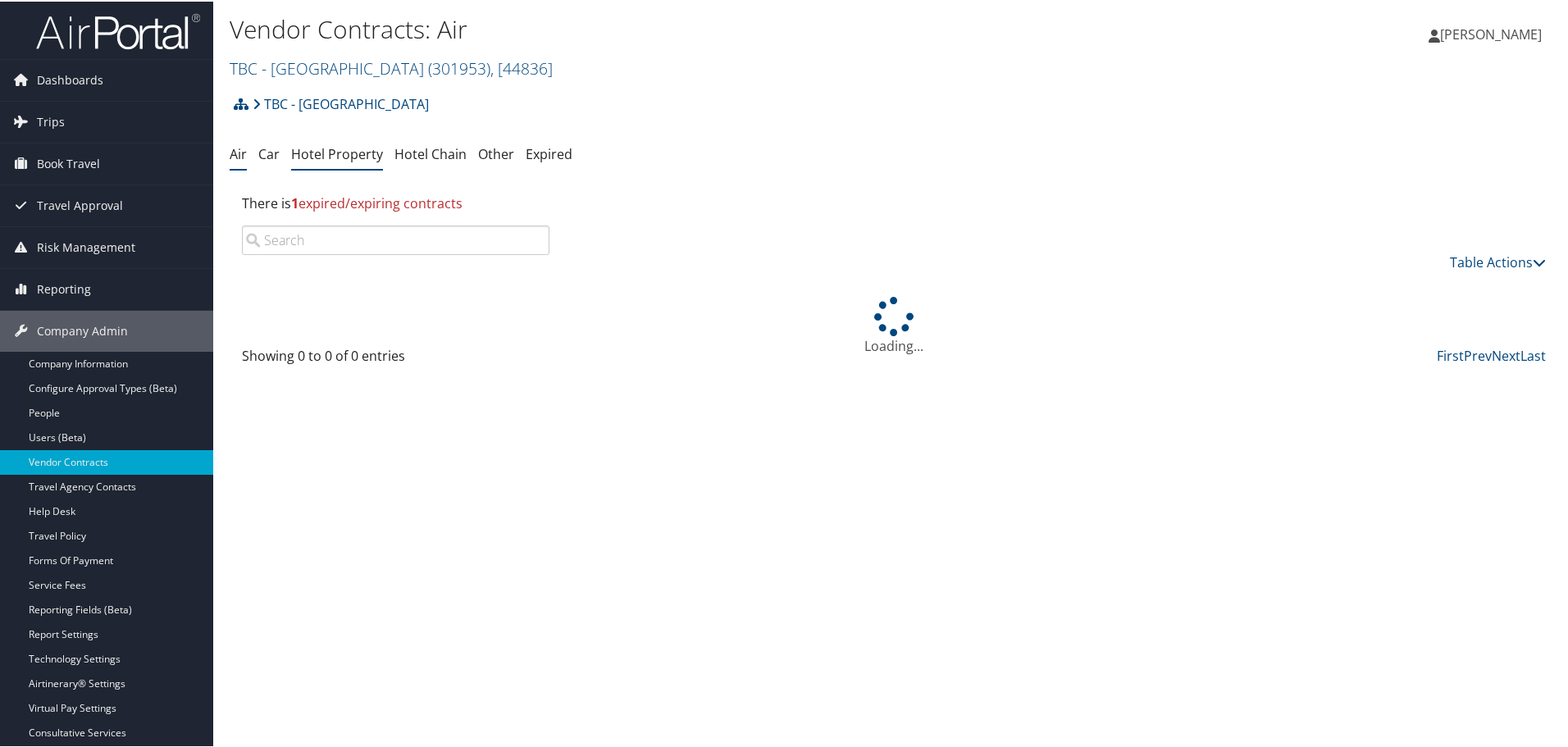
click at [332, 150] on link "Hotel Property" at bounding box center [337, 153] width 92 height 18
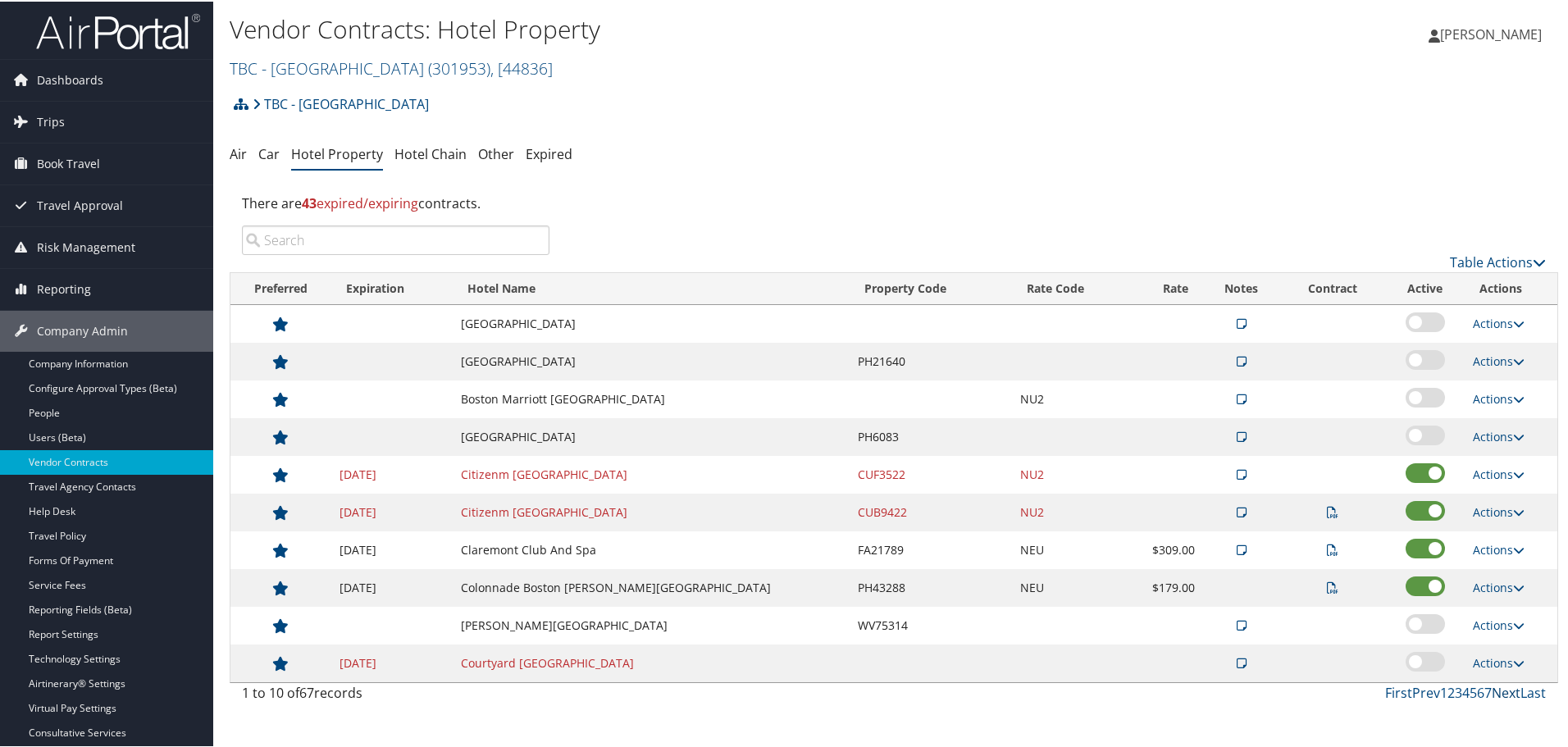
click at [1491, 691] on link "Next" at bounding box center [1506, 691] width 29 height 18
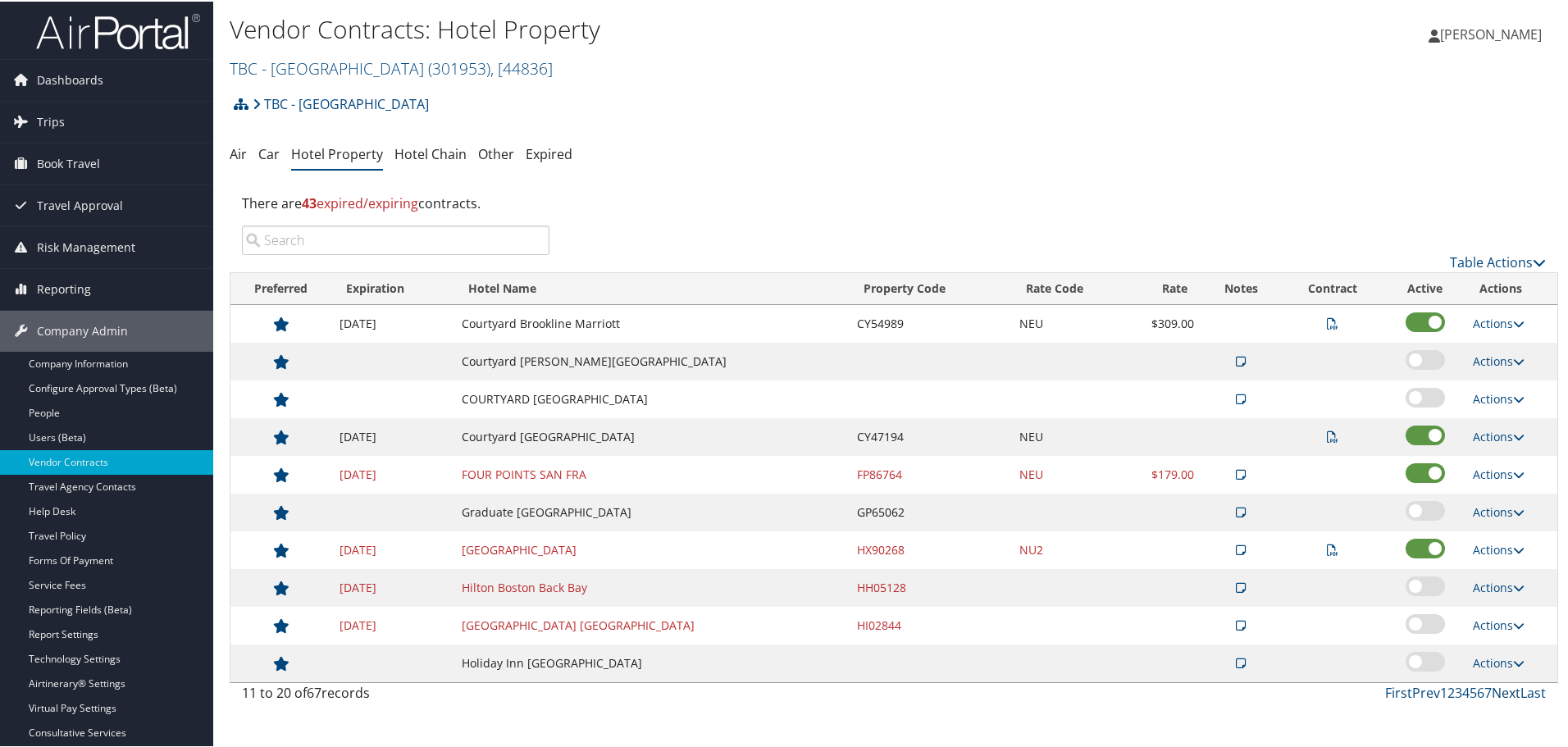
click at [1499, 694] on link "Next" at bounding box center [1506, 691] width 29 height 18
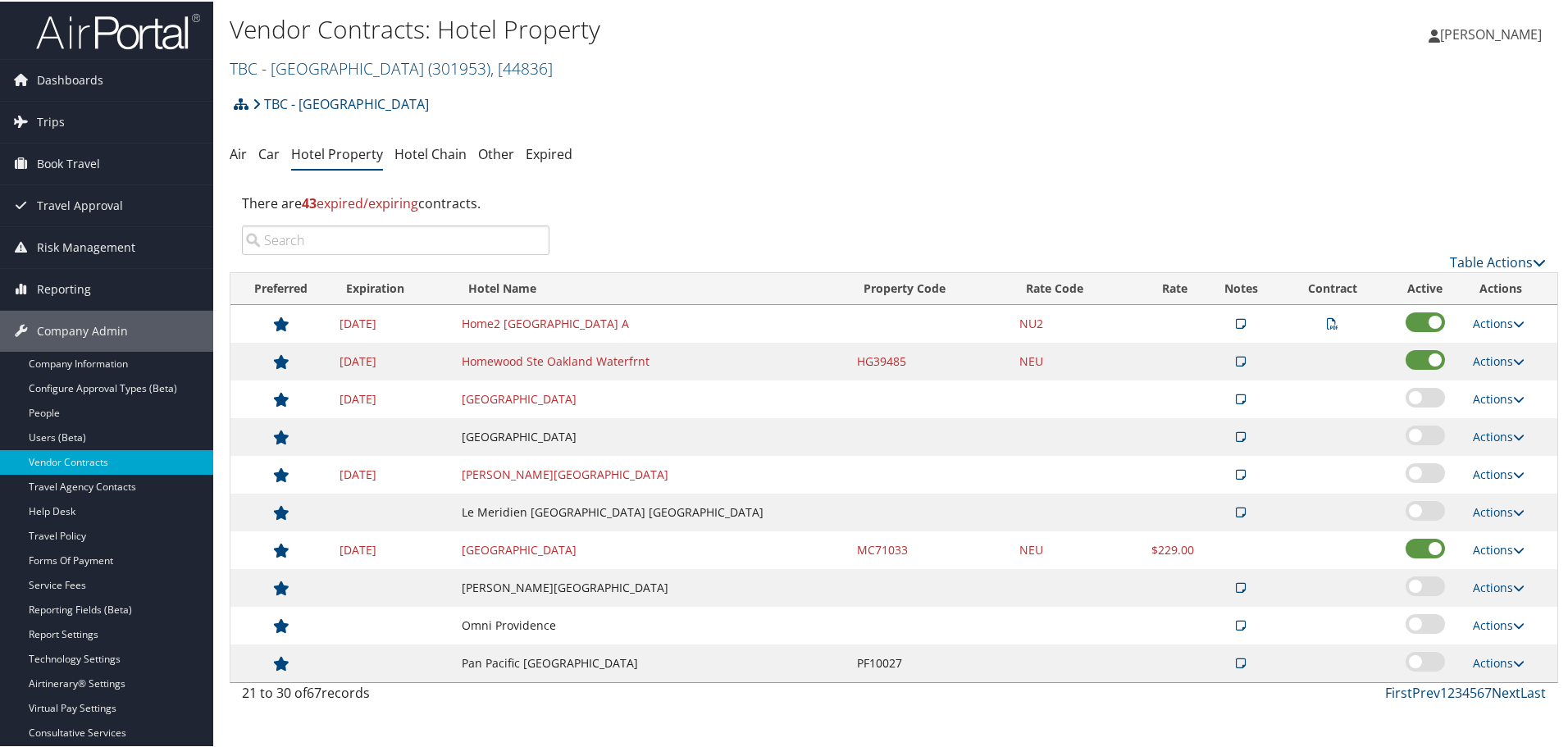
click at [1499, 687] on link "Next" at bounding box center [1506, 691] width 29 height 18
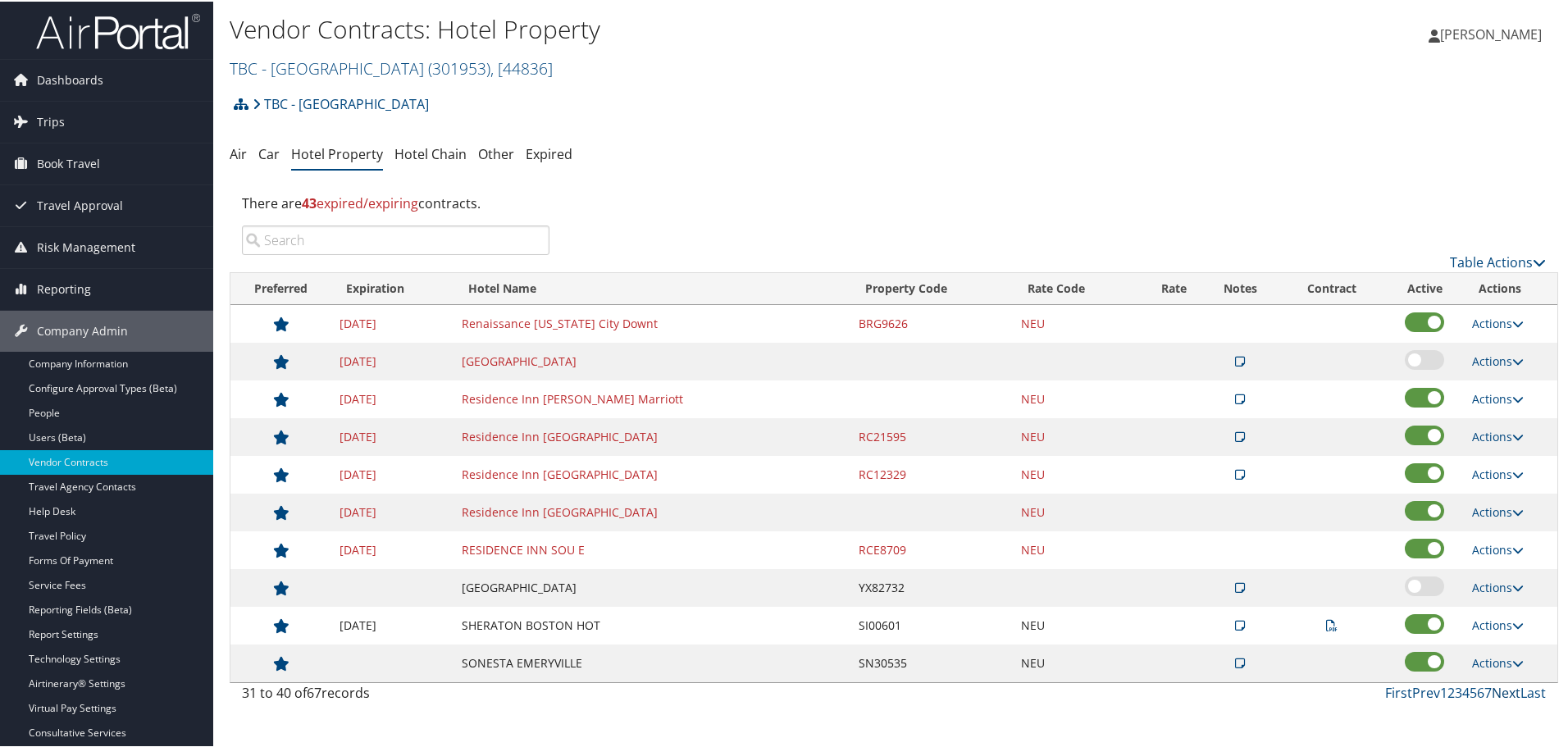
click at [1499, 687] on link "Next" at bounding box center [1506, 691] width 29 height 18
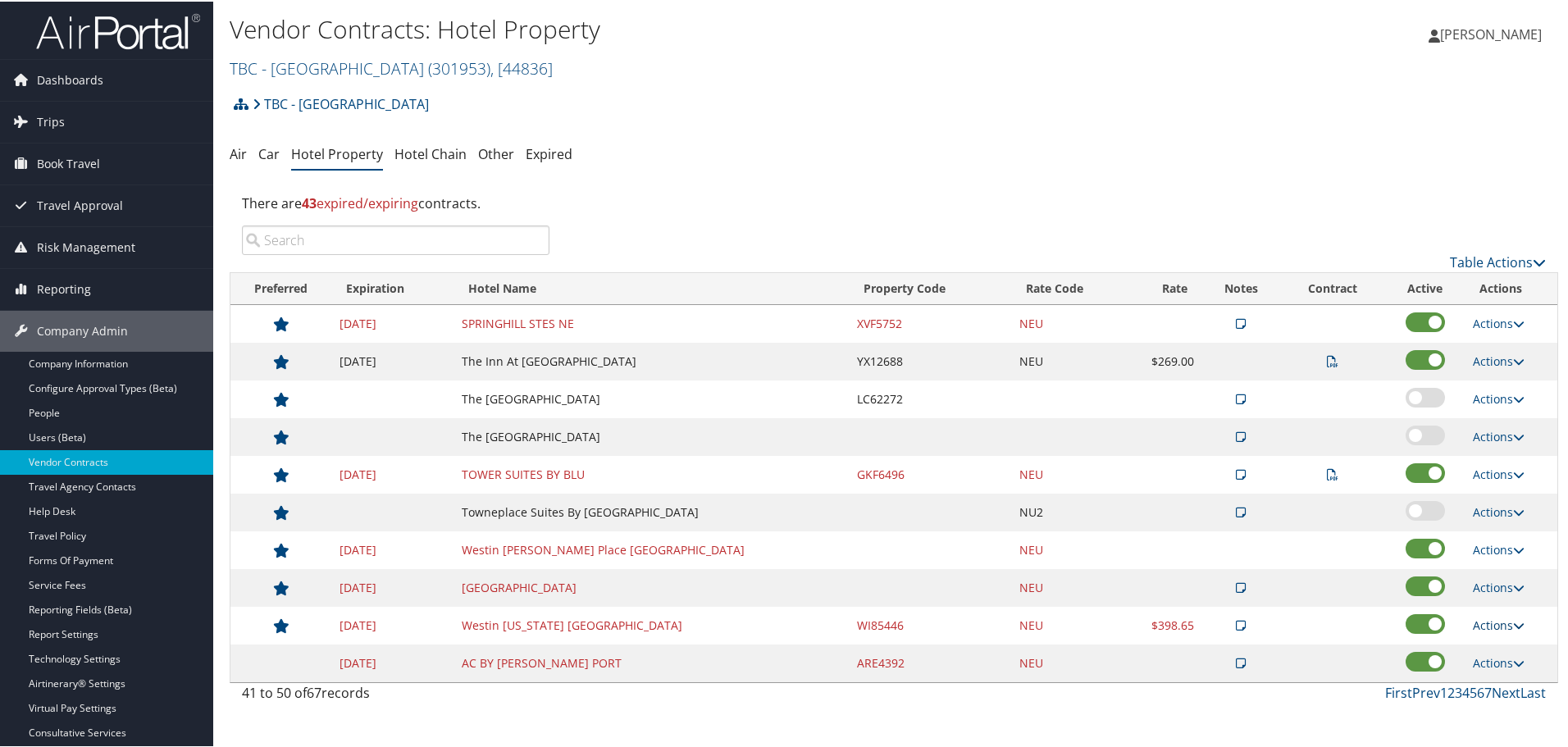
click at [1508, 625] on link "Actions" at bounding box center [1499, 623] width 52 height 15
click at [1501, 701] on link "Delete" at bounding box center [1511, 703] width 88 height 28
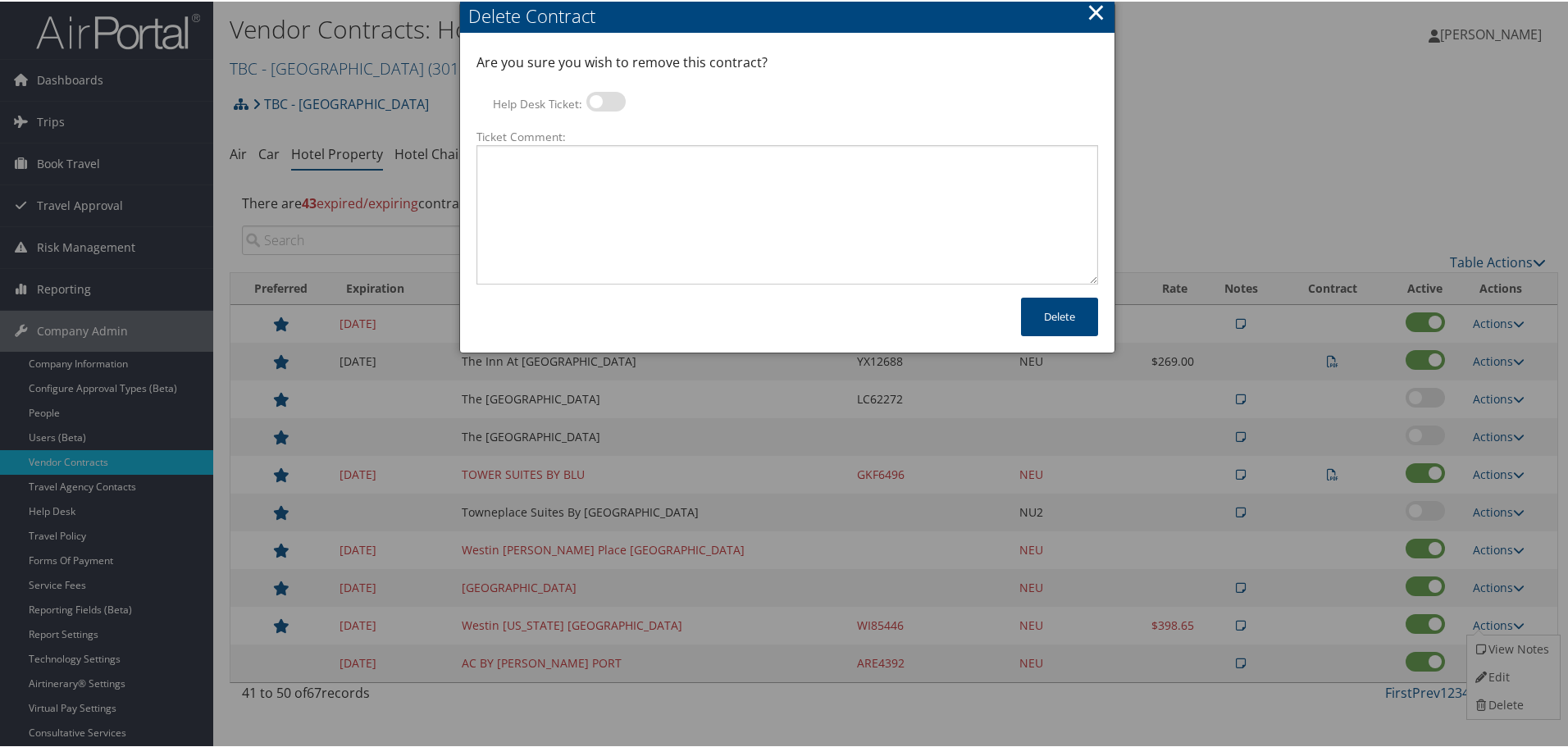
click at [588, 93] on label at bounding box center [606, 100] width 39 height 20
click at [595, 97] on input "Help Desk Ticket:" at bounding box center [600, 103] width 11 height 11
checkbox input "true"
click at [669, 207] on textarea "Ticket Comment:" at bounding box center [787, 213] width 621 height 139
paste textarea "Rates no longer active; remove from profile and preferred status."
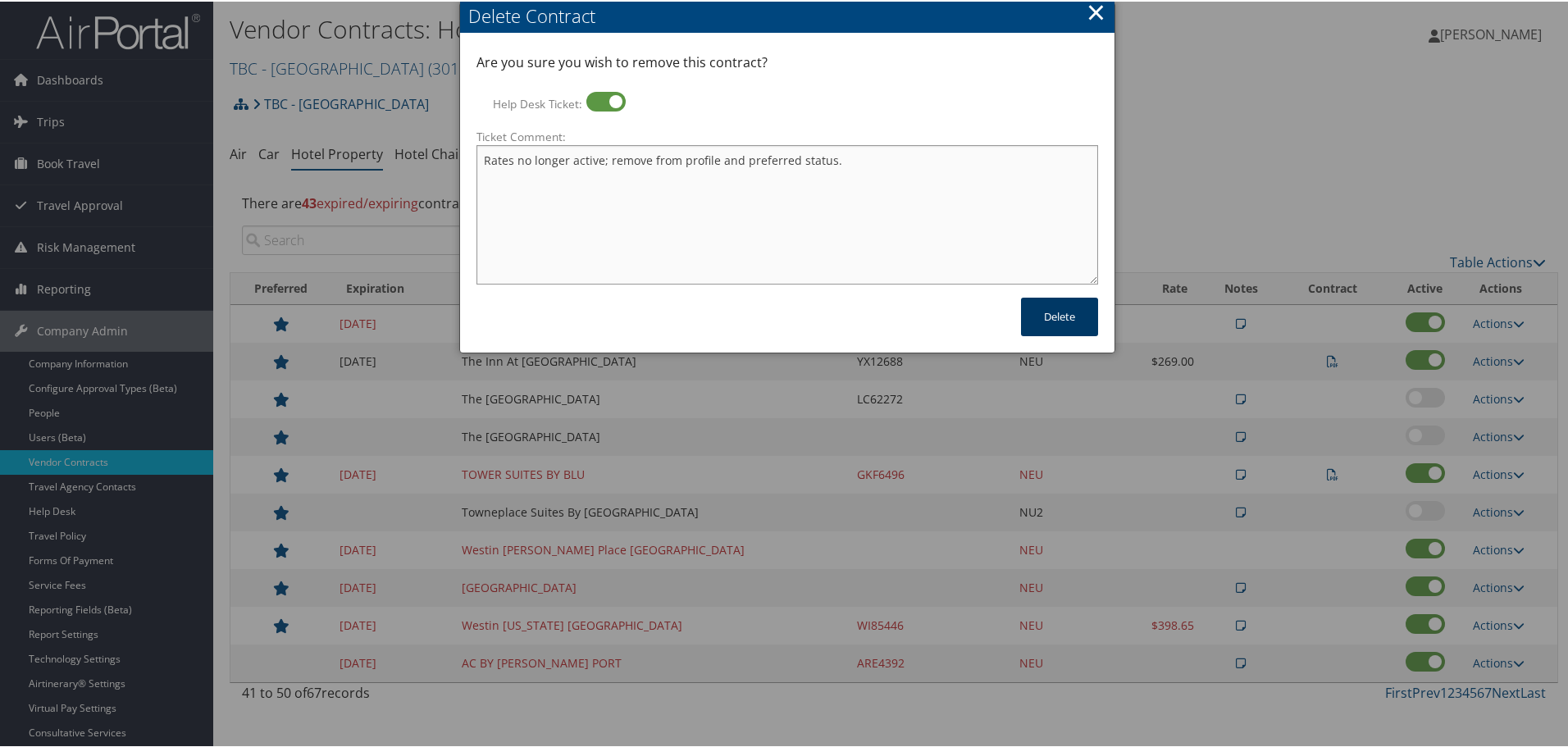
type textarea "Rates no longer active; remove from profile and preferred status."
click at [1027, 316] on button "Delete" at bounding box center [1060, 315] width 77 height 38
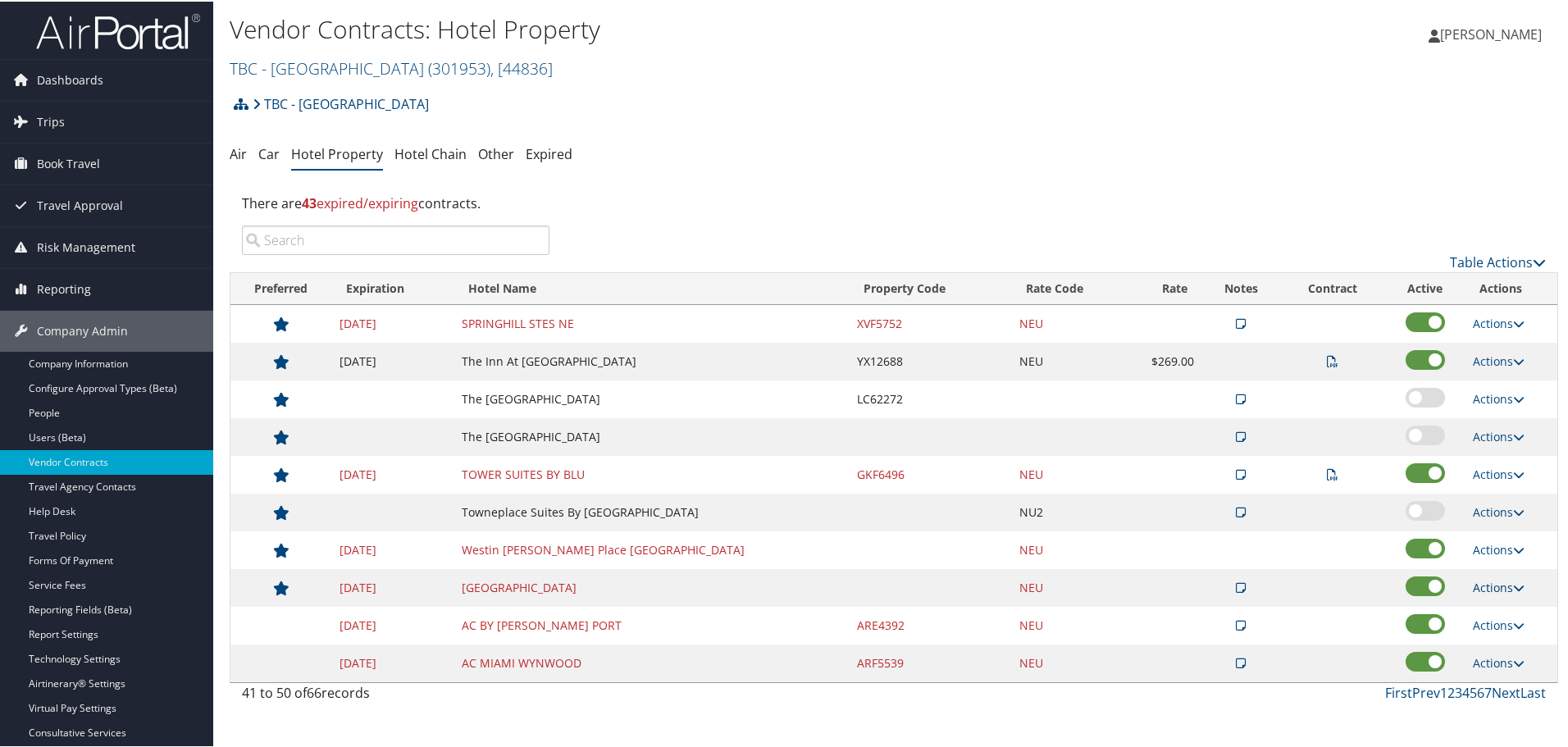
click at [1500, 587] on link "Actions" at bounding box center [1499, 586] width 52 height 15
click at [1511, 656] on link "Delete" at bounding box center [1511, 666] width 88 height 28
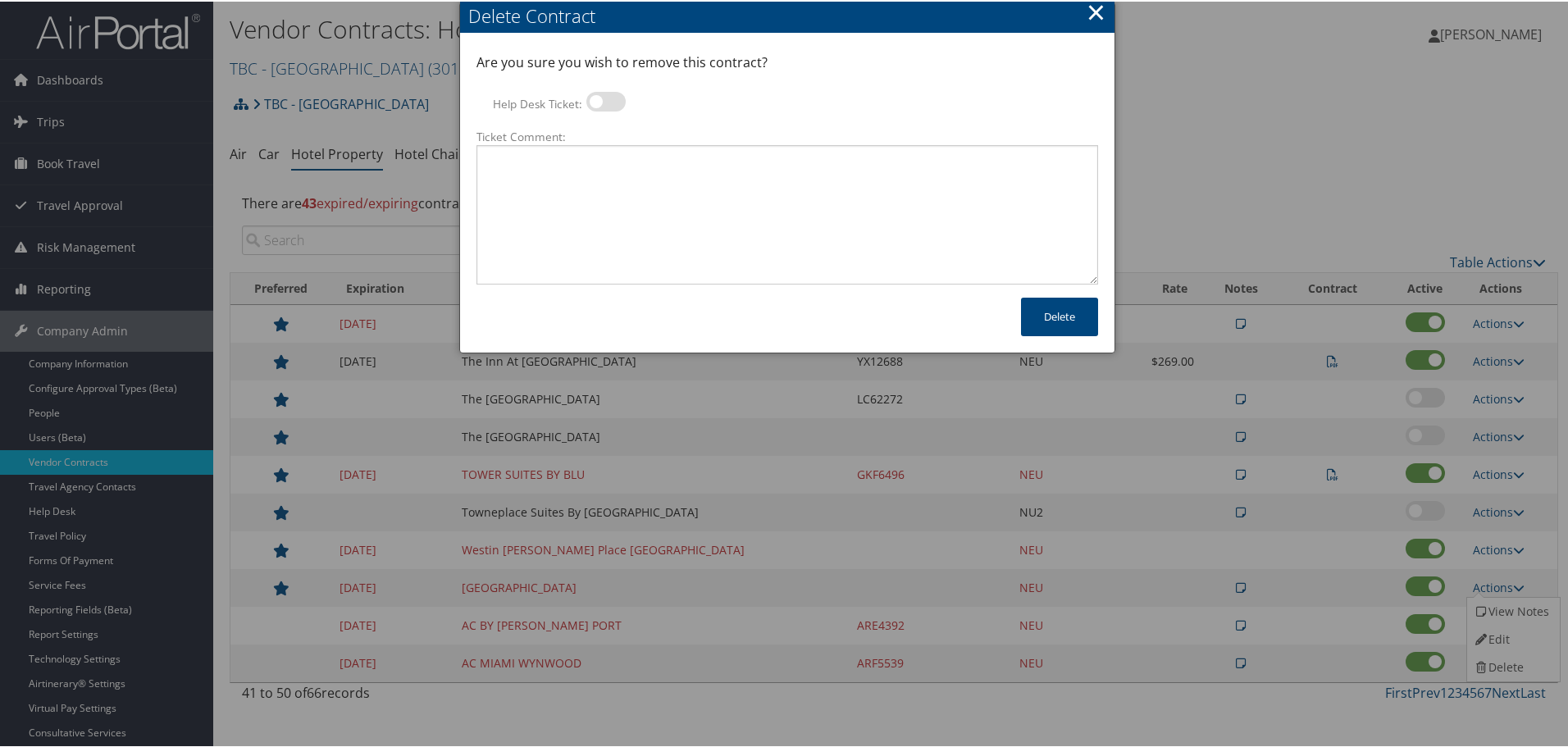
click at [613, 111] on div at bounding box center [606, 102] width 39 height 25
click at [607, 103] on label at bounding box center [606, 100] width 39 height 20
click at [605, 103] on input "Help Desk Ticket:" at bounding box center [600, 103] width 11 height 11
checkbox input "true"
click at [637, 198] on textarea "Ticket Comment:" at bounding box center [787, 213] width 621 height 139
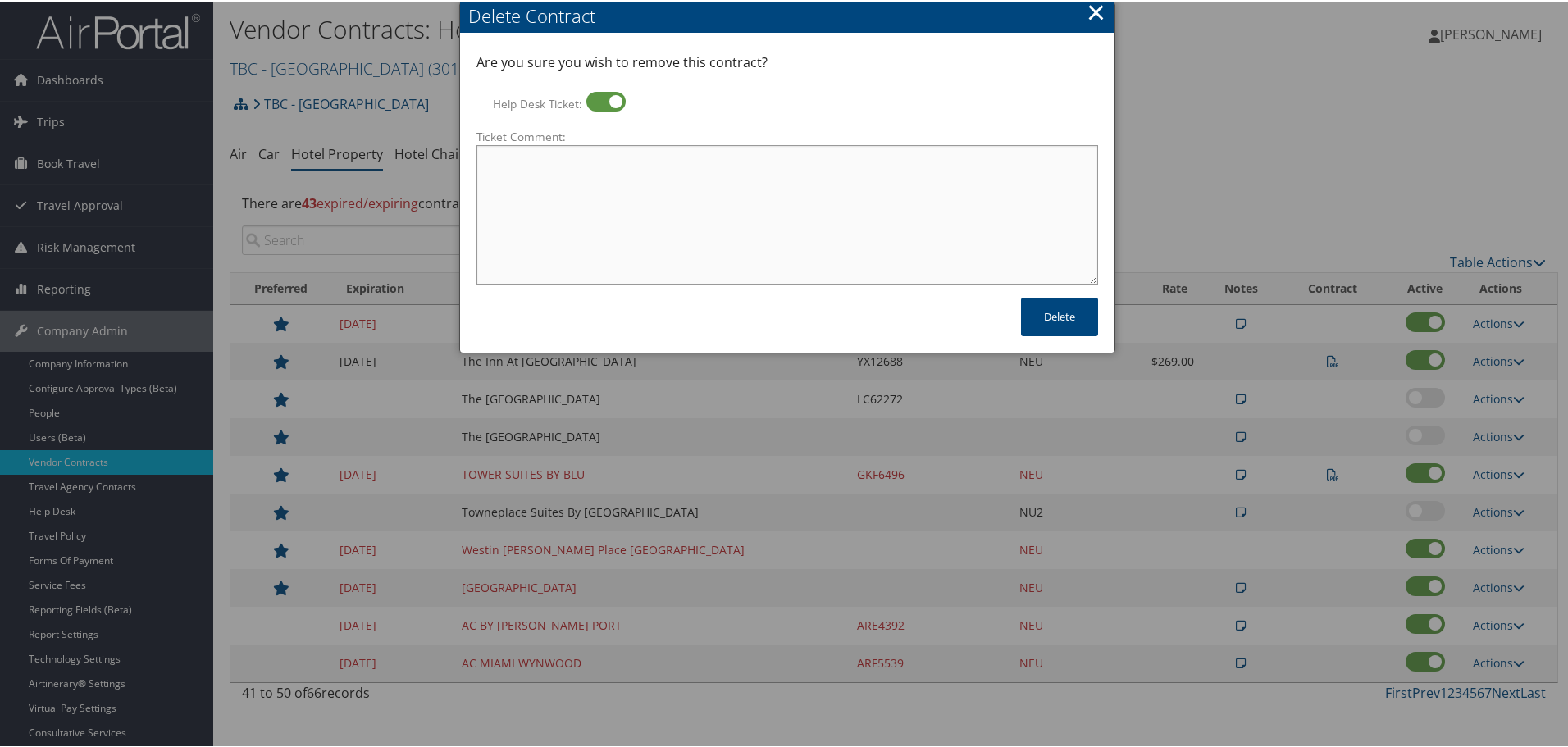
paste textarea "Rates no longer active; remove from profile and preferred status."
type textarea "Rates no longer active; remove from profile and preferred status."
click at [1057, 313] on button "Delete" at bounding box center [1060, 315] width 77 height 38
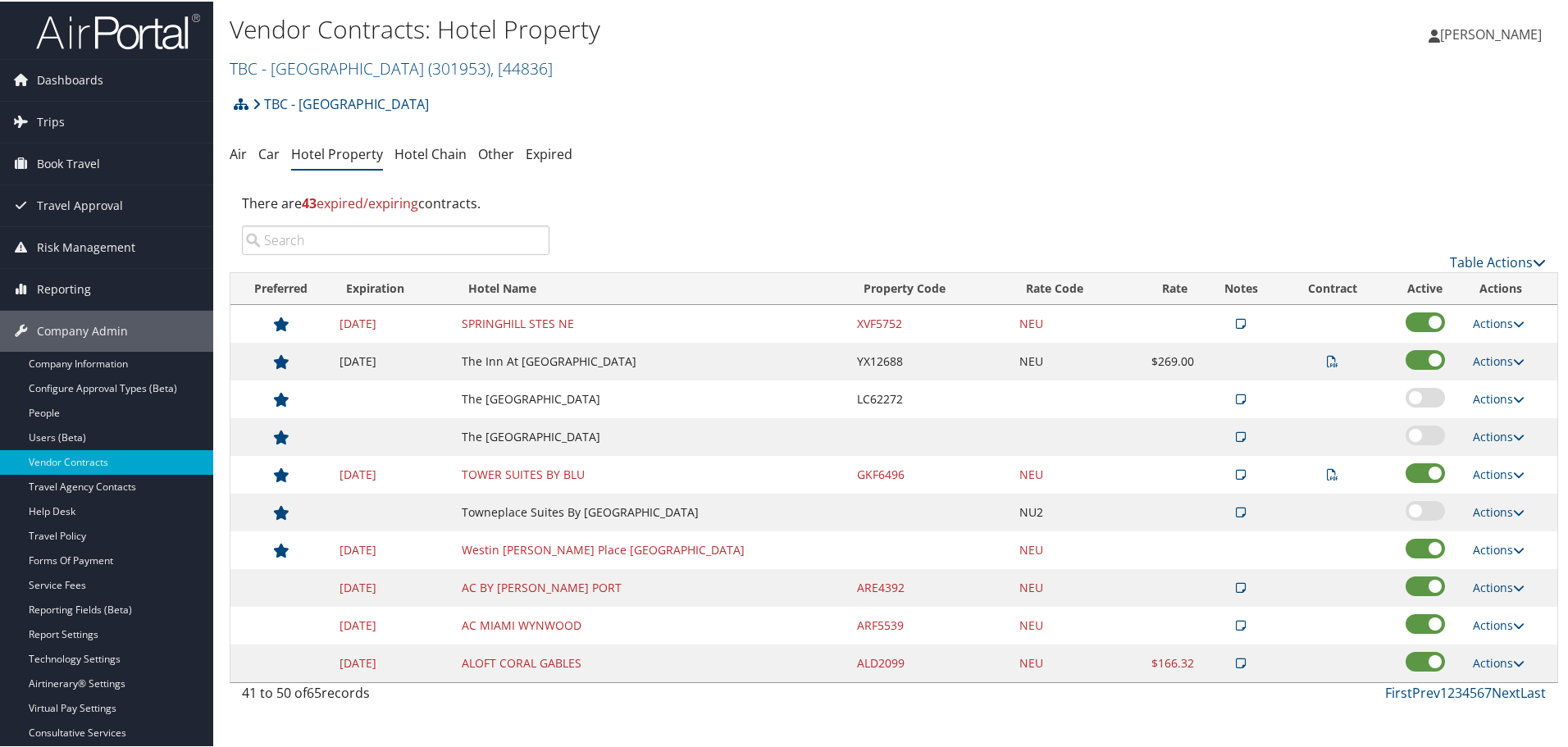
click at [1521, 326] on td "Actions View Notes Edit Delete" at bounding box center [1512, 322] width 93 height 37
click at [1492, 316] on link "Actions" at bounding box center [1499, 322] width 52 height 15
click at [1506, 400] on link "Delete" at bounding box center [1511, 402] width 88 height 28
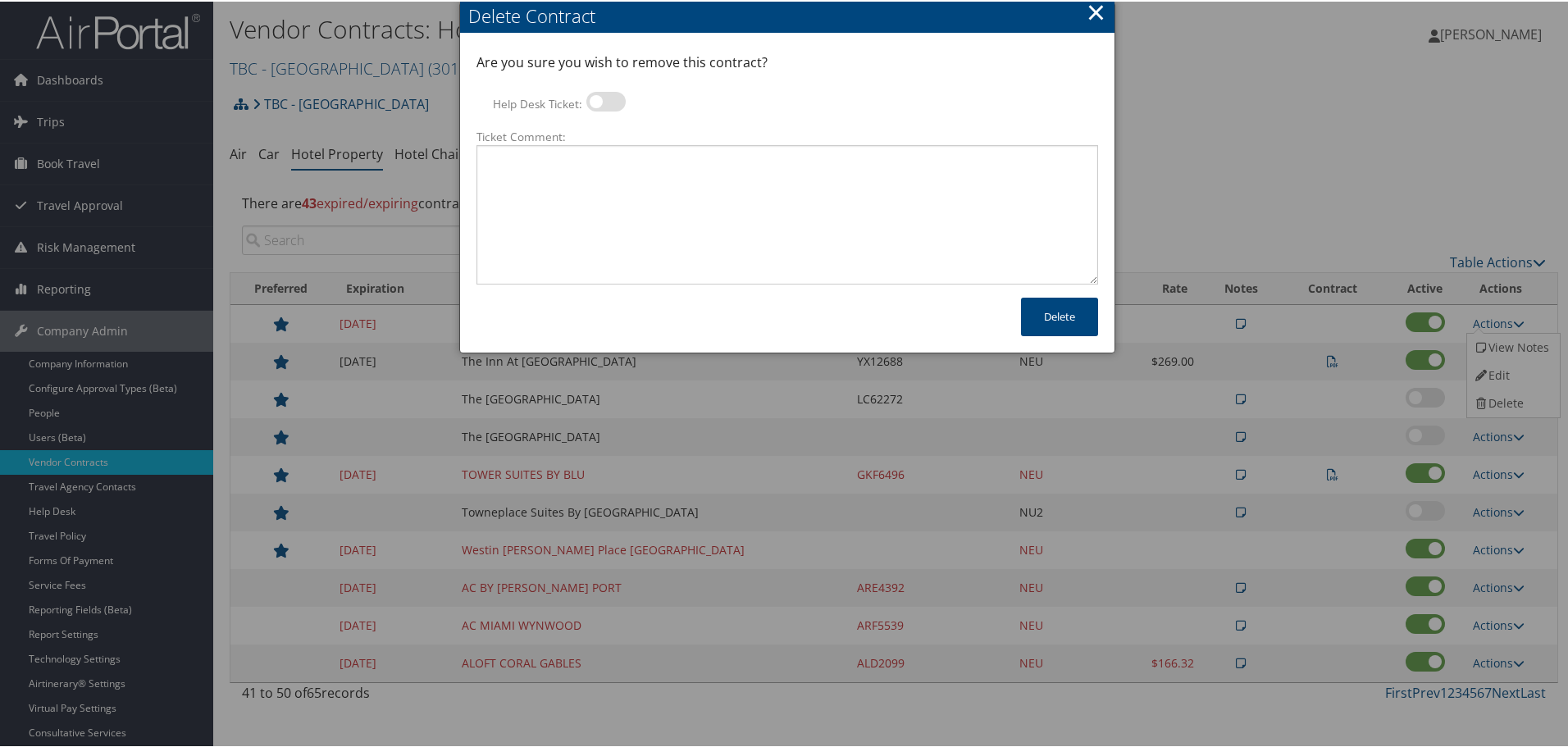
click at [599, 106] on label at bounding box center [606, 100] width 39 height 20
click at [599, 106] on input "Help Desk Ticket:" at bounding box center [600, 103] width 11 height 11
checkbox input "true"
click at [619, 180] on textarea "Ticket Comment:" at bounding box center [787, 213] width 621 height 139
paste textarea "Rates no longer active; remove from profile and preferred status."
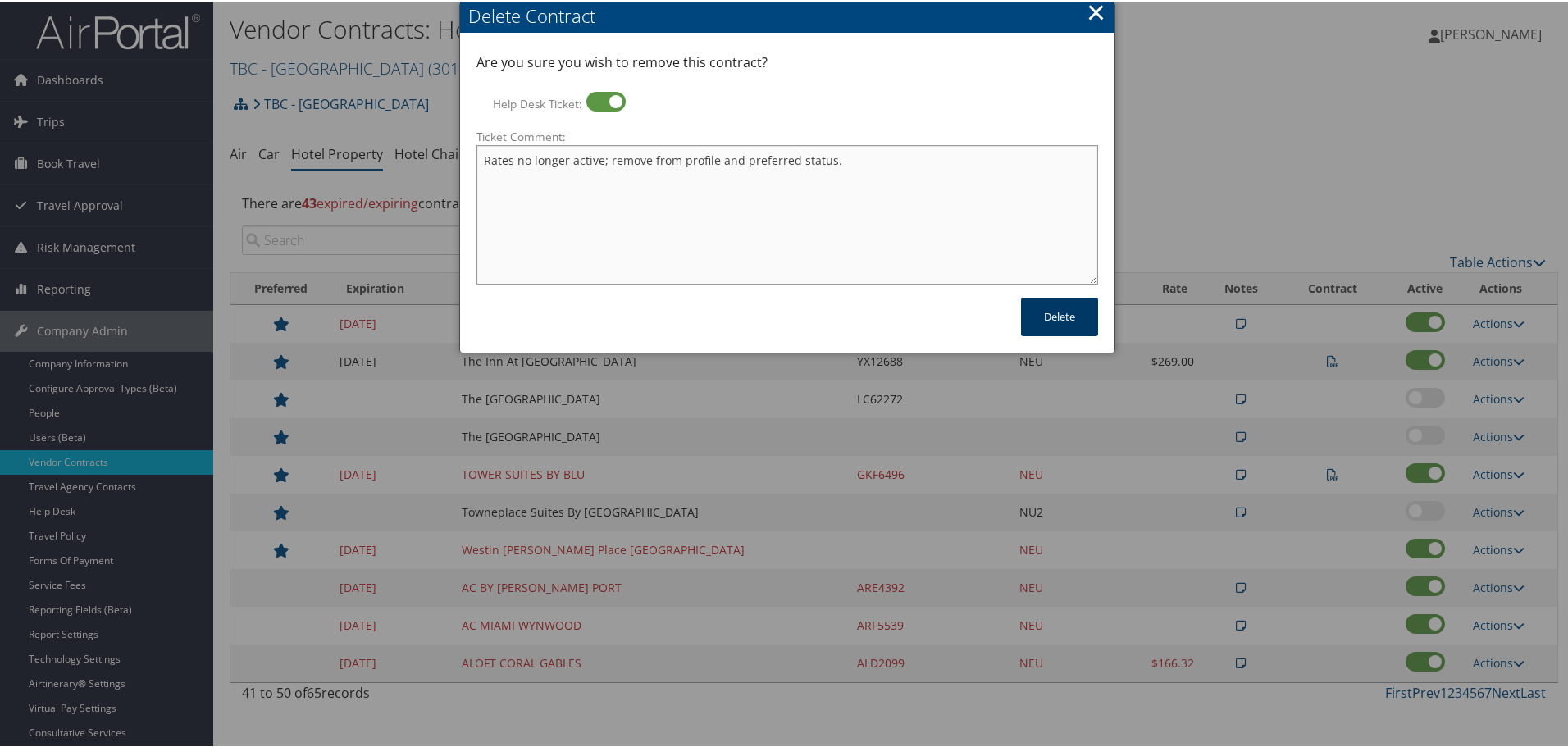
type textarea "Rates no longer active; remove from profile and preferred status."
click at [1046, 314] on button "Delete" at bounding box center [1060, 315] width 77 height 38
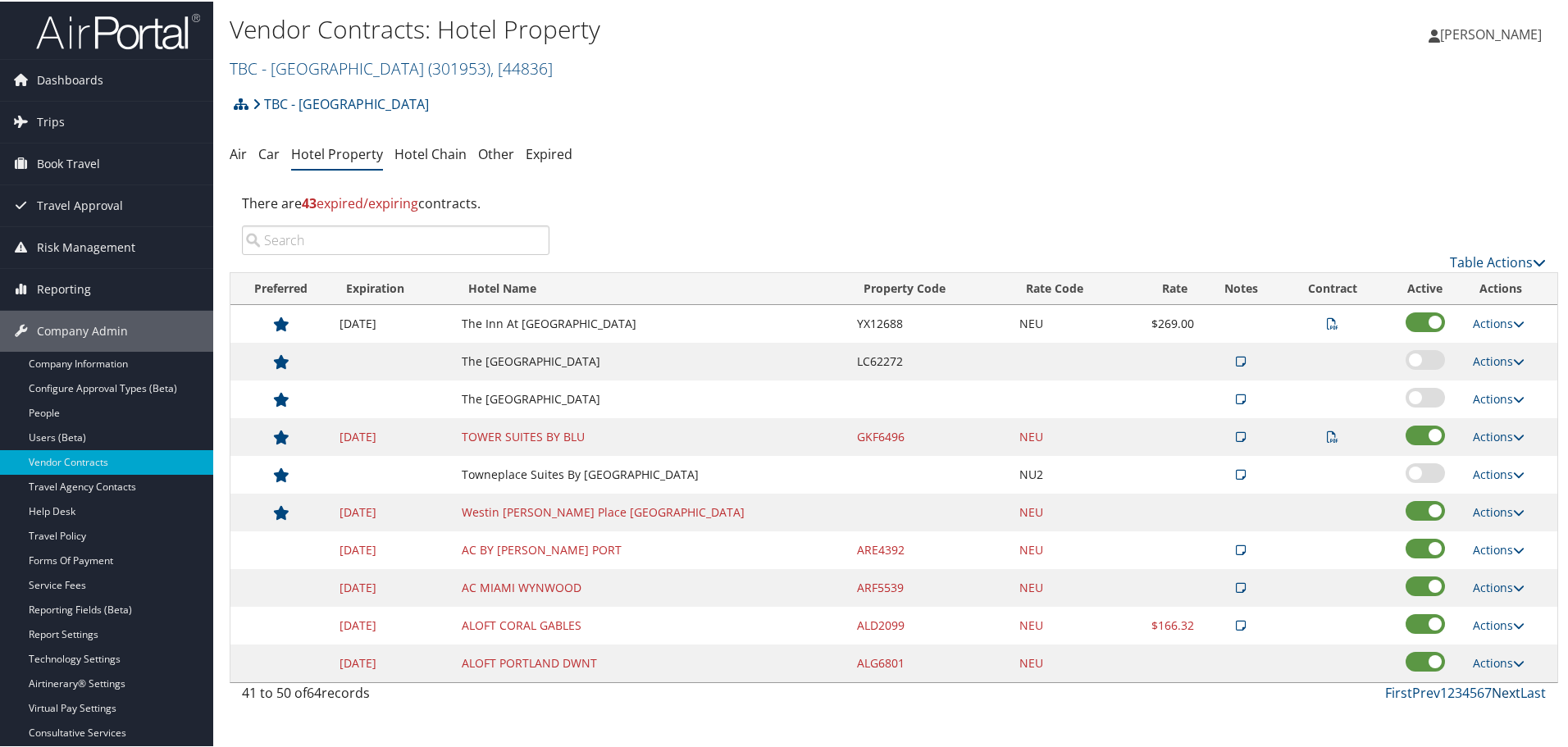
click at [1499, 692] on link "Next" at bounding box center [1506, 691] width 29 height 18
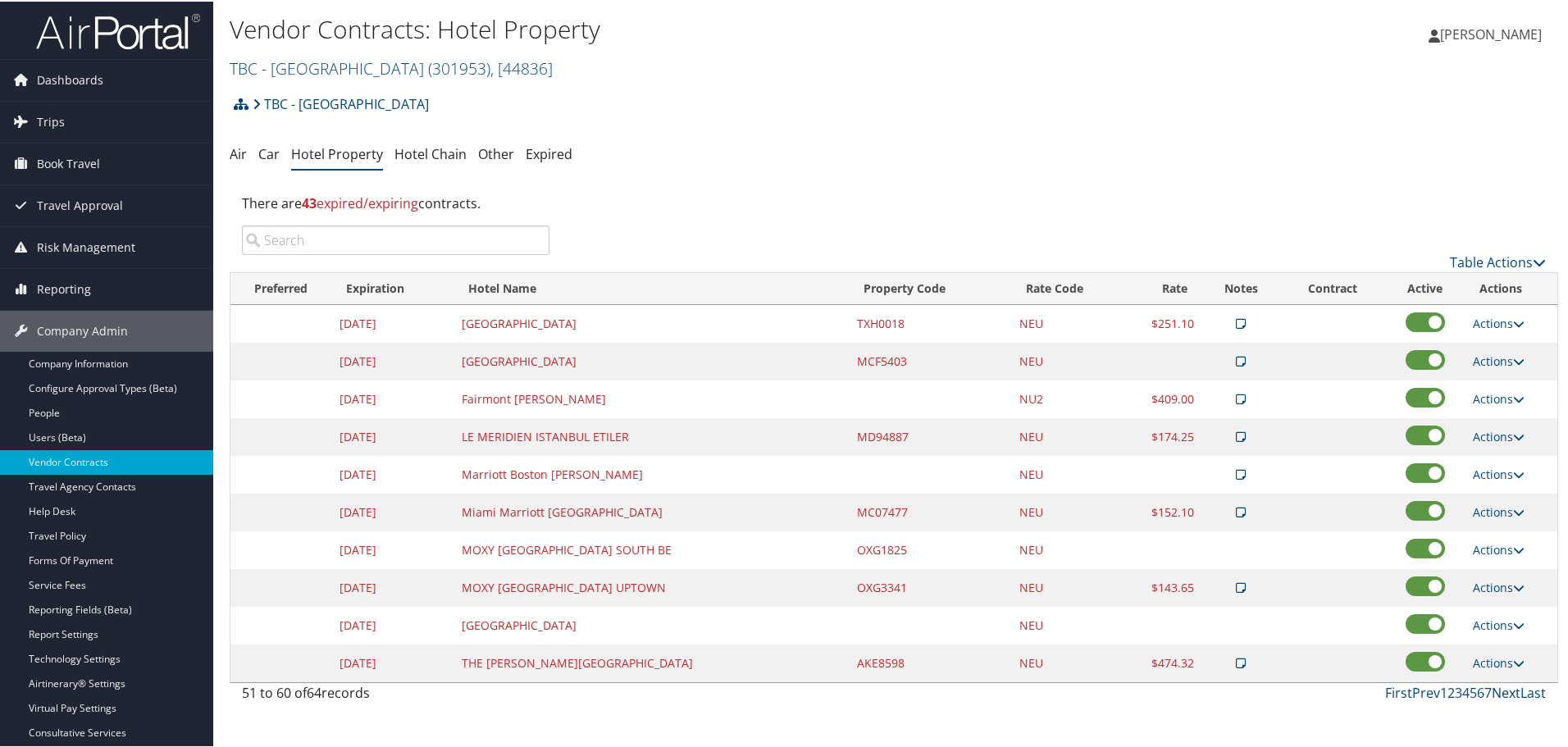
click at [1499, 692] on link "Next" at bounding box center [1506, 691] width 29 height 18
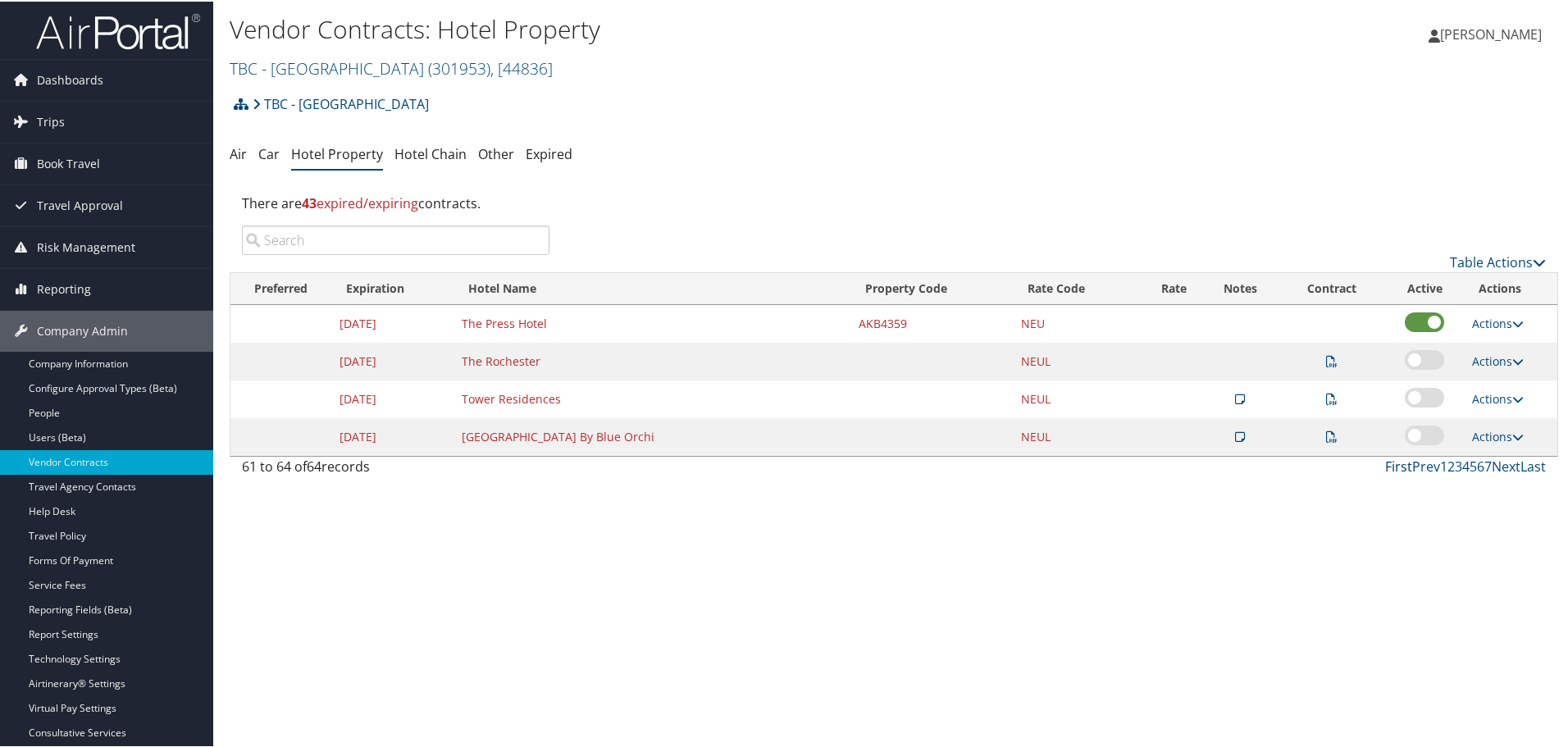
click at [1392, 465] on link "First" at bounding box center [1399, 466] width 27 height 18
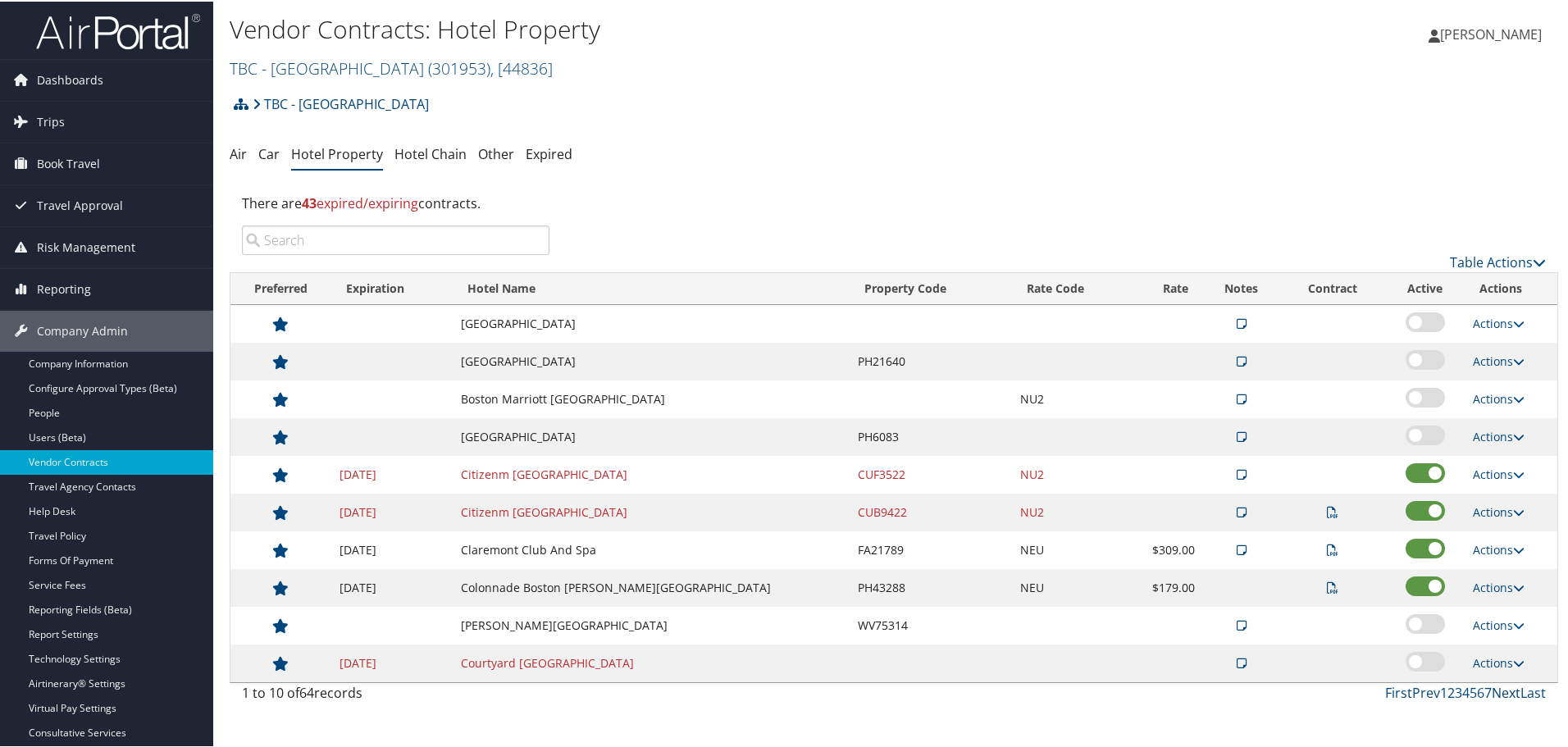
click at [1496, 683] on link "Next" at bounding box center [1506, 691] width 29 height 18
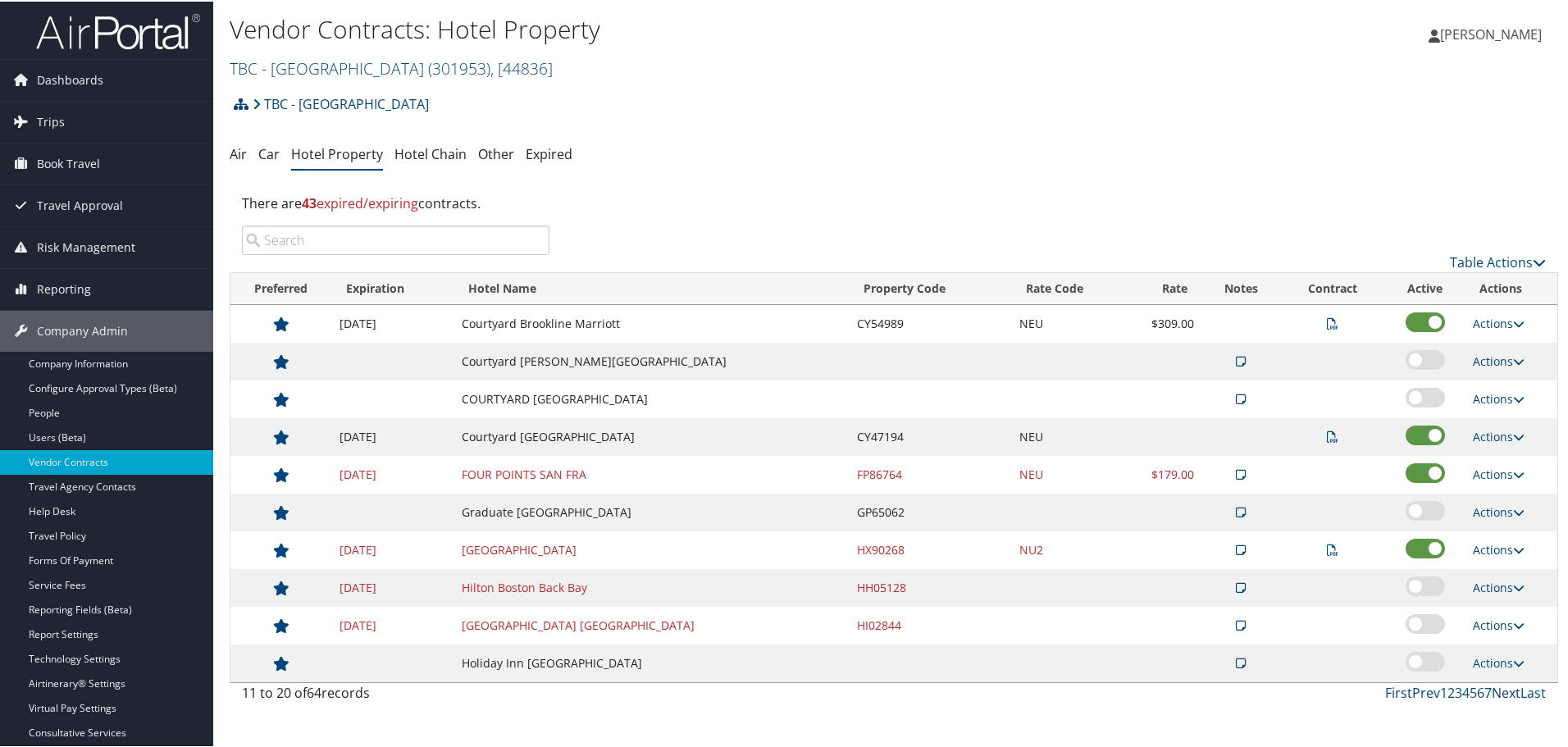
click at [1497, 685] on link "Next" at bounding box center [1506, 691] width 29 height 18
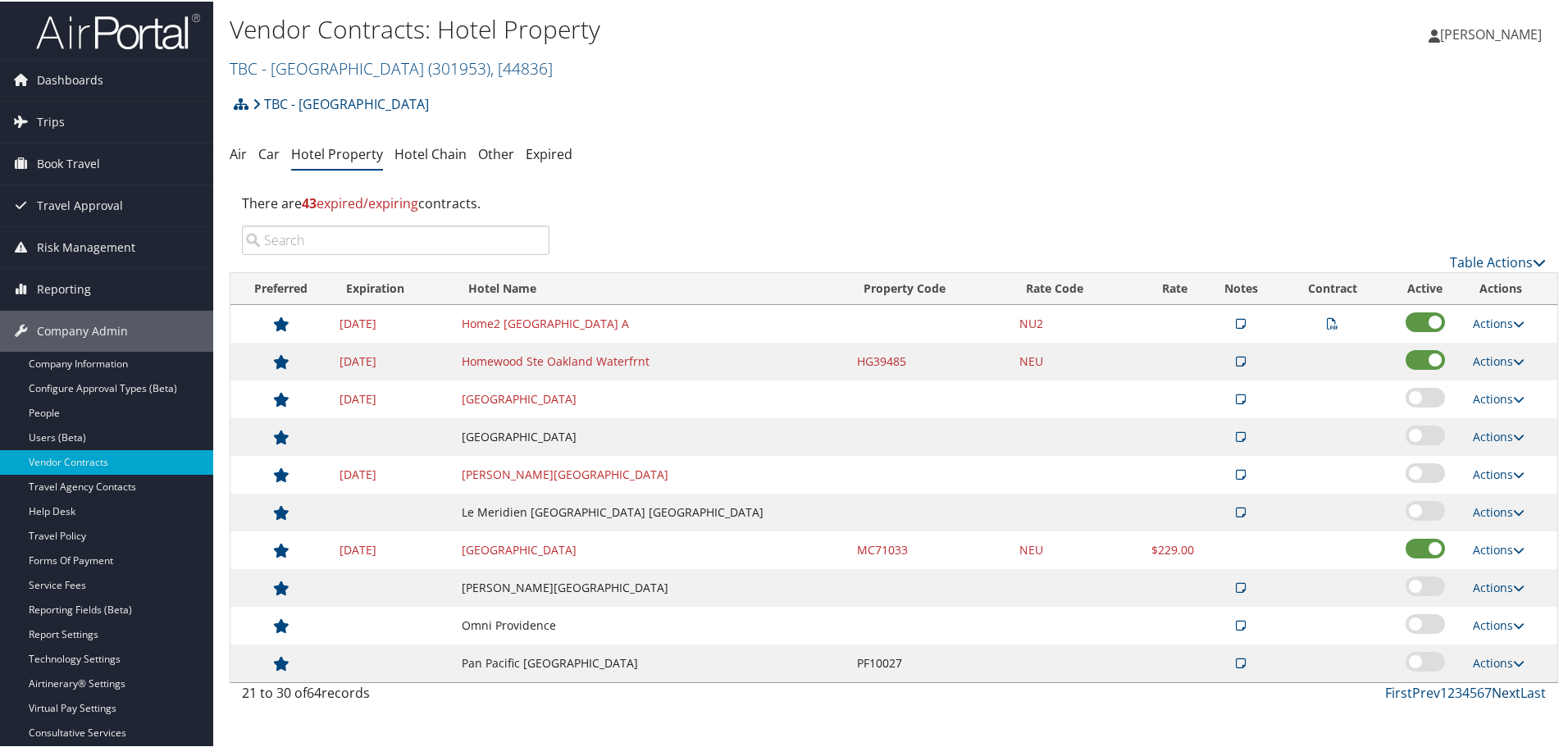
click at [1497, 685] on link "Next" at bounding box center [1506, 691] width 29 height 18
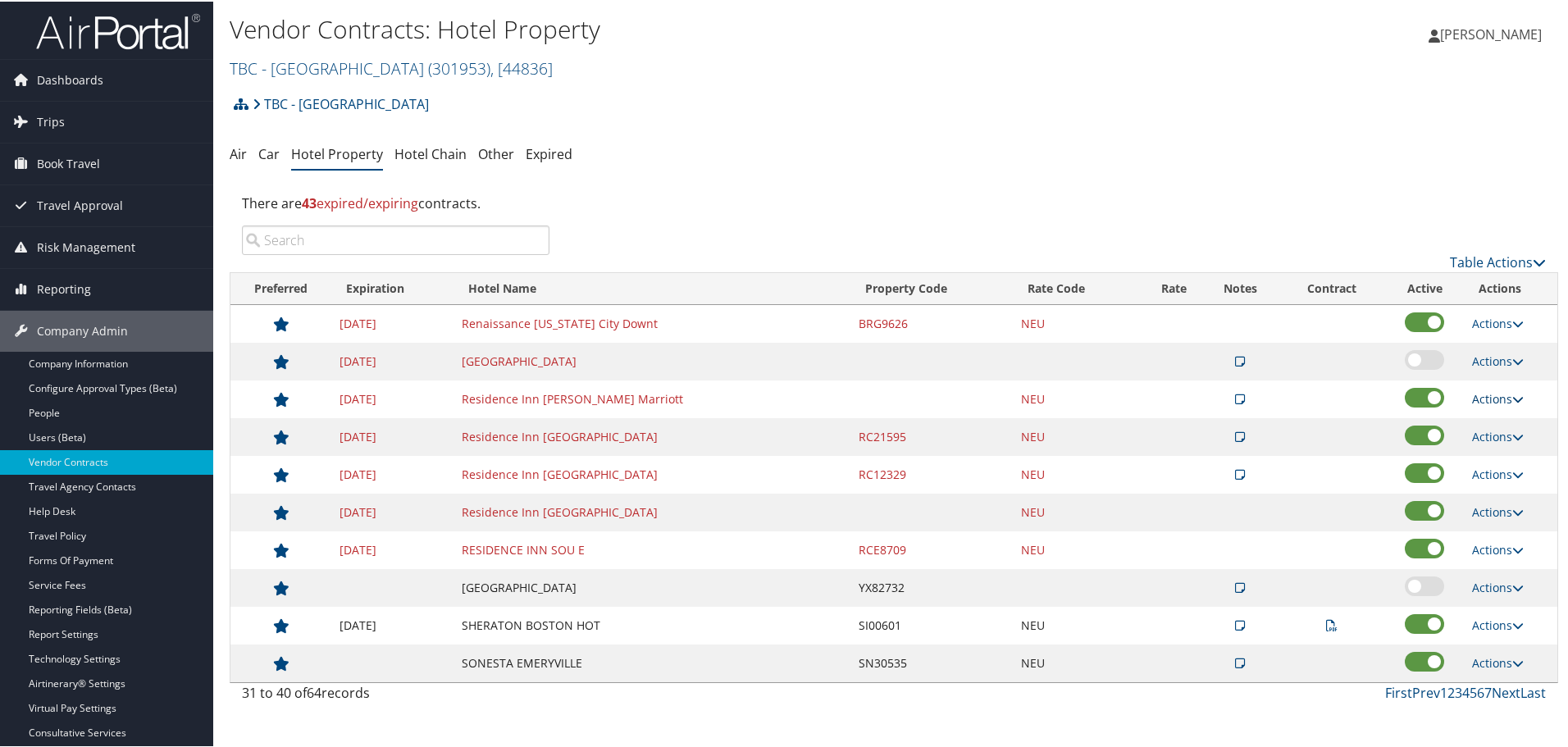
click at [1486, 394] on link "Actions" at bounding box center [1498, 397] width 52 height 15
click at [1505, 474] on link "Delete" at bounding box center [1511, 477] width 88 height 28
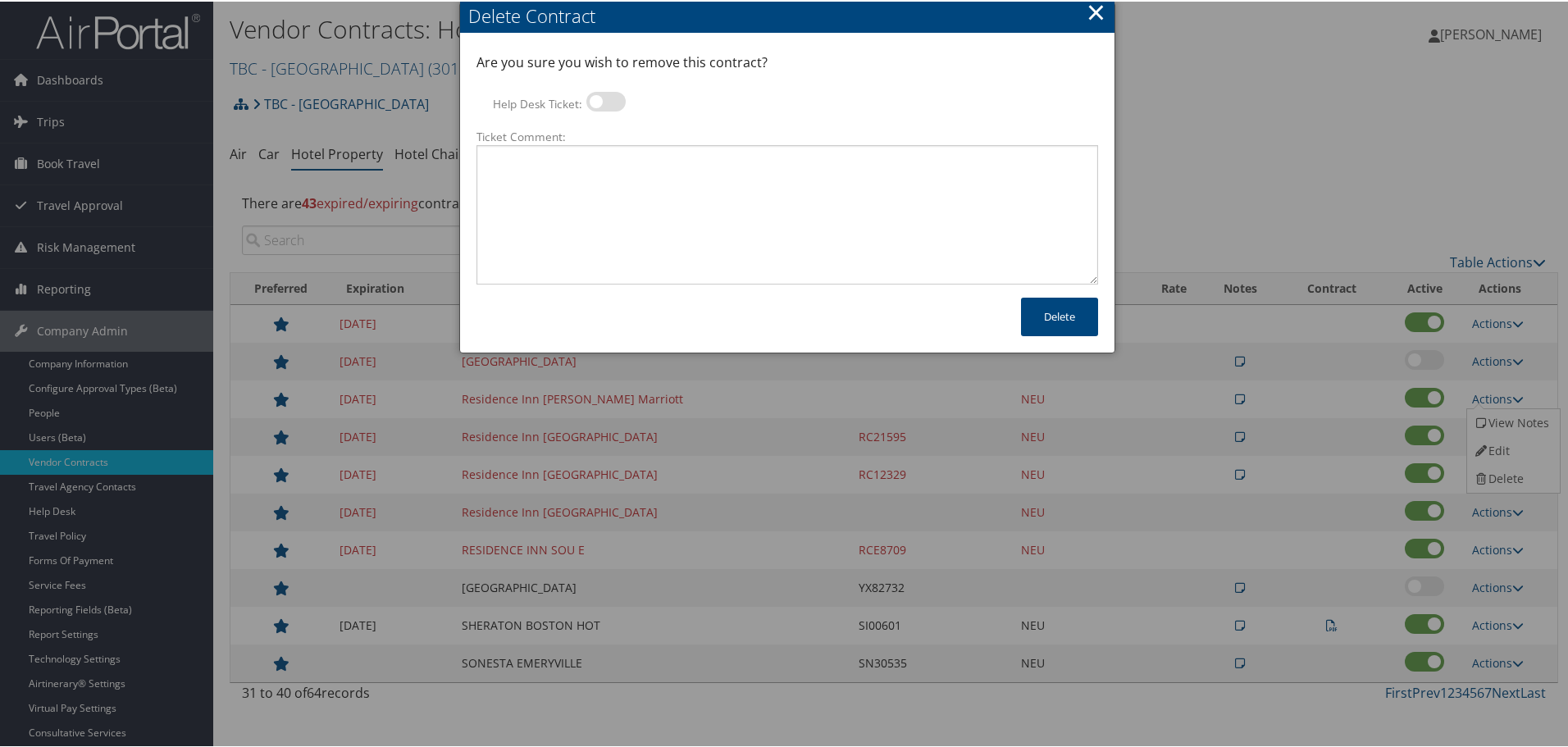
click at [594, 95] on label at bounding box center [606, 100] width 39 height 20
click at [595, 97] on input "Help Desk Ticket:" at bounding box center [600, 103] width 11 height 11
checkbox input "true"
click at [641, 200] on textarea "Ticket Comment:" at bounding box center [787, 213] width 621 height 139
paste textarea "Rates no longer active; remove from profile and preferred status."
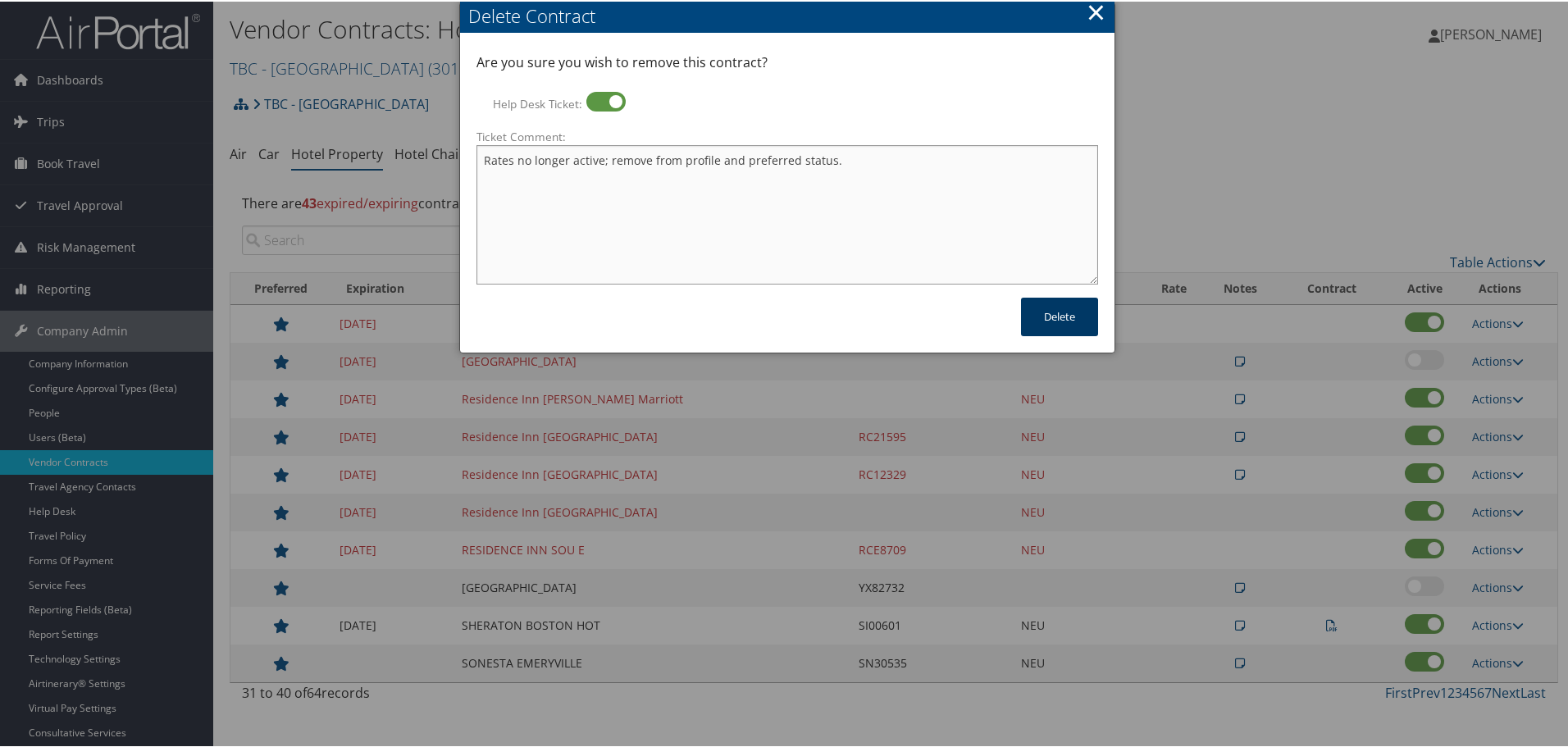
type textarea "Rates no longer active; remove from profile and preferred status."
click at [1071, 315] on button "Delete" at bounding box center [1060, 315] width 77 height 38
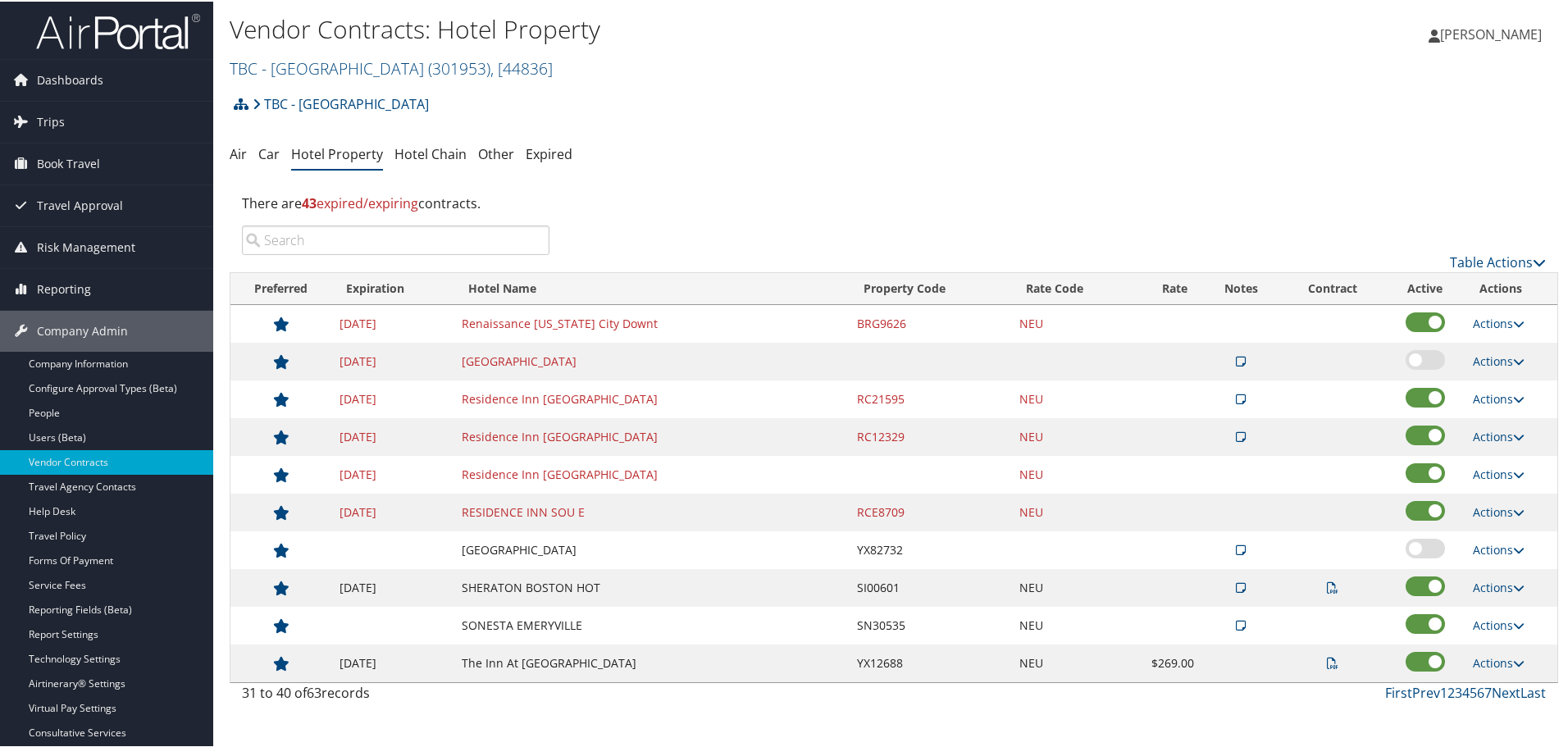
click at [743, 185] on div "There are 43 expired/expiring contracts." at bounding box center [894, 201] width 1328 height 45
click at [1417, 692] on link "Prev" at bounding box center [1426, 691] width 28 height 18
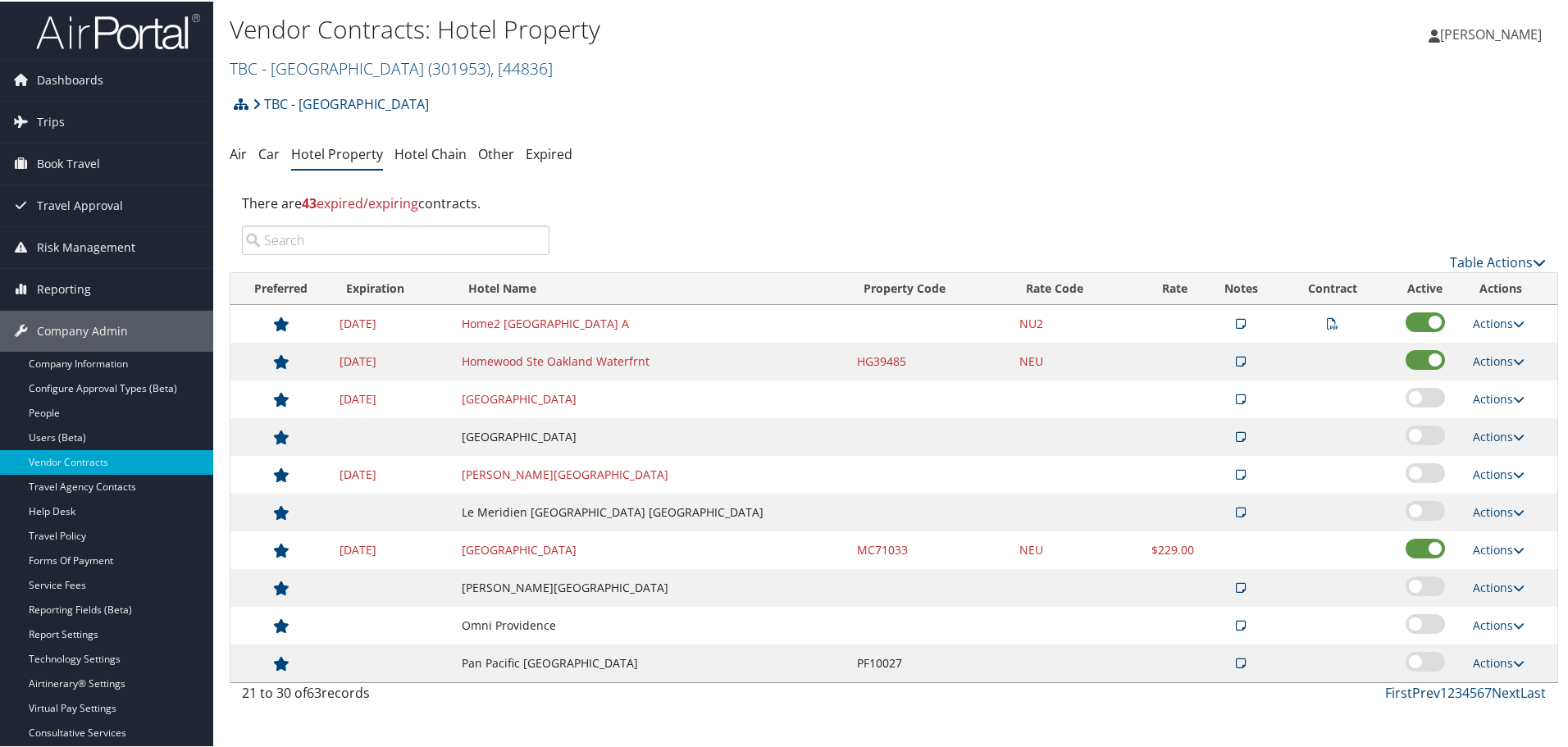
click at [1419, 687] on link "Prev" at bounding box center [1426, 691] width 28 height 18
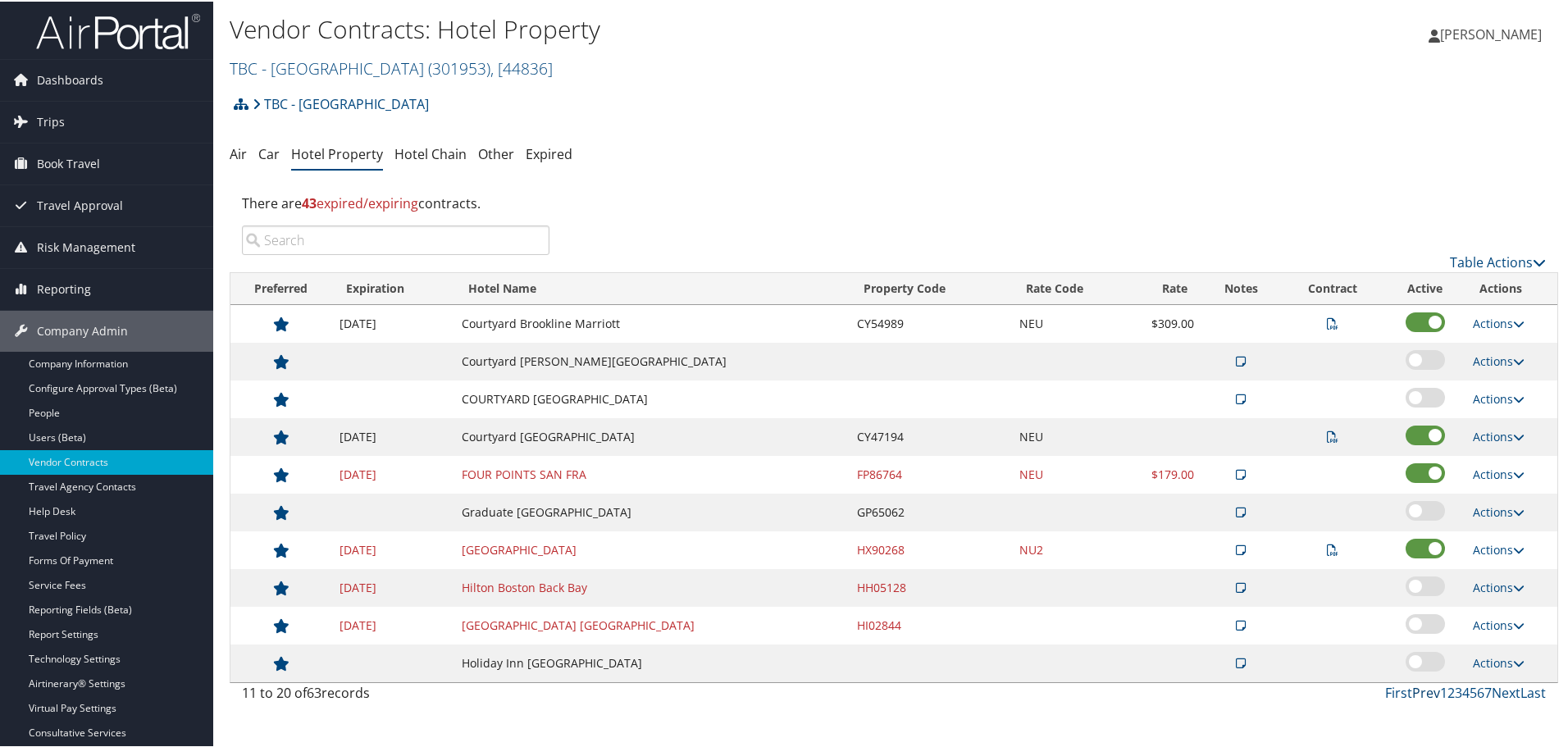
click at [1419, 687] on link "Prev" at bounding box center [1426, 691] width 28 height 18
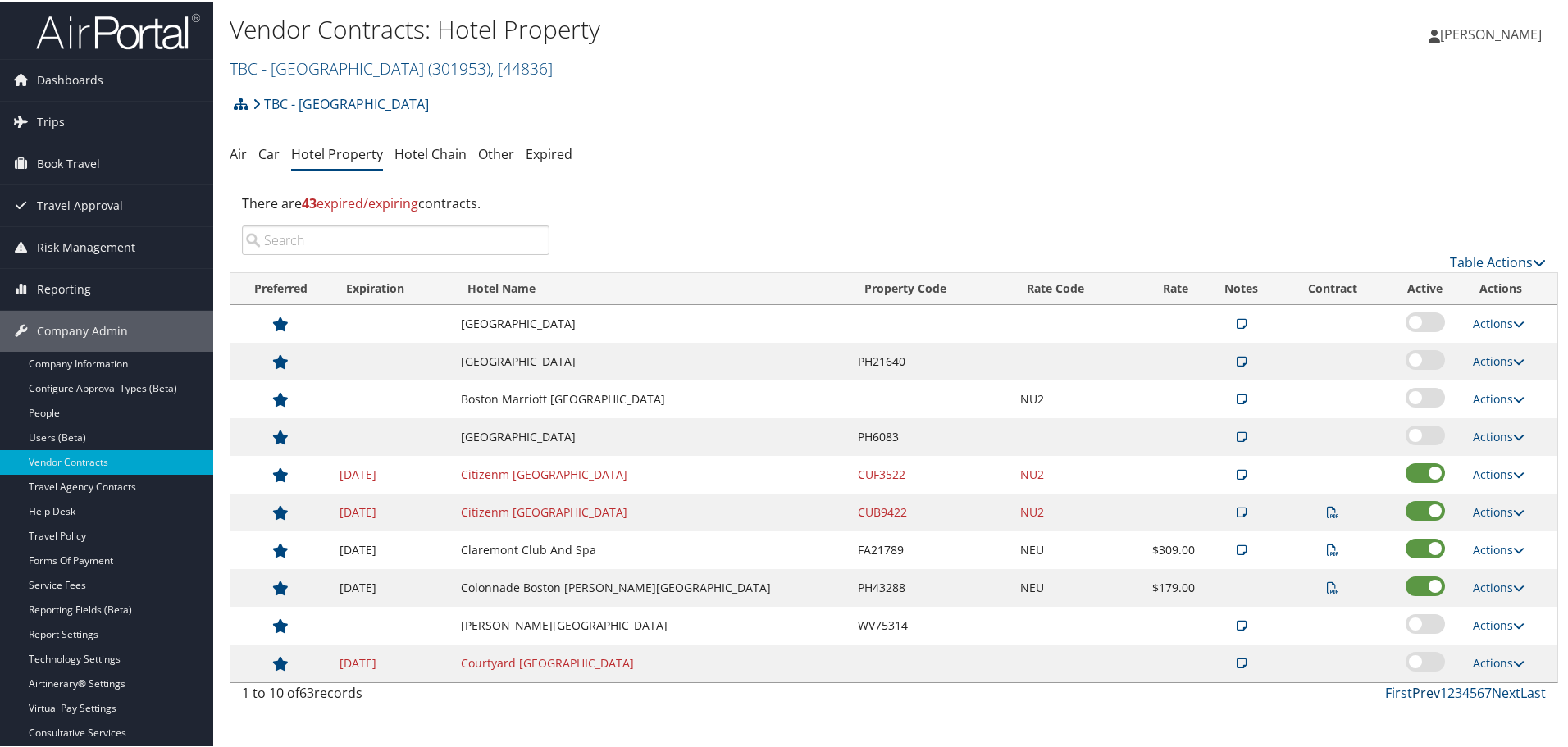
click at [1419, 687] on link "Prev" at bounding box center [1426, 691] width 28 height 18
click at [1497, 690] on link "Next" at bounding box center [1506, 691] width 29 height 18
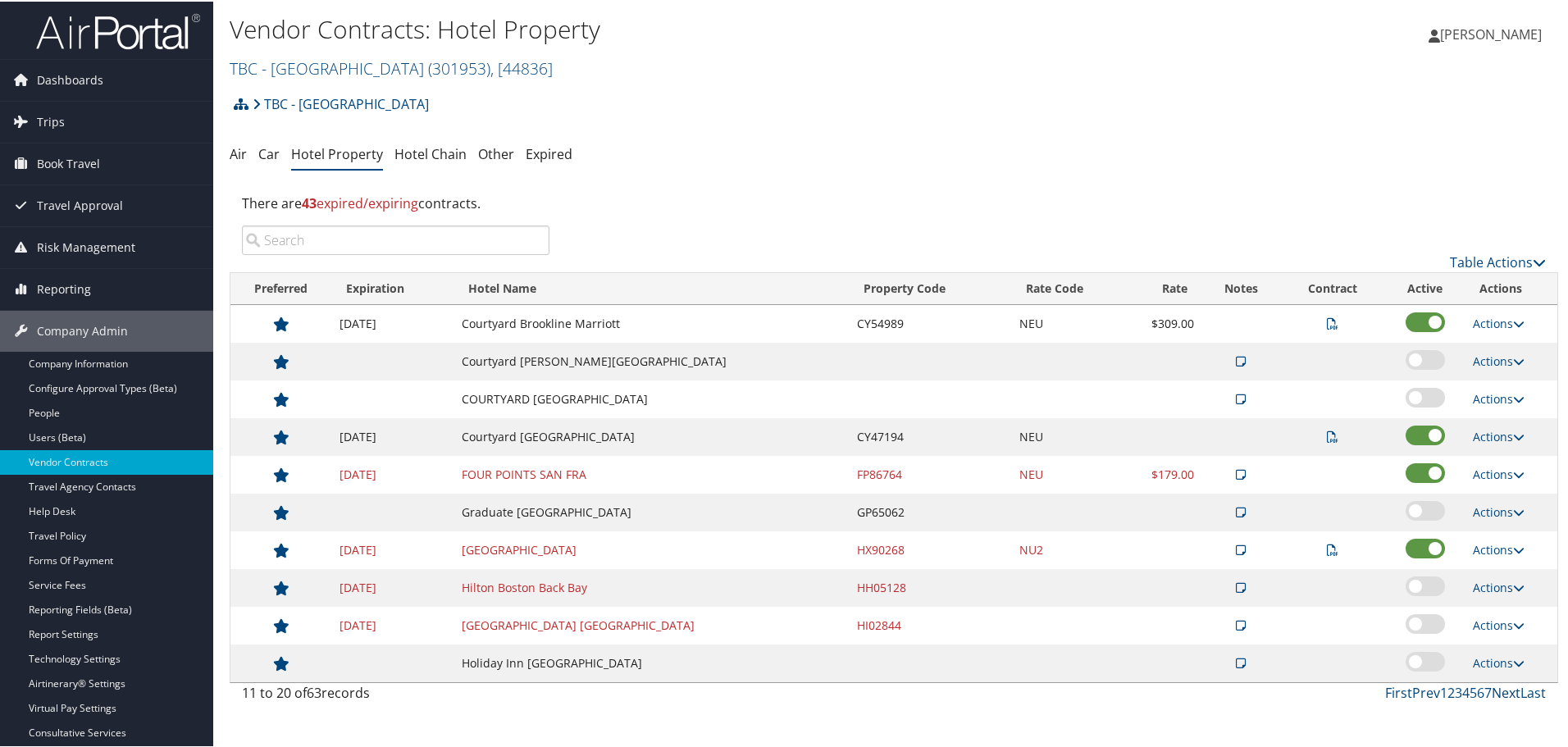
click at [1497, 690] on link "Next" at bounding box center [1506, 691] width 29 height 18
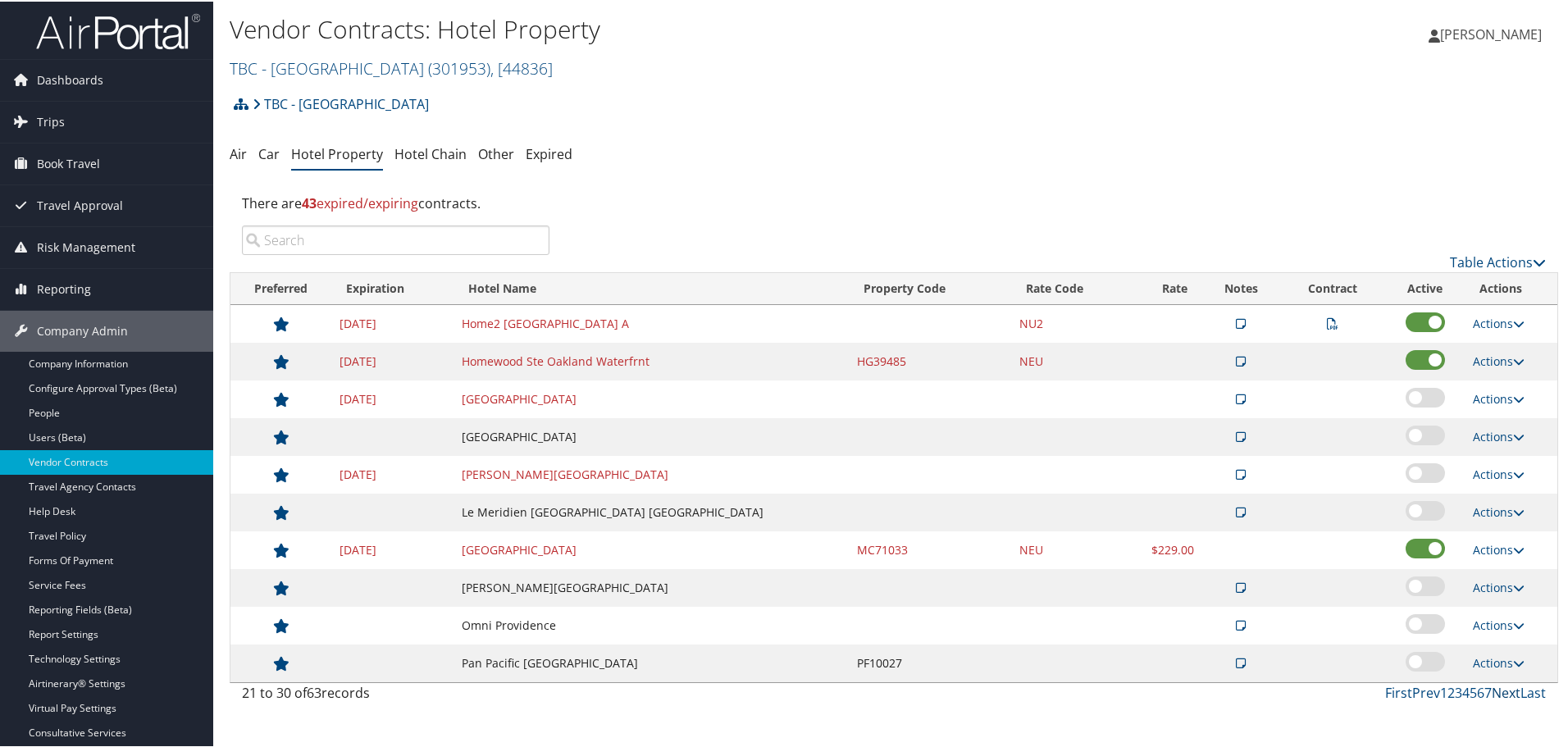
click at [1497, 690] on link "Next" at bounding box center [1506, 691] width 29 height 18
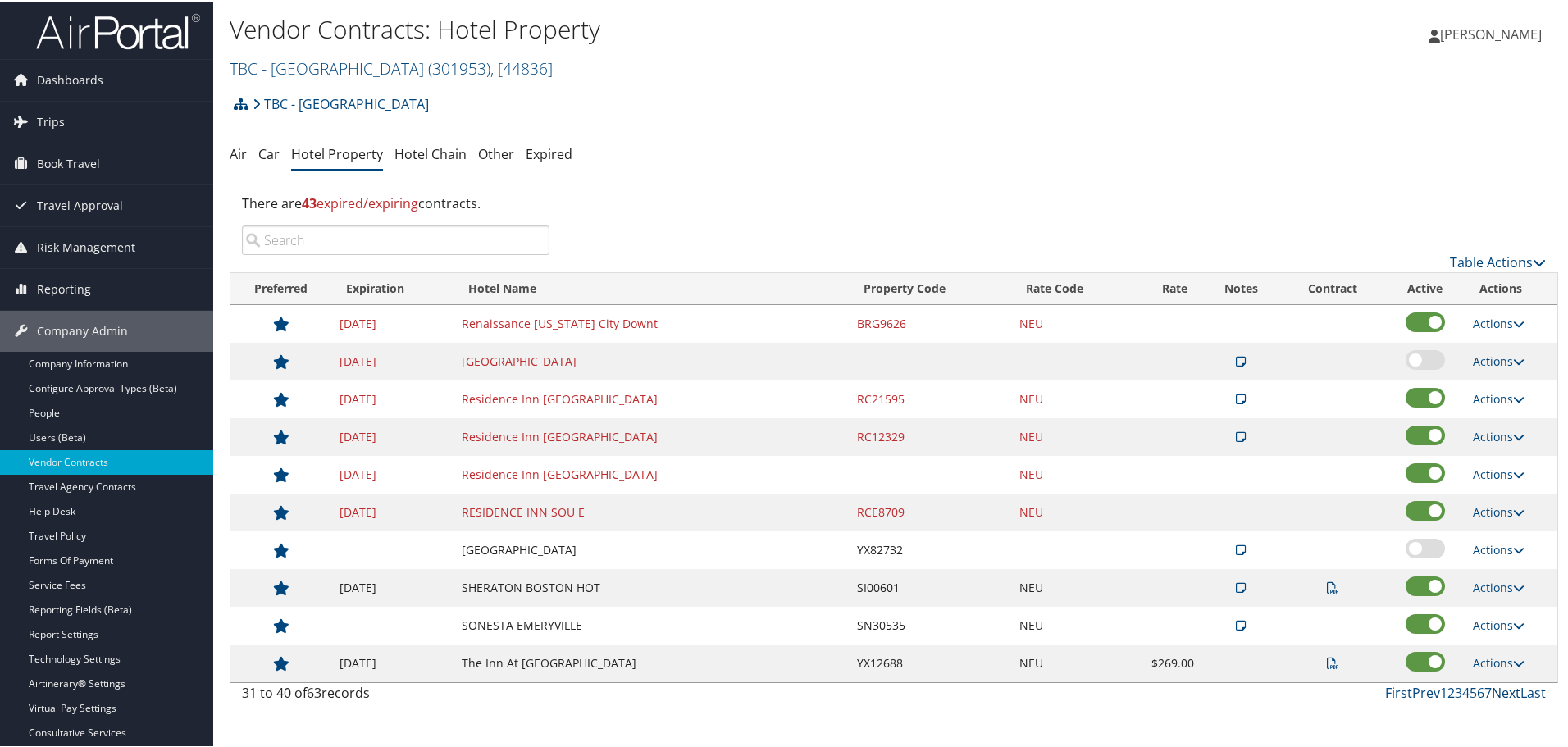
click at [1497, 690] on link "Next" at bounding box center [1506, 691] width 29 height 18
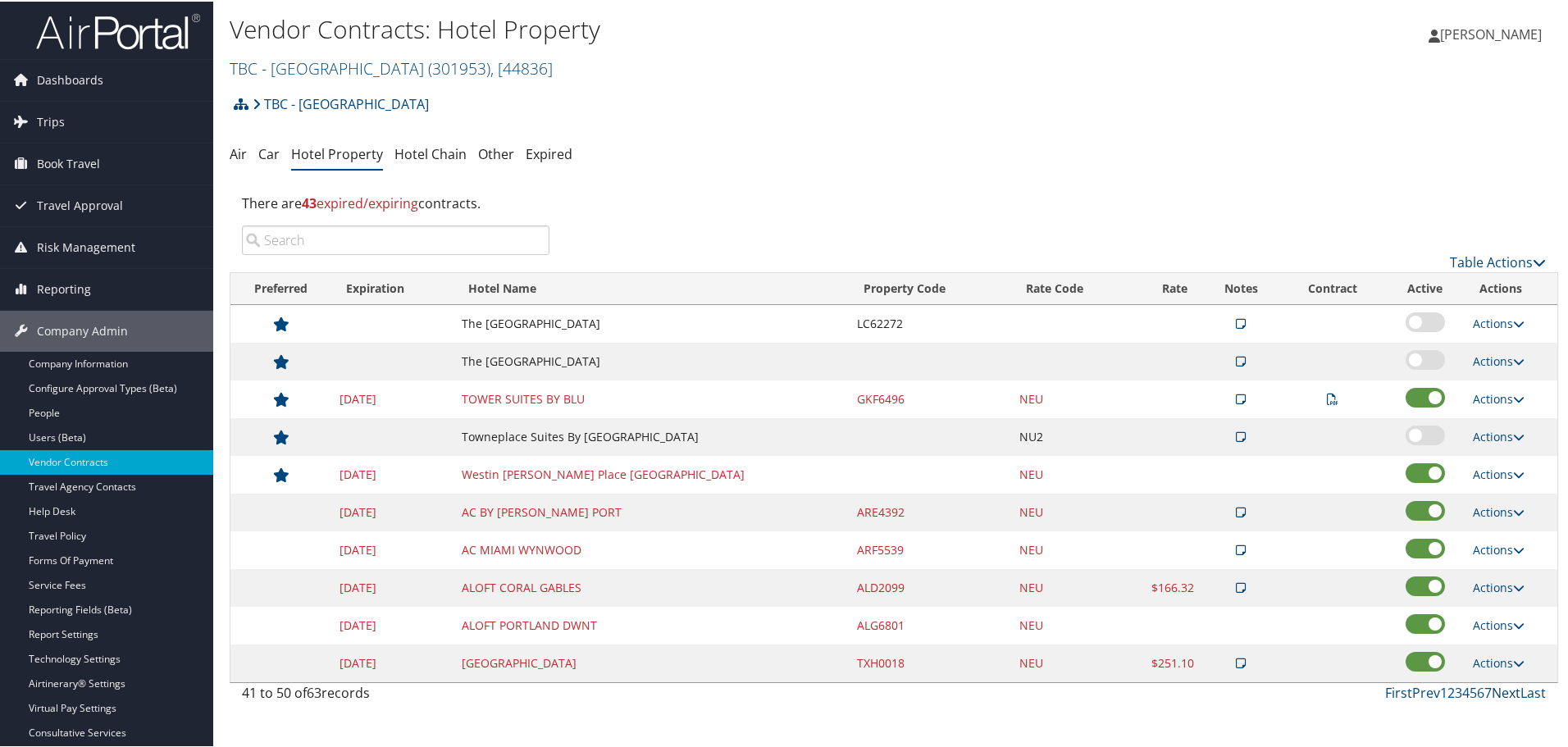
click at [1497, 690] on link "Next" at bounding box center [1506, 691] width 29 height 18
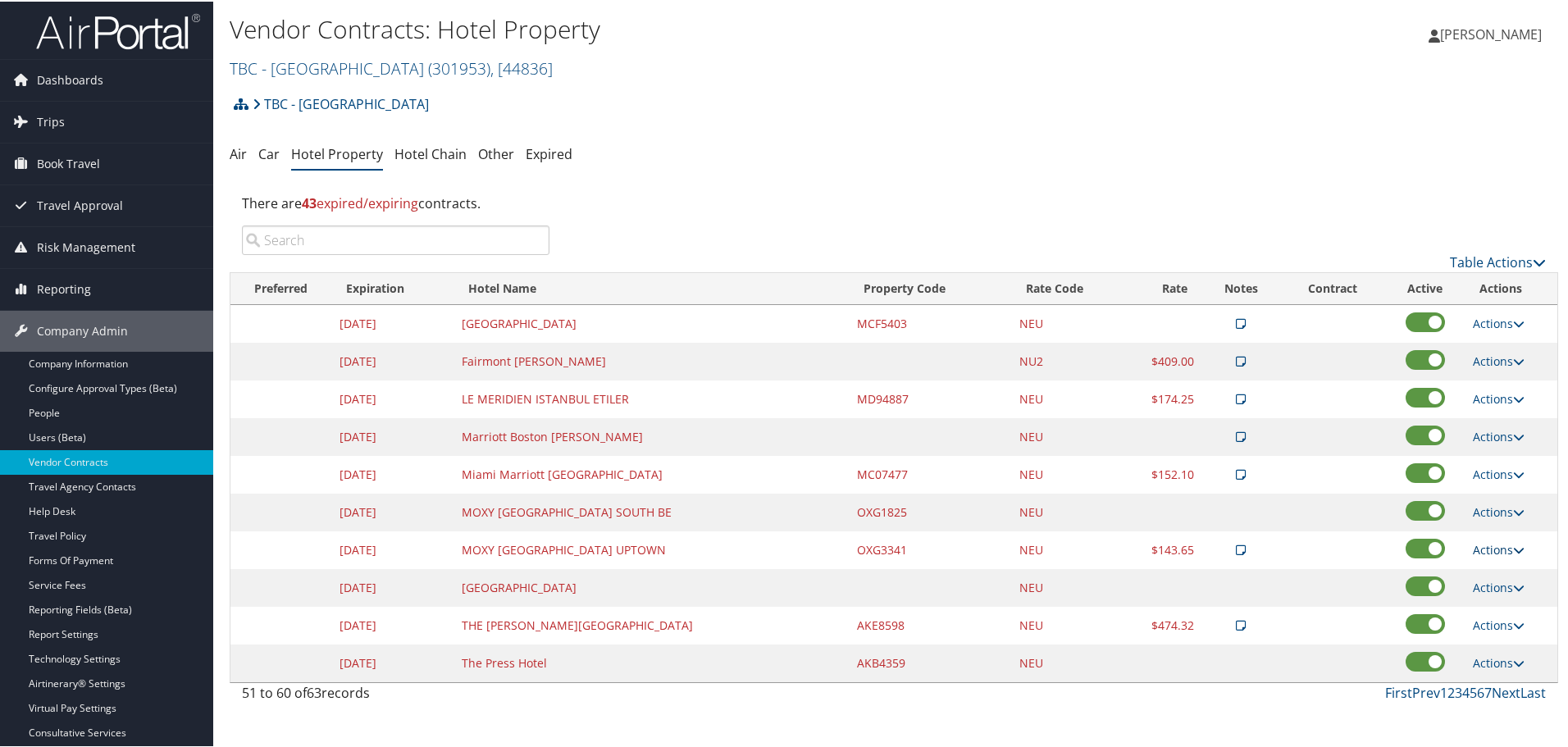
click at [1491, 552] on link "Actions" at bounding box center [1499, 547] width 52 height 15
click at [1518, 629] on link "Delete" at bounding box center [1511, 628] width 88 height 28
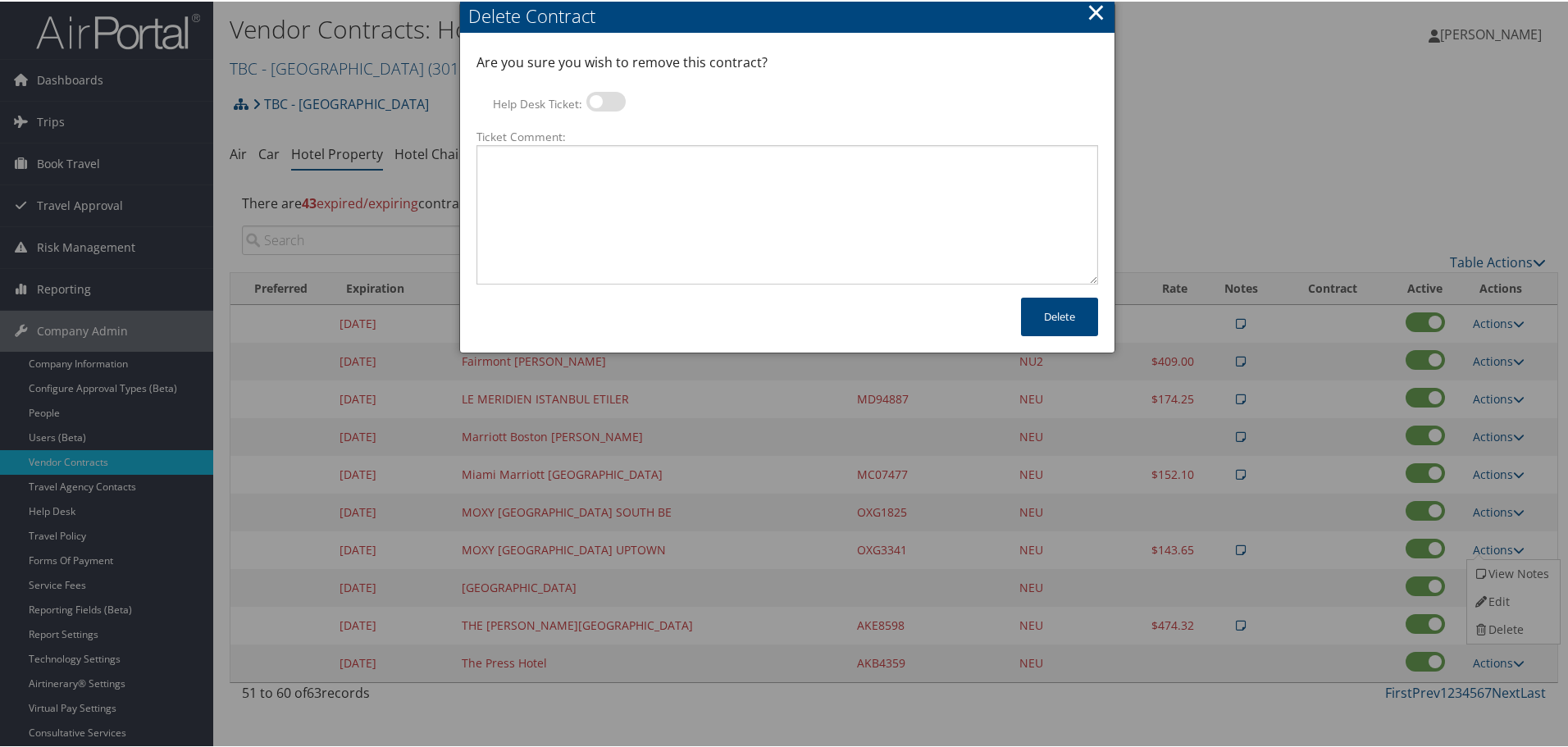
click at [596, 95] on label at bounding box center [606, 100] width 39 height 20
click at [596, 97] on input "Help Desk Ticket:" at bounding box center [600, 103] width 11 height 11
checkbox input "true"
click at [645, 207] on textarea "Ticket Comment:" at bounding box center [787, 213] width 621 height 139
paste textarea "Rates no longer active; remove from profile and preferred status."
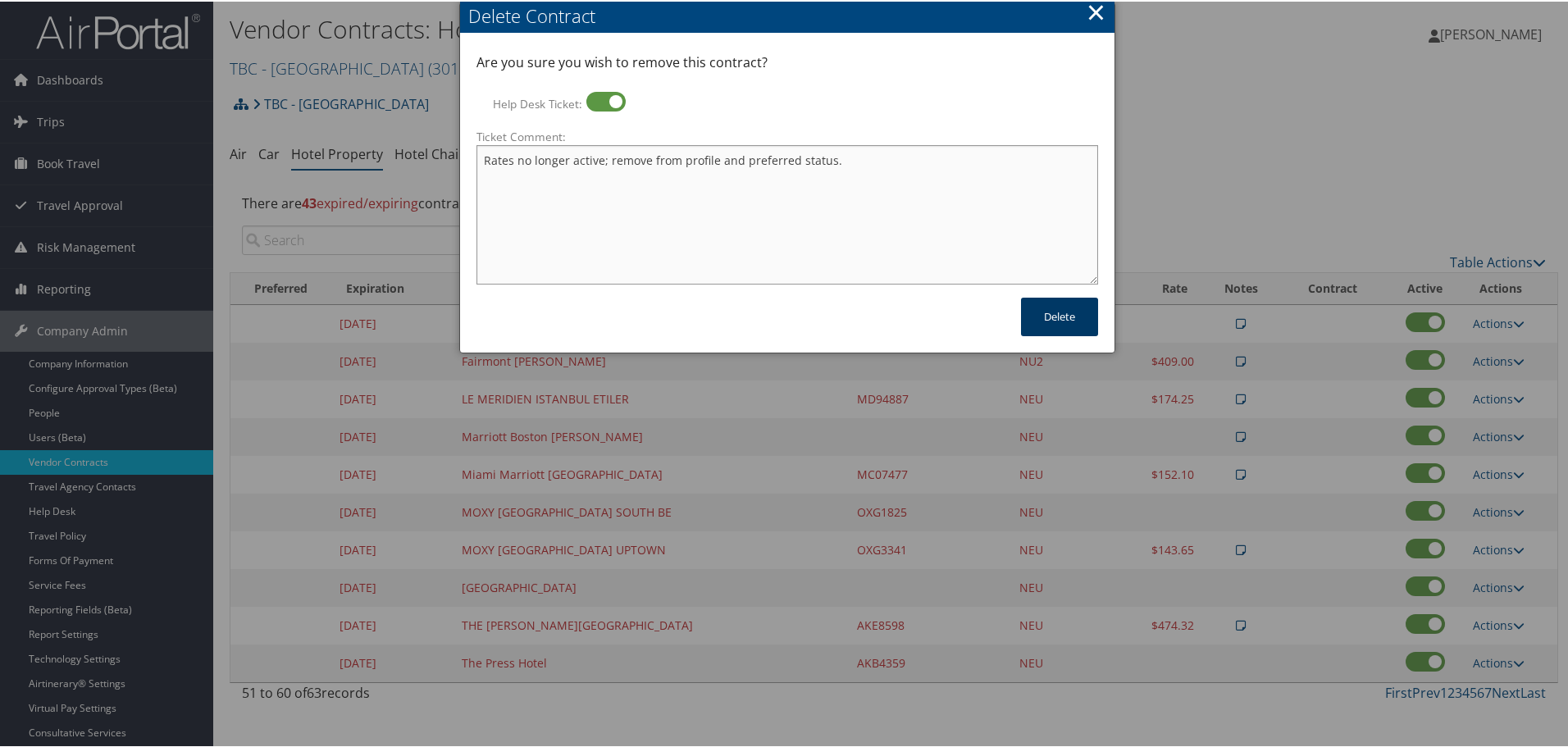
type textarea "Rates no longer active; remove from profile and preferred status."
click at [1078, 322] on button "Delete" at bounding box center [1060, 315] width 77 height 38
